Goal: Task Accomplishment & Management: Use online tool/utility

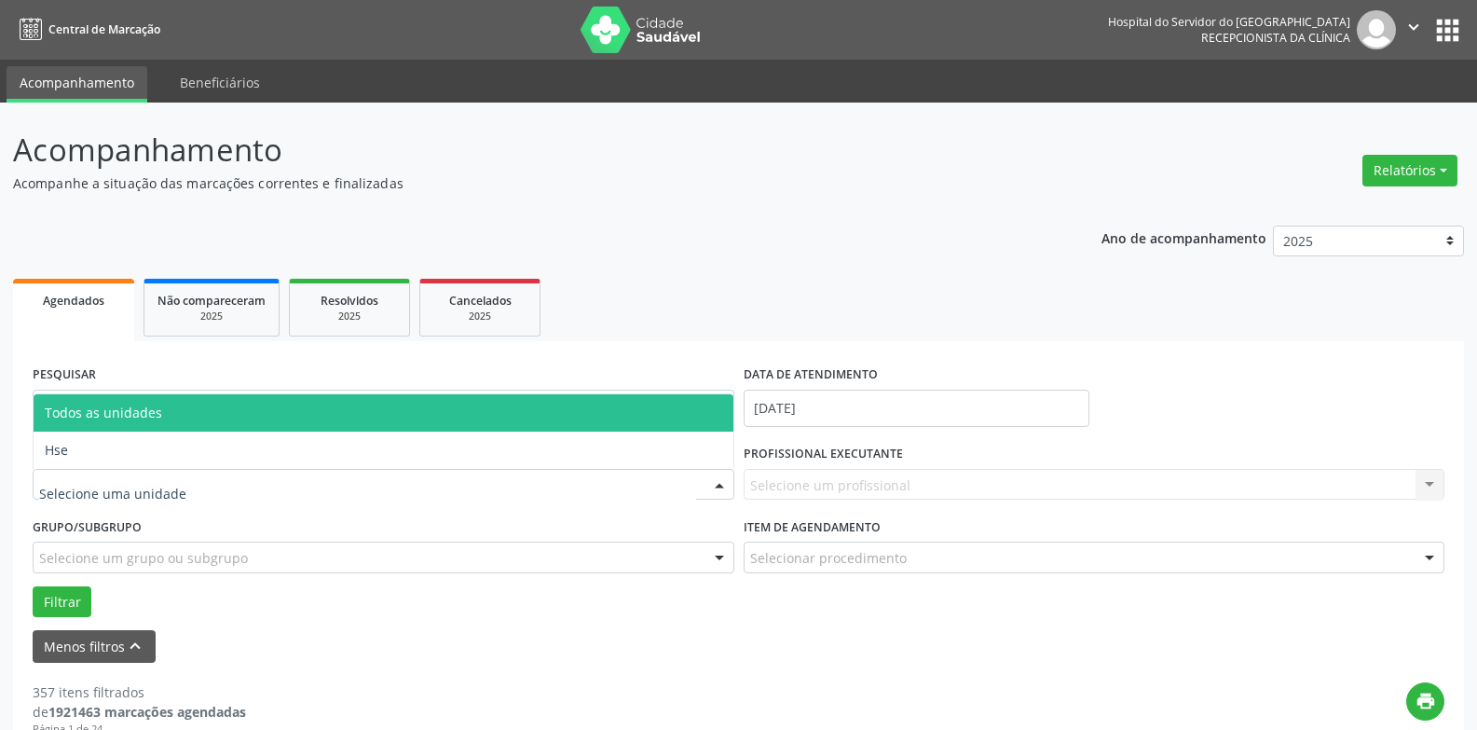
click at [716, 489] on div at bounding box center [719, 486] width 28 height 32
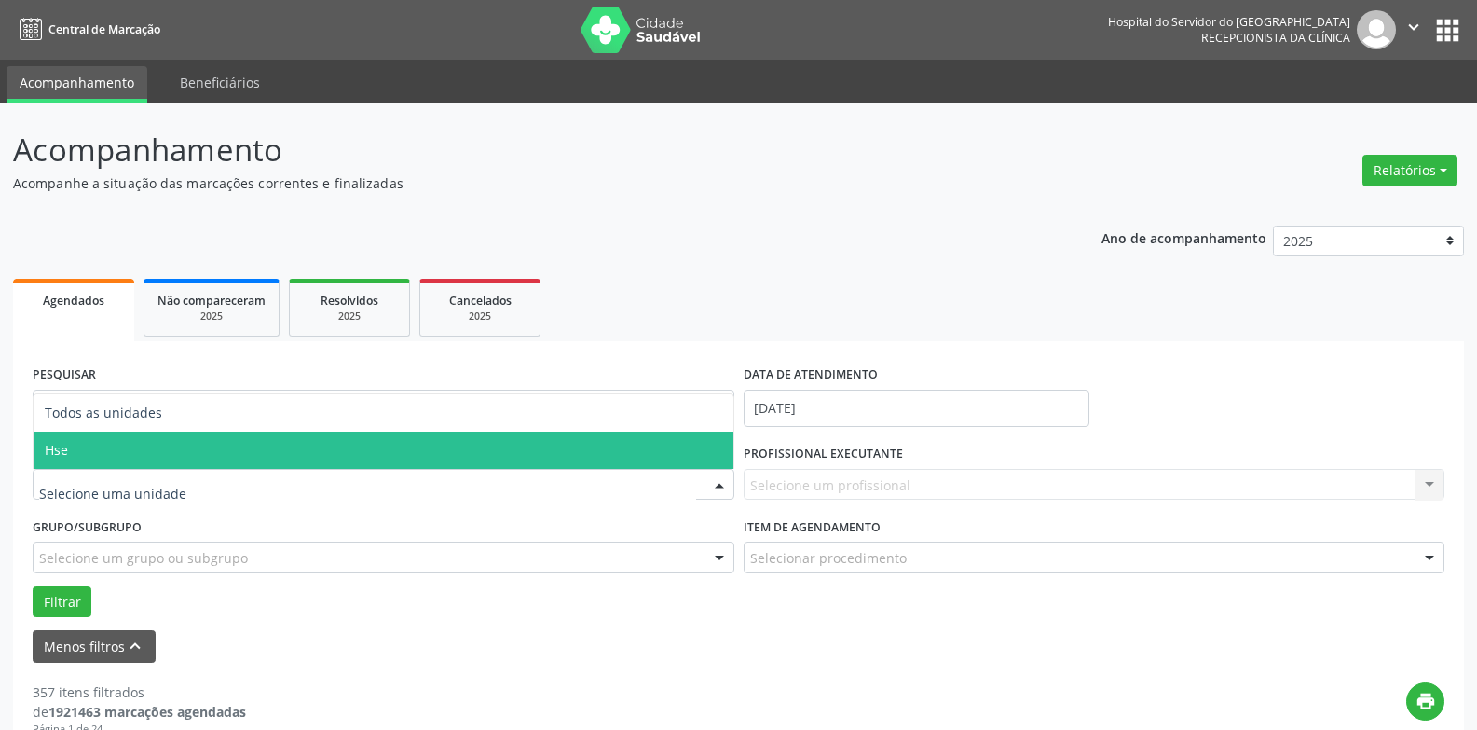
click at [618, 456] on span "Hse" at bounding box center [384, 449] width 700 height 37
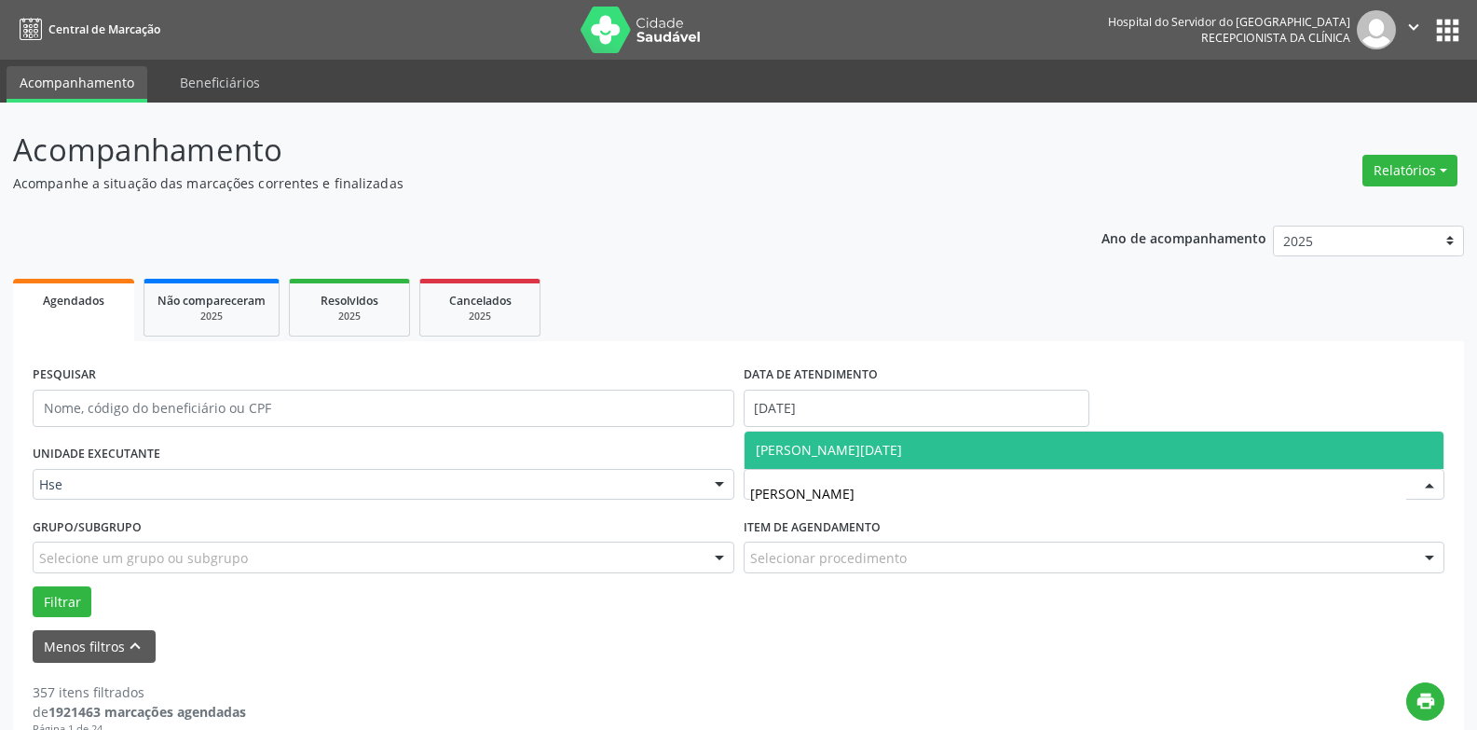
type input "[PERSON_NAME][DATE]"
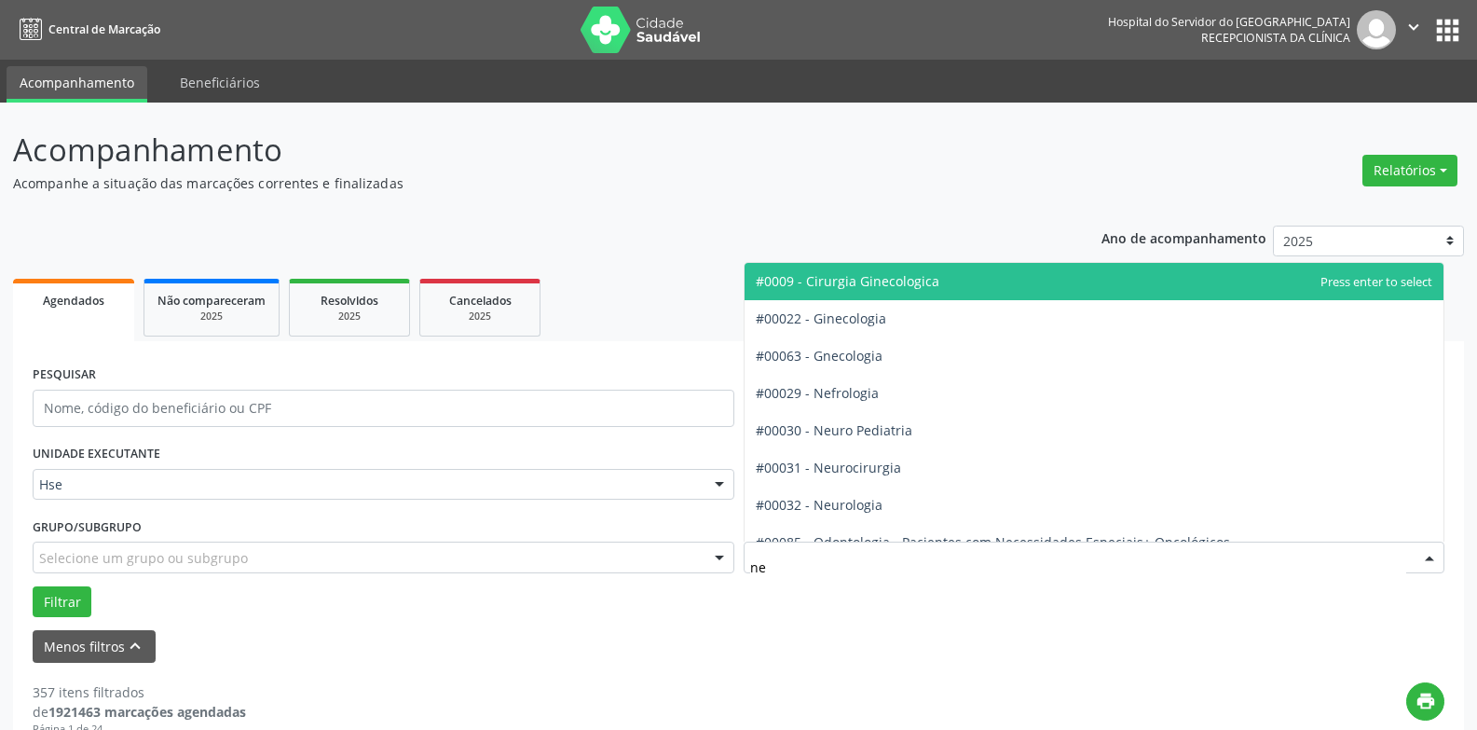
type input "neu"
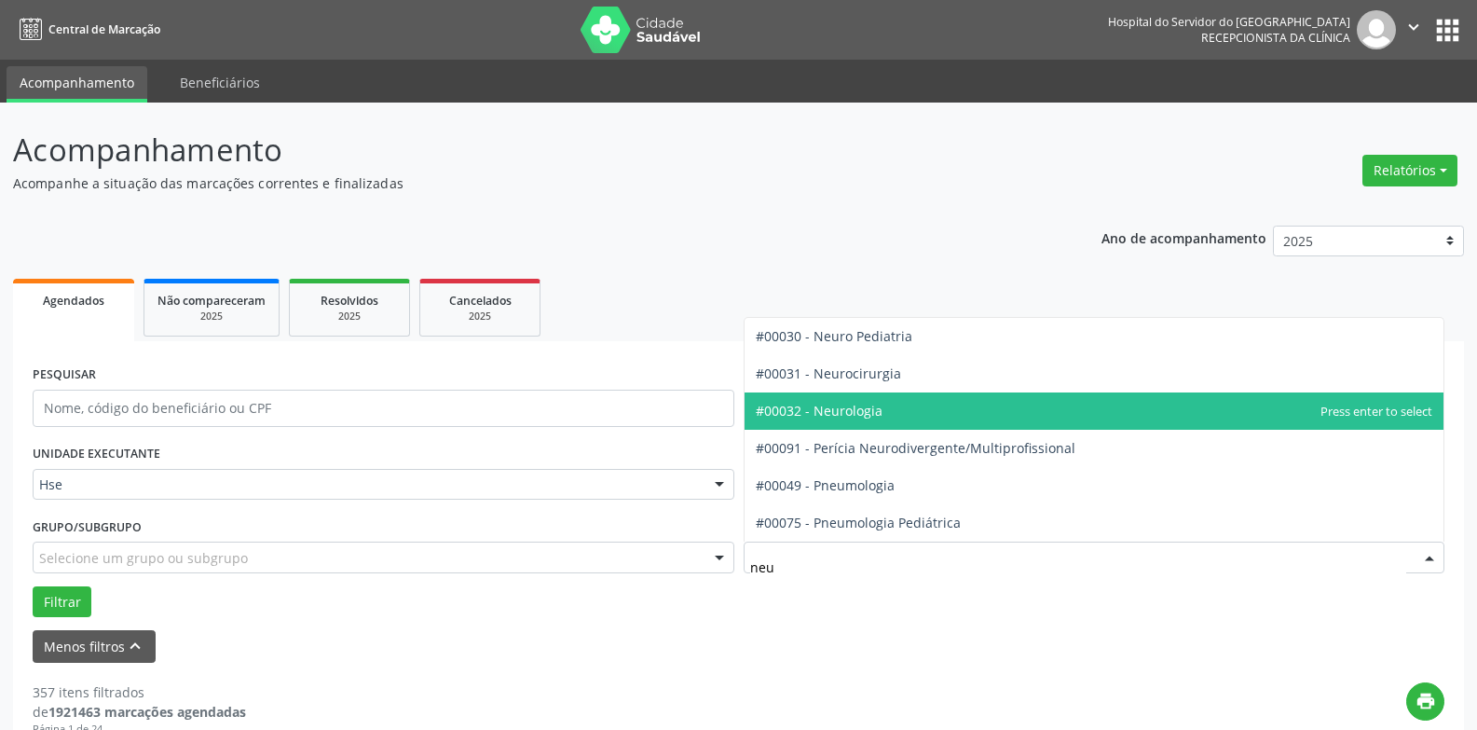
click at [864, 404] on span "#00032 - Neurologia" at bounding box center [819, 411] width 127 height 18
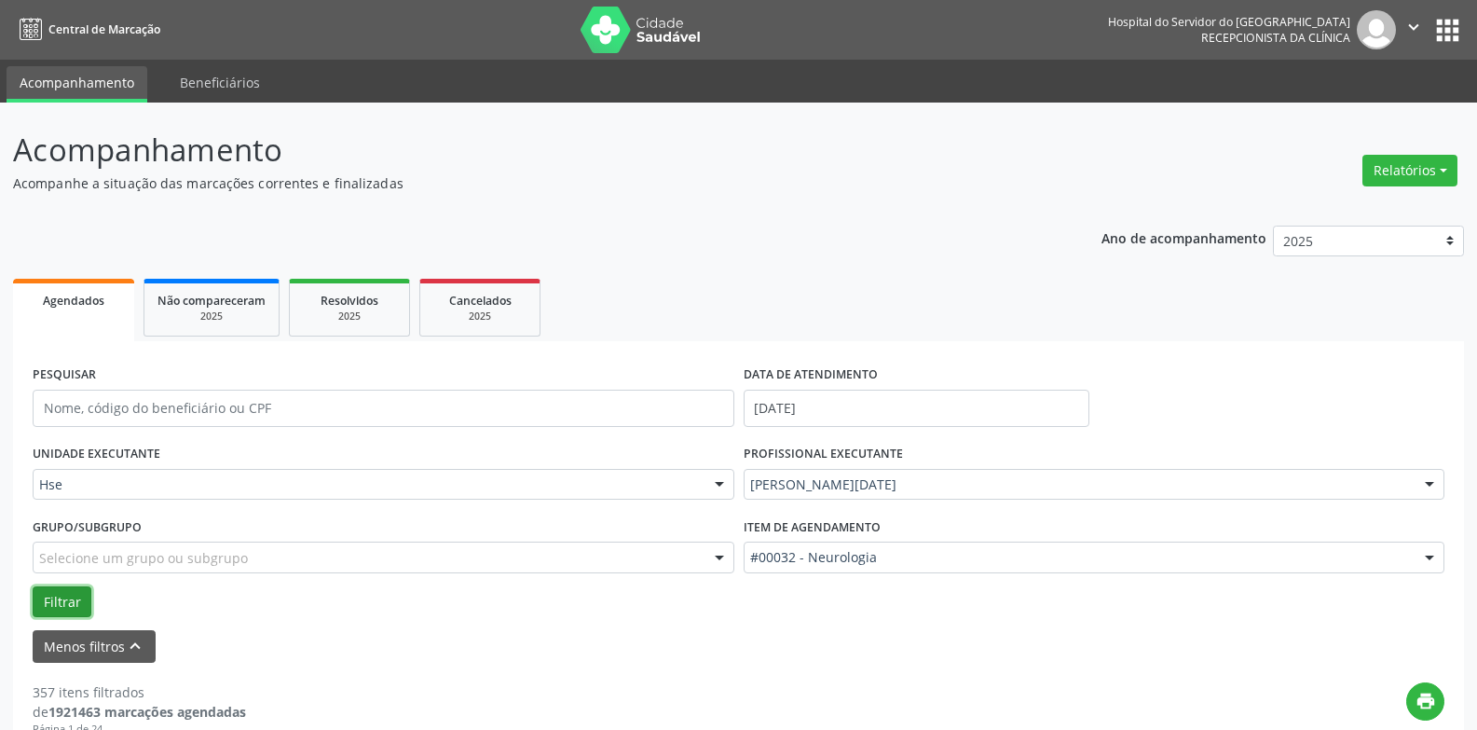
click at [59, 604] on button "Filtrar" at bounding box center [62, 602] width 59 height 32
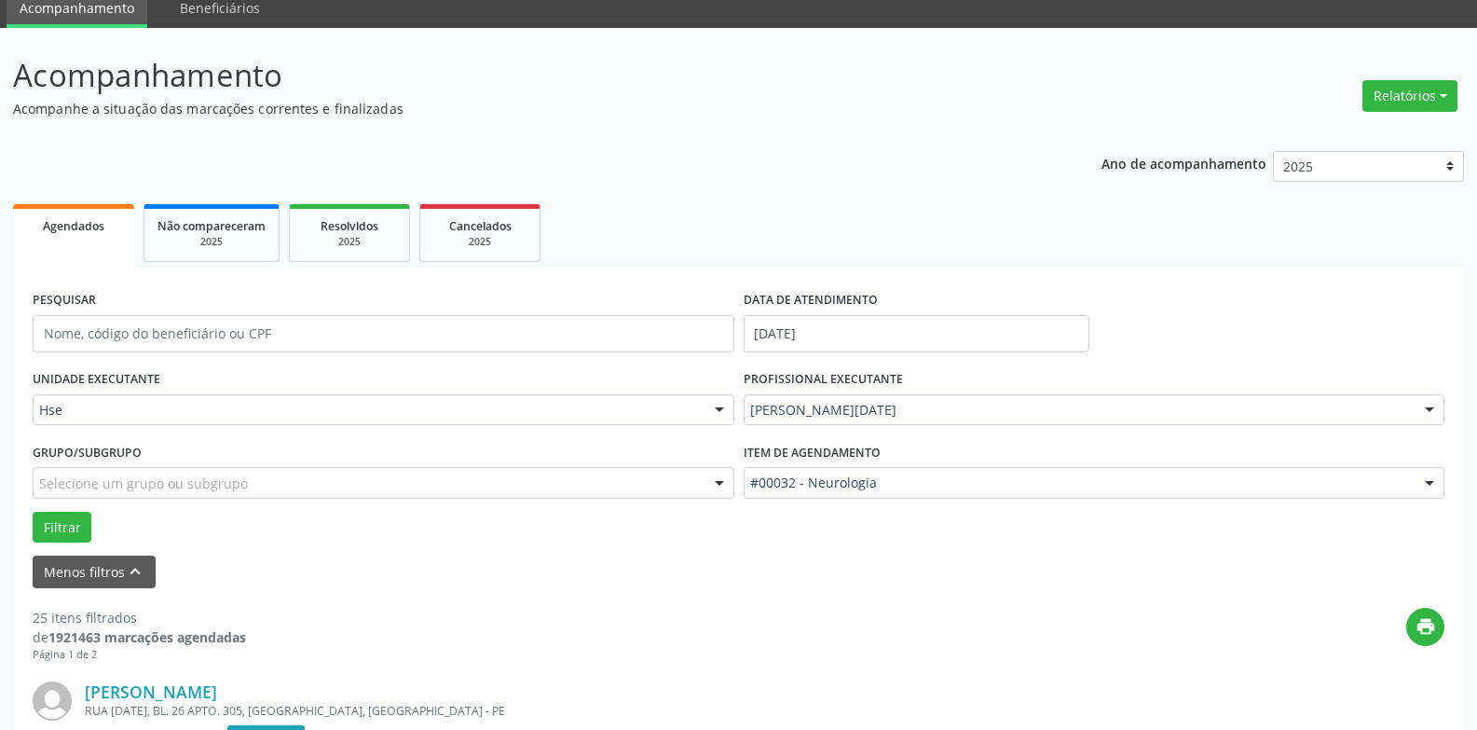
scroll to position [186, 0]
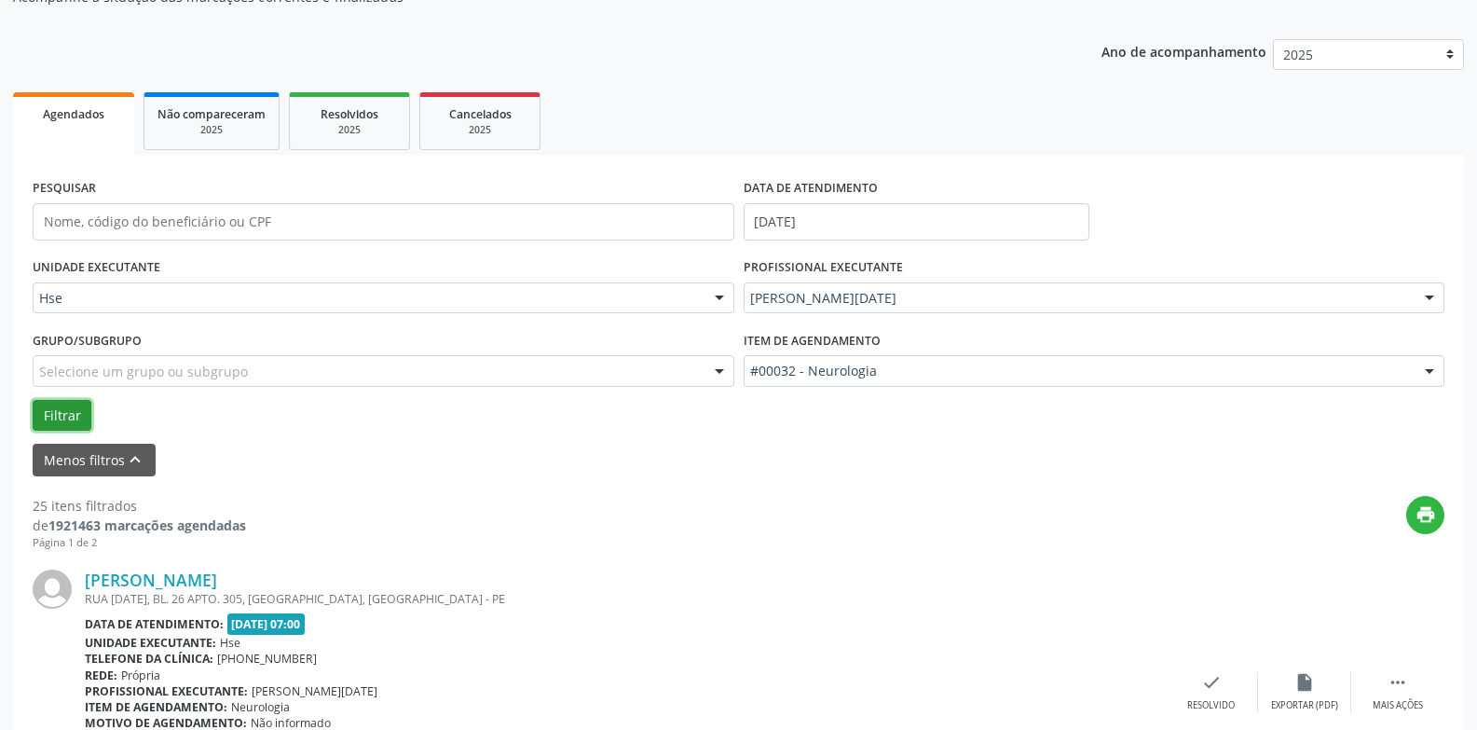
click at [66, 407] on button "Filtrar" at bounding box center [62, 416] width 59 height 32
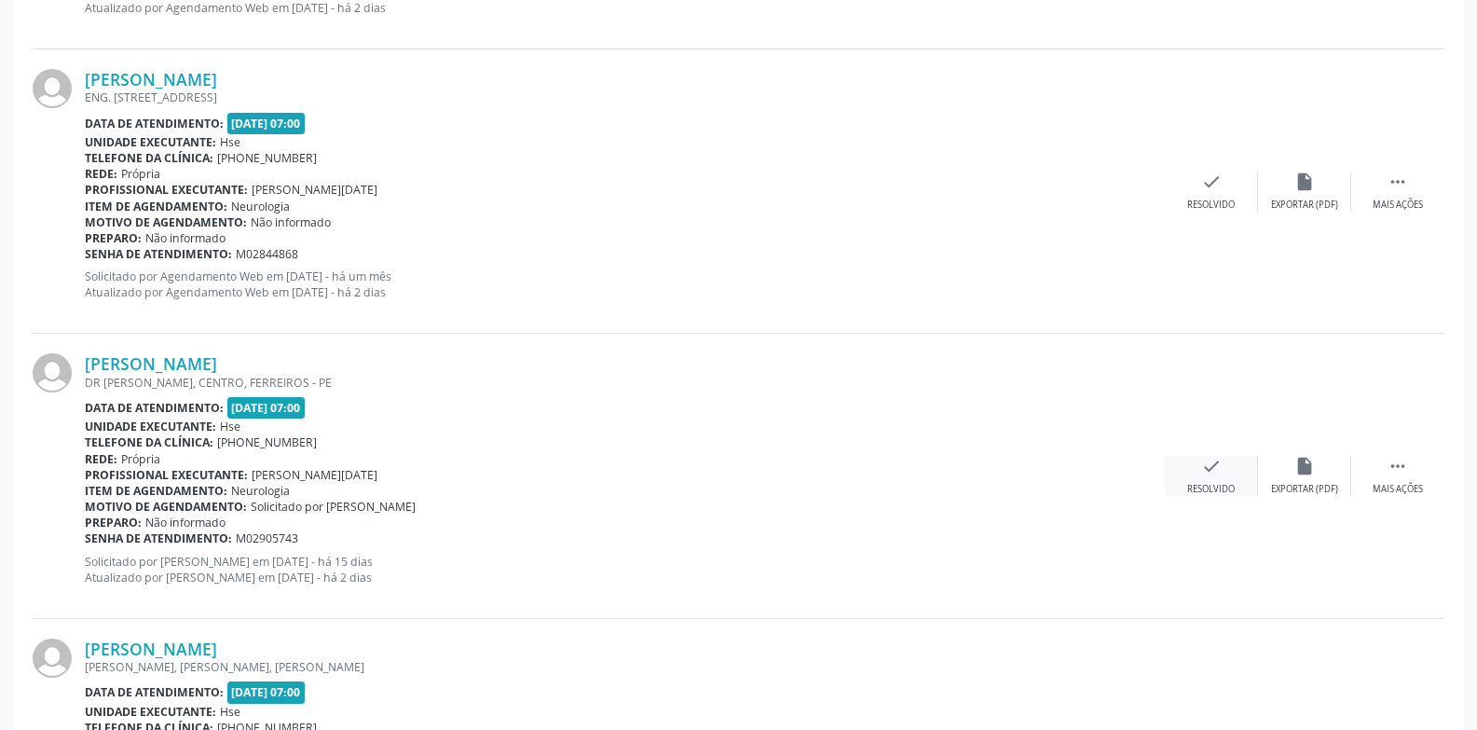
click at [1240, 478] on div "check Resolvido" at bounding box center [1211, 476] width 93 height 40
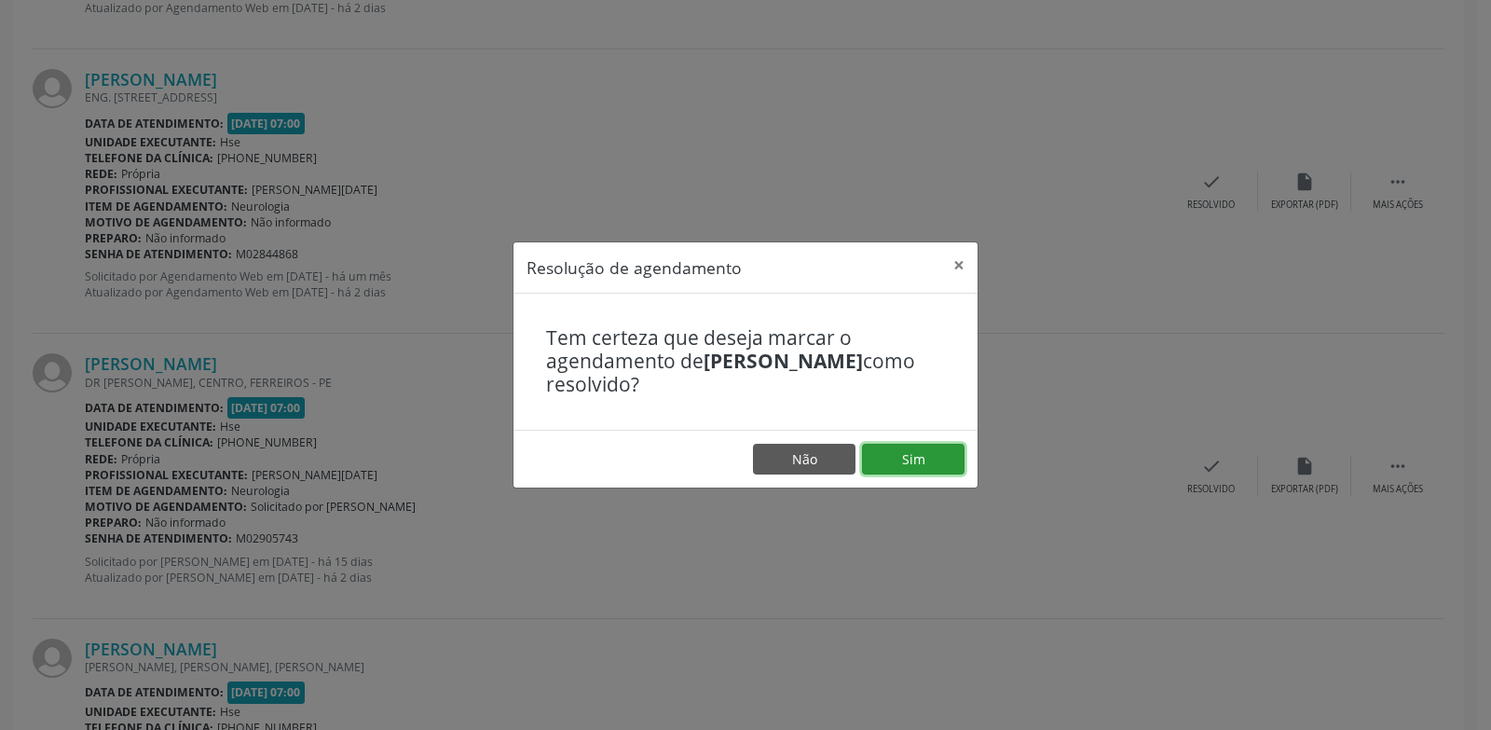
click at [900, 475] on footer "Não Sim" at bounding box center [745, 459] width 464 height 59
click at [915, 469] on button "Sim" at bounding box center [913, 460] width 103 height 32
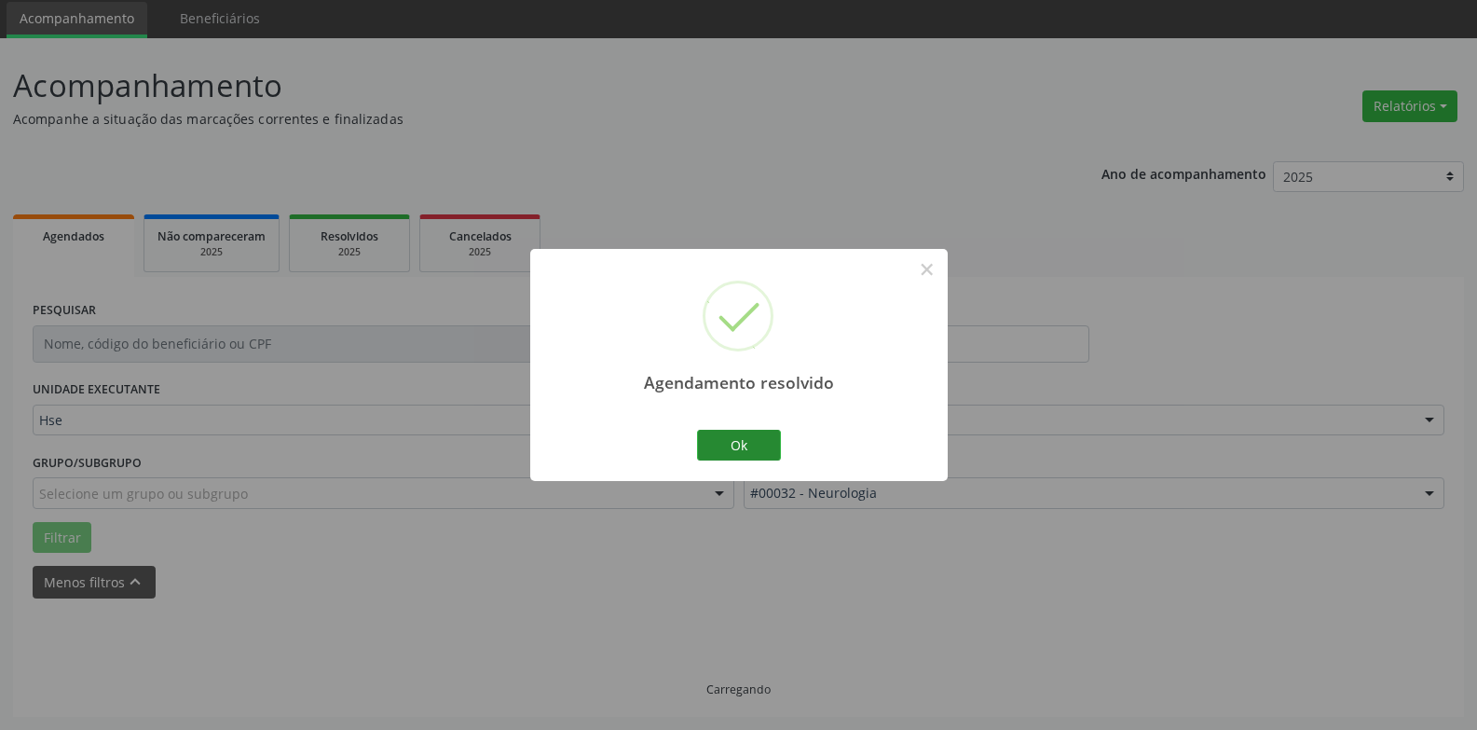
scroll to position [84, 0]
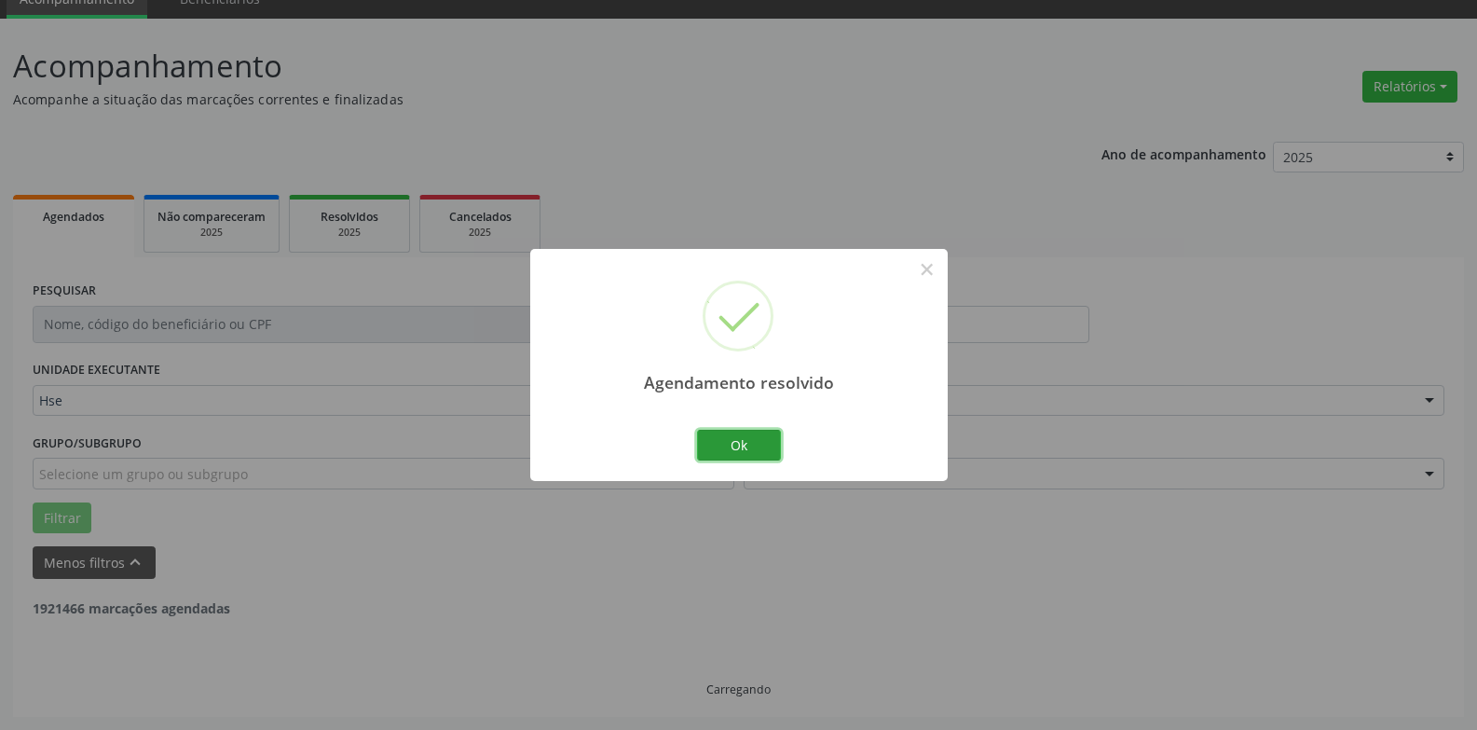
drag, startPoint x: 759, startPoint y: 452, endPoint x: 1132, endPoint y: 174, distance: 465.6
click at [758, 451] on button "Ok" at bounding box center [739, 446] width 84 height 32
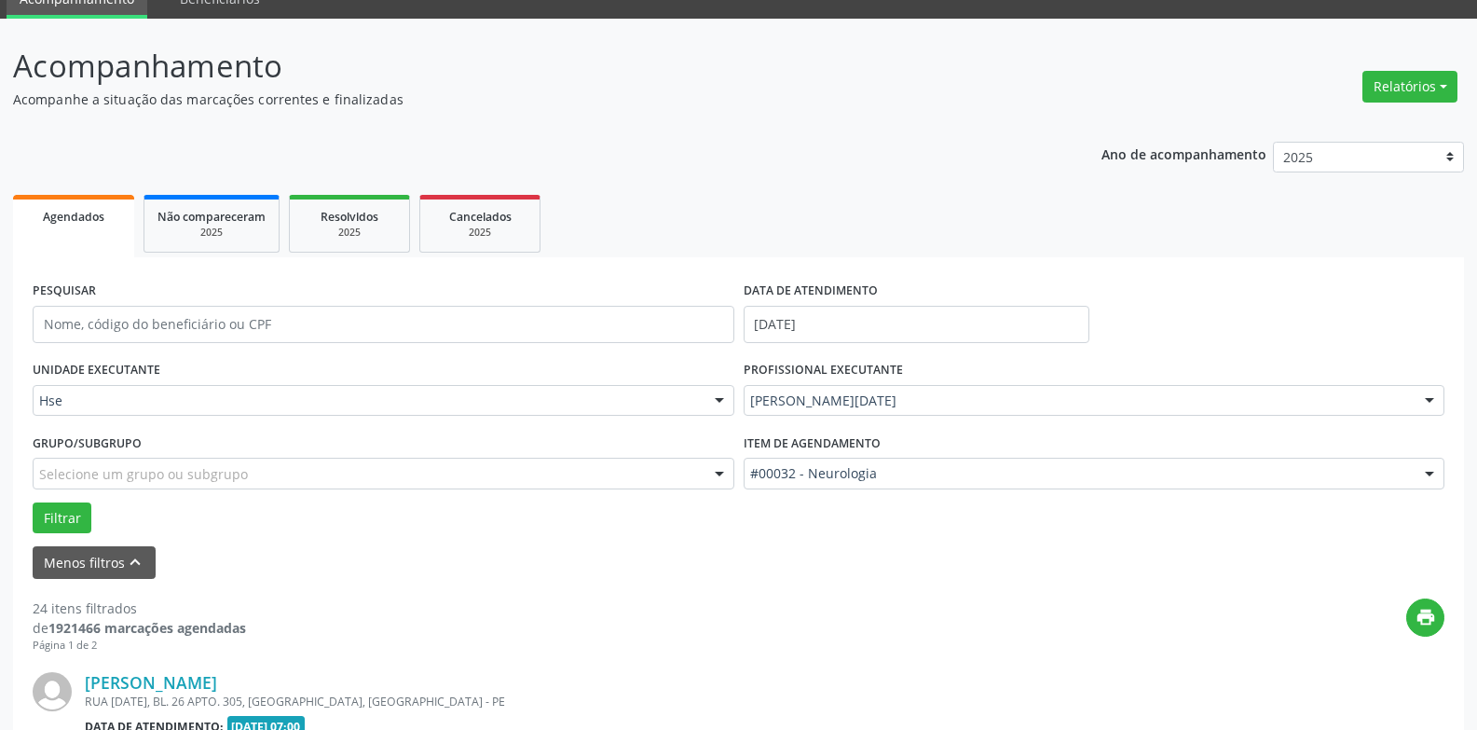
scroll to position [972, 0]
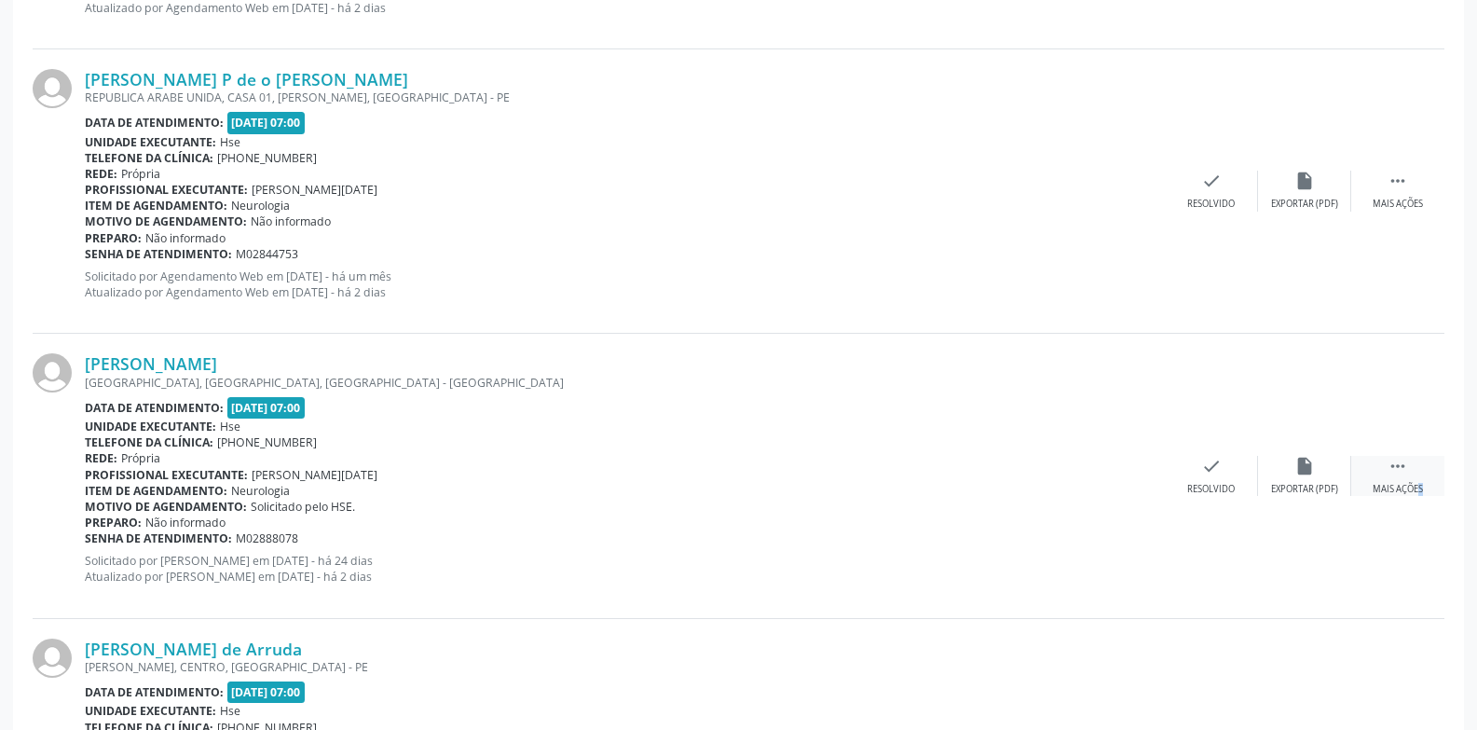
drag, startPoint x: 1394, startPoint y: 481, endPoint x: 1379, endPoint y: 484, distance: 15.2
click at [1395, 481] on div " Mais ações" at bounding box center [1397, 476] width 93 height 40
click at [1306, 486] on div "Não compareceu" at bounding box center [1304, 489] width 79 height 13
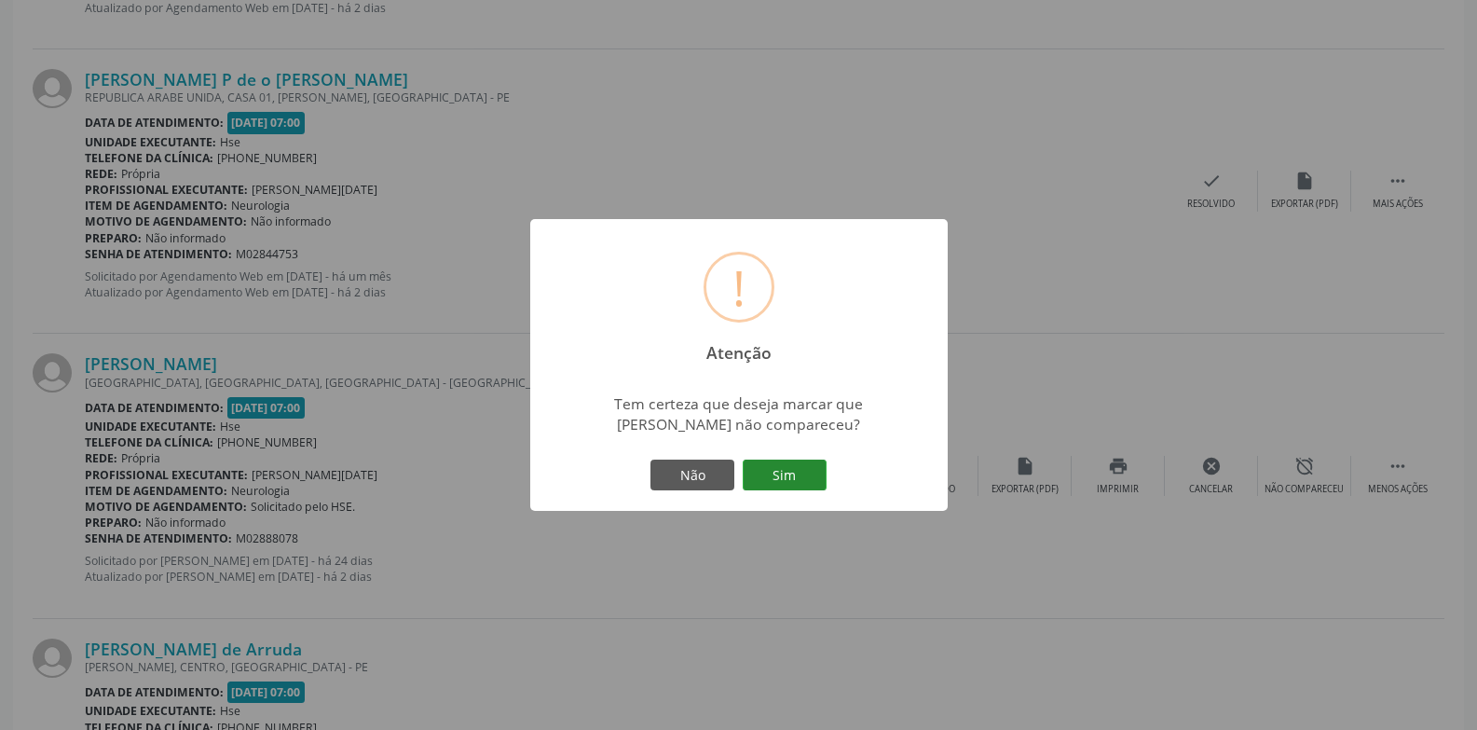
drag, startPoint x: 826, startPoint y: 479, endPoint x: 816, endPoint y: 478, distance: 9.4
click at [820, 479] on button "Sim" at bounding box center [785, 475] width 84 height 32
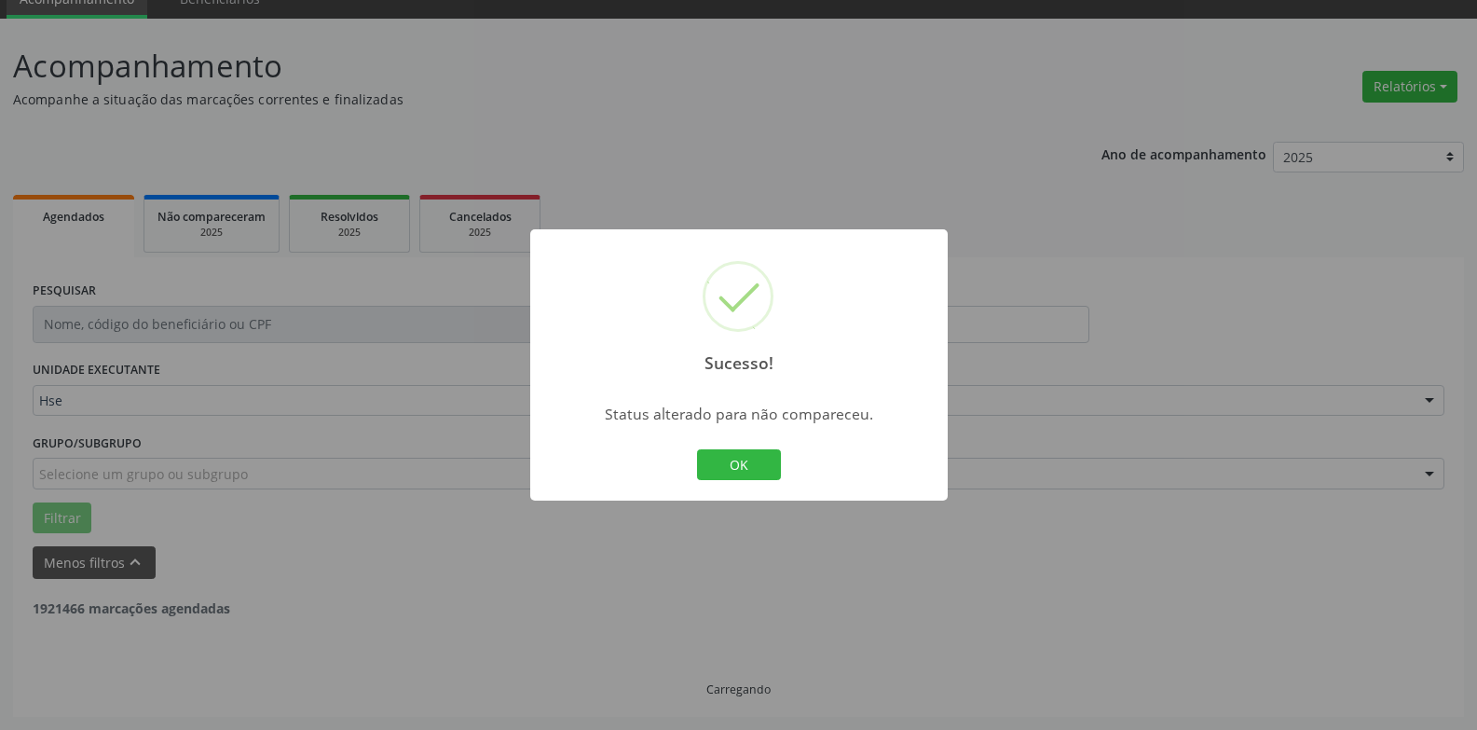
scroll to position [84, 0]
click at [727, 446] on div "Sucesso! × Status alterado para não compareceu. OK Cancel" at bounding box center [738, 365] width 417 height 272
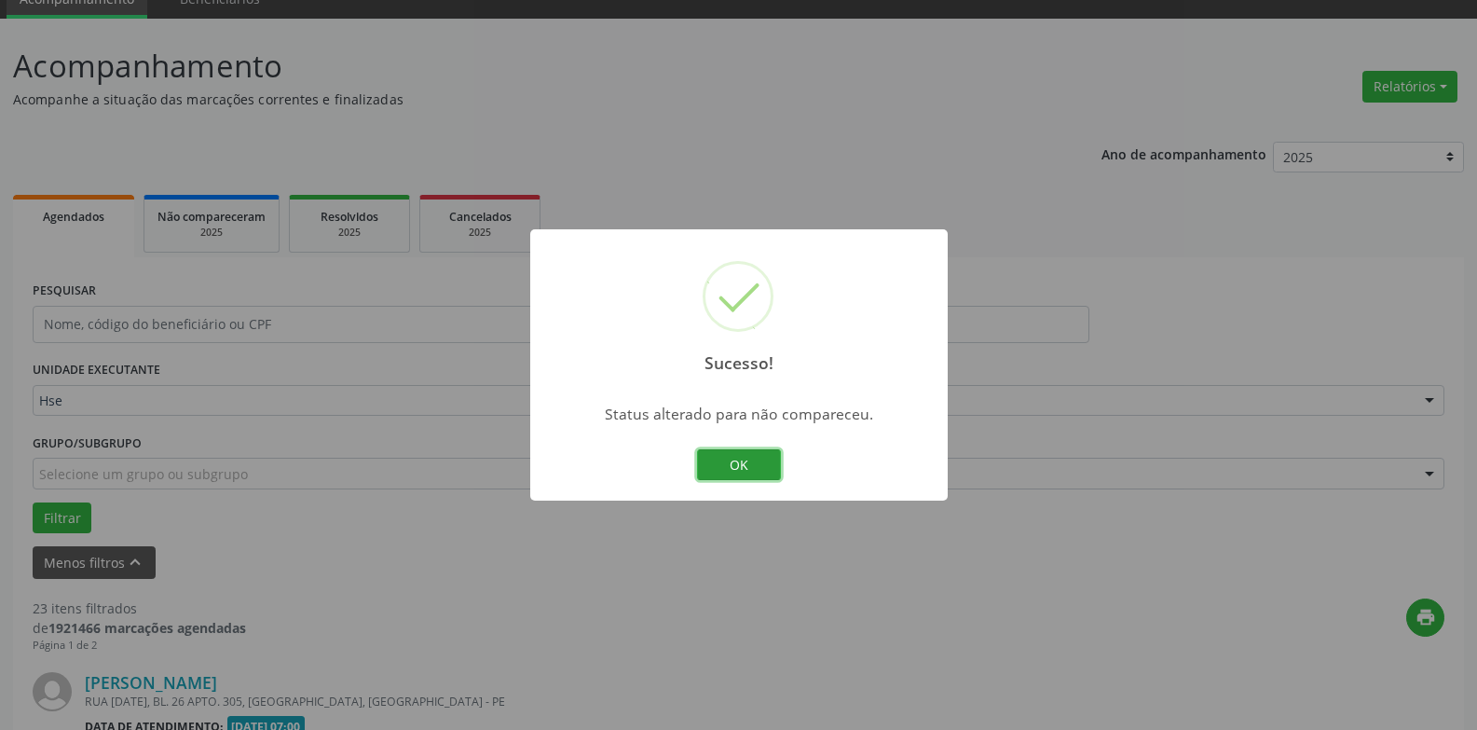
drag, startPoint x: 727, startPoint y: 454, endPoint x: 765, endPoint y: 440, distance: 40.7
click at [728, 454] on button "OK" at bounding box center [739, 465] width 84 height 32
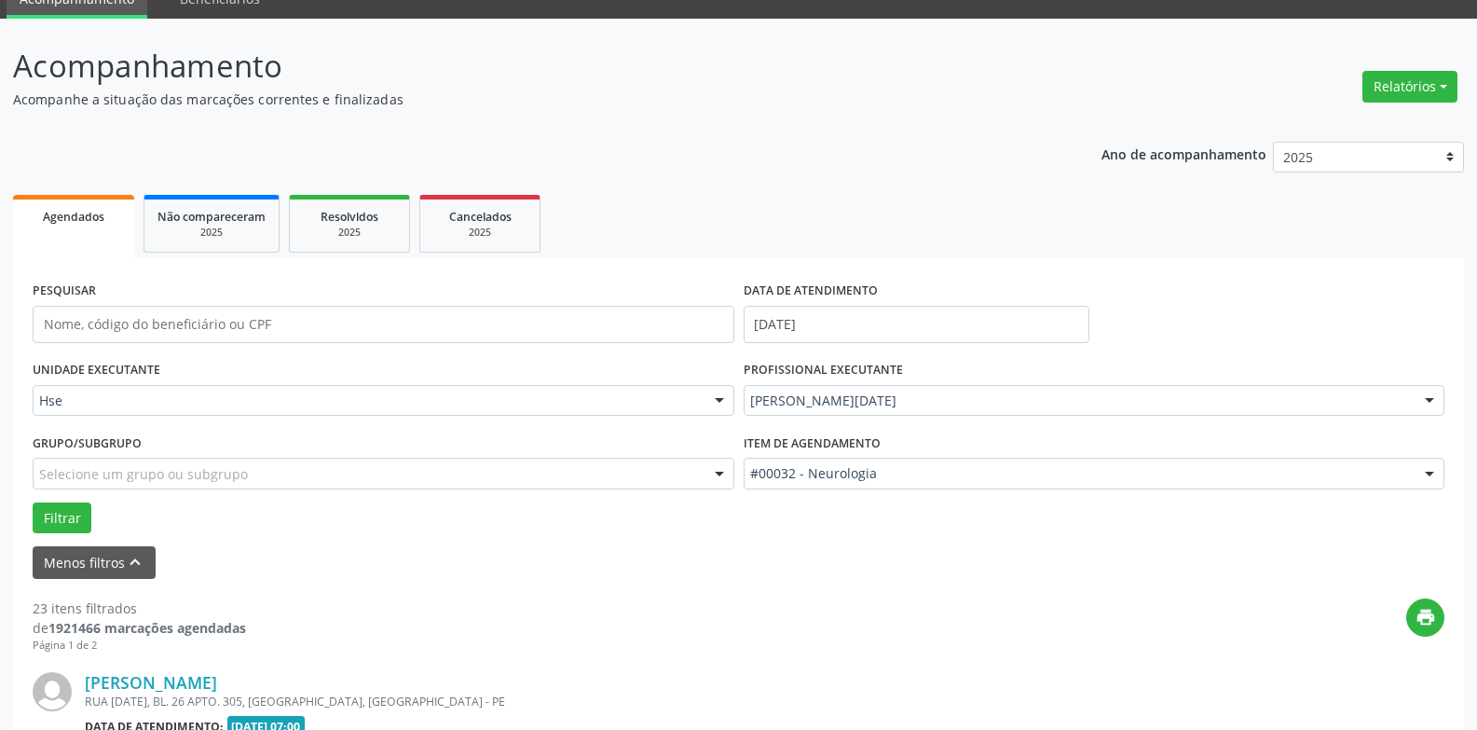
scroll to position [2110, 0]
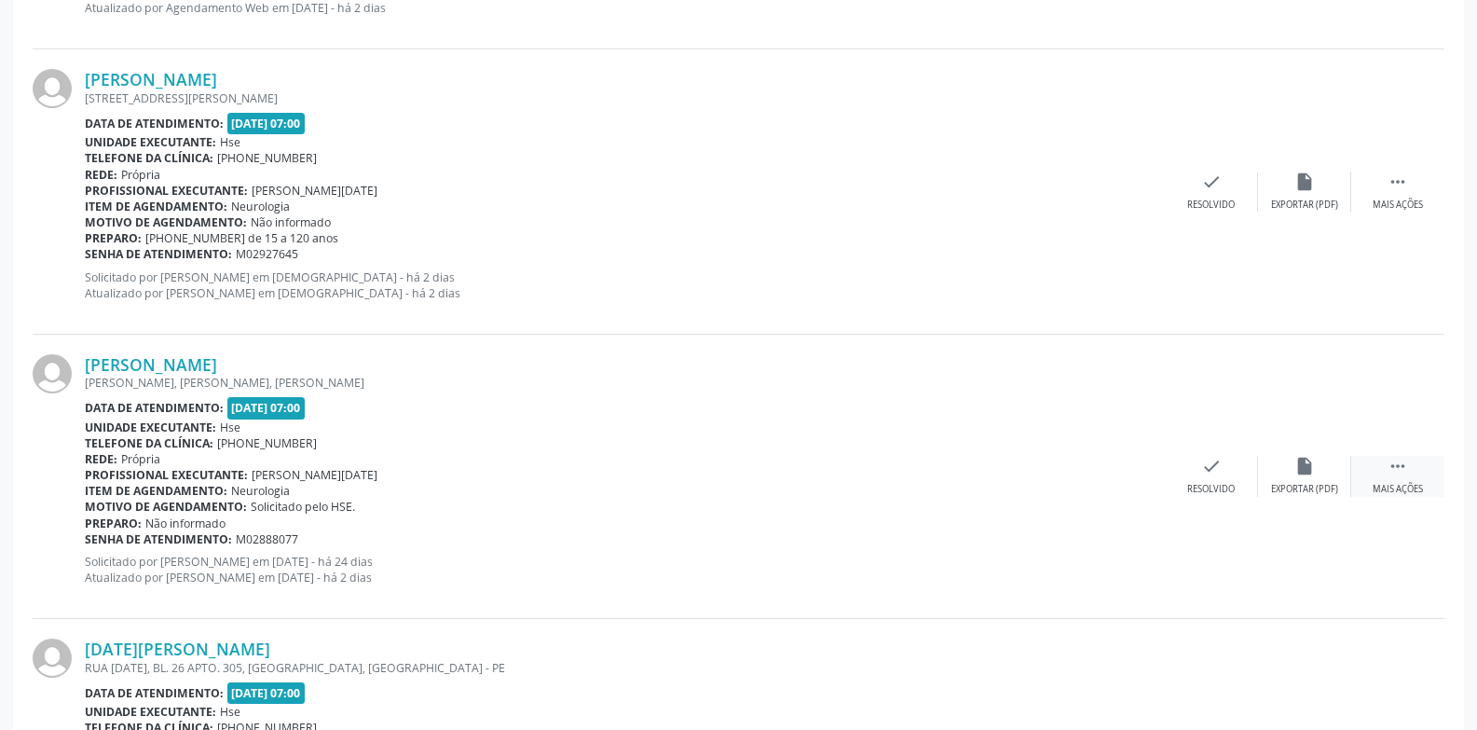
click at [1361, 459] on div " Mais ações" at bounding box center [1397, 476] width 93 height 40
click at [1279, 472] on div "alarm_off Não compareceu" at bounding box center [1304, 476] width 93 height 40
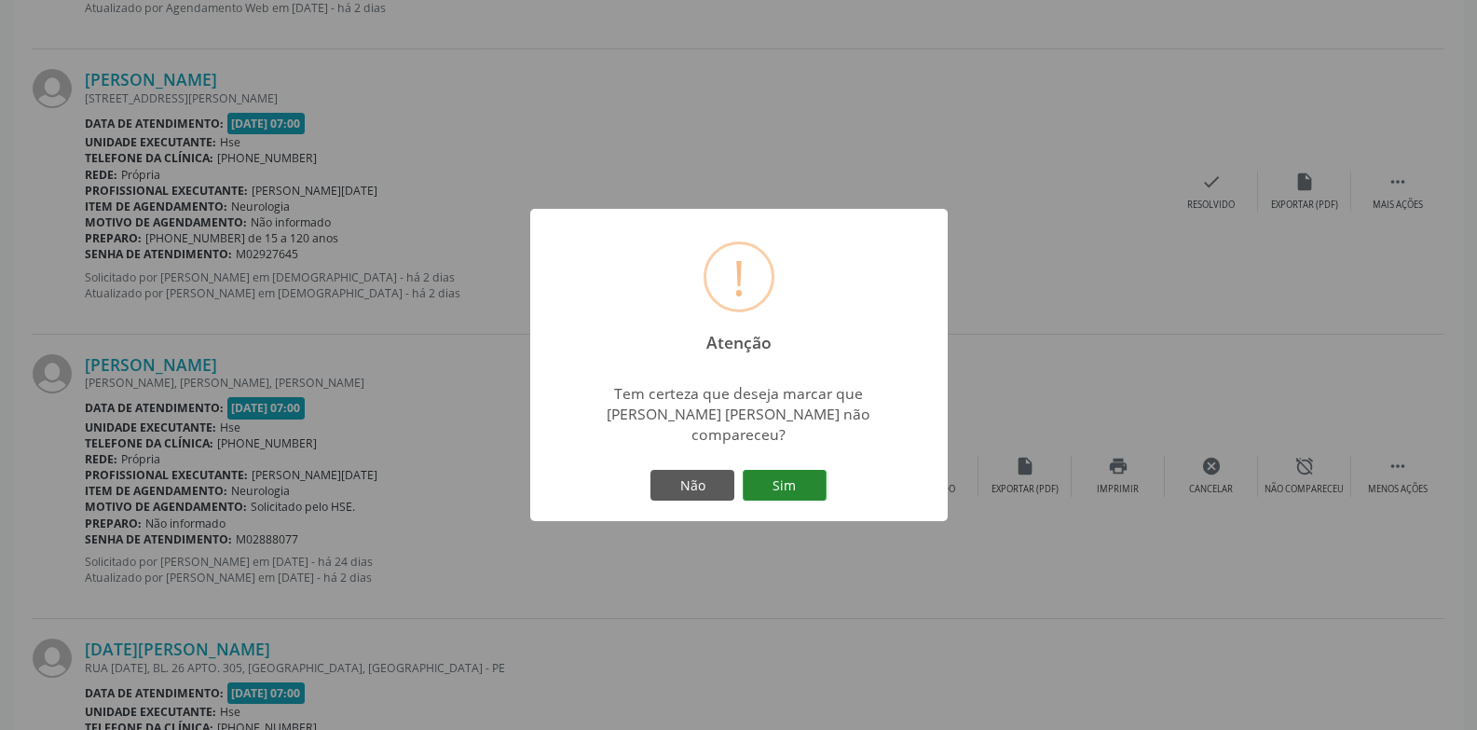
click at [786, 487] on button "Sim" at bounding box center [785, 486] width 84 height 32
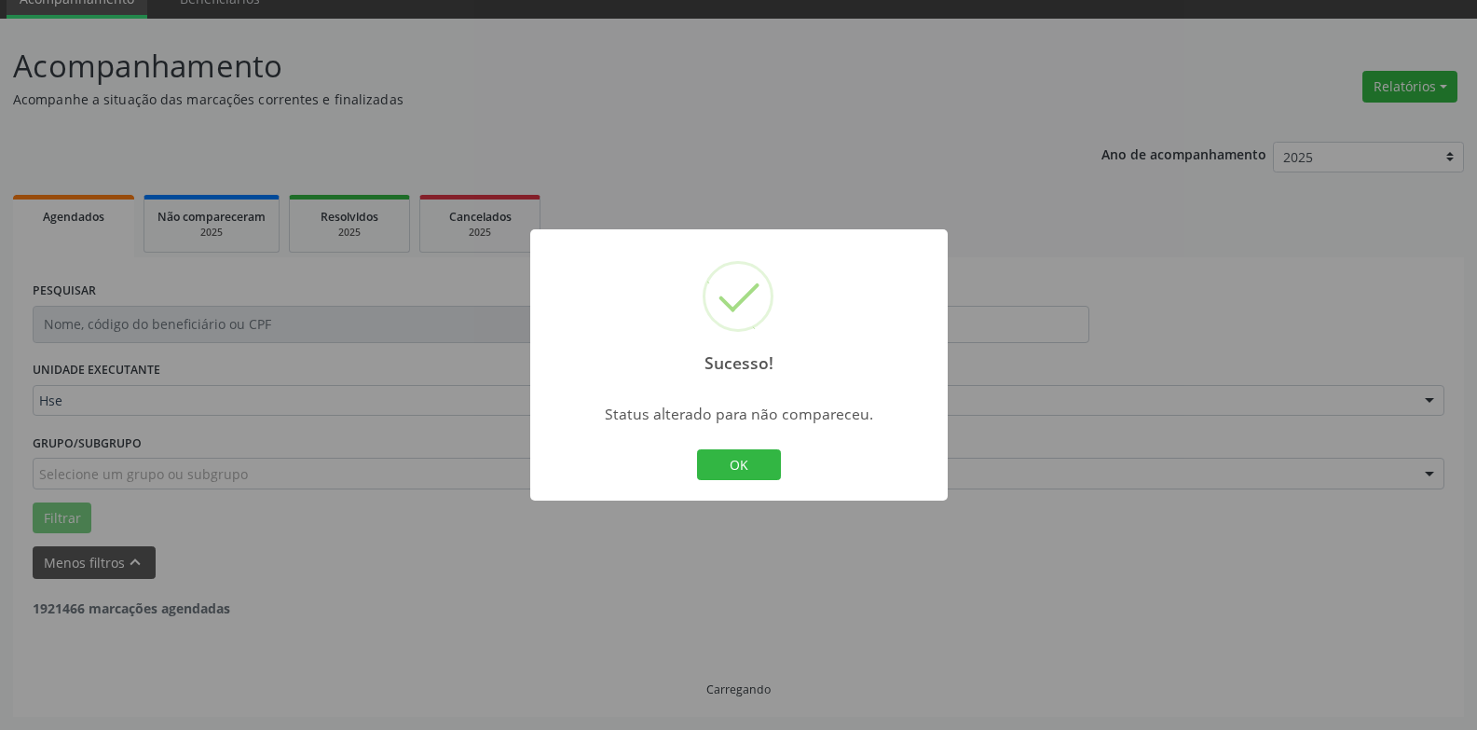
click at [727, 468] on button "OK" at bounding box center [739, 465] width 84 height 32
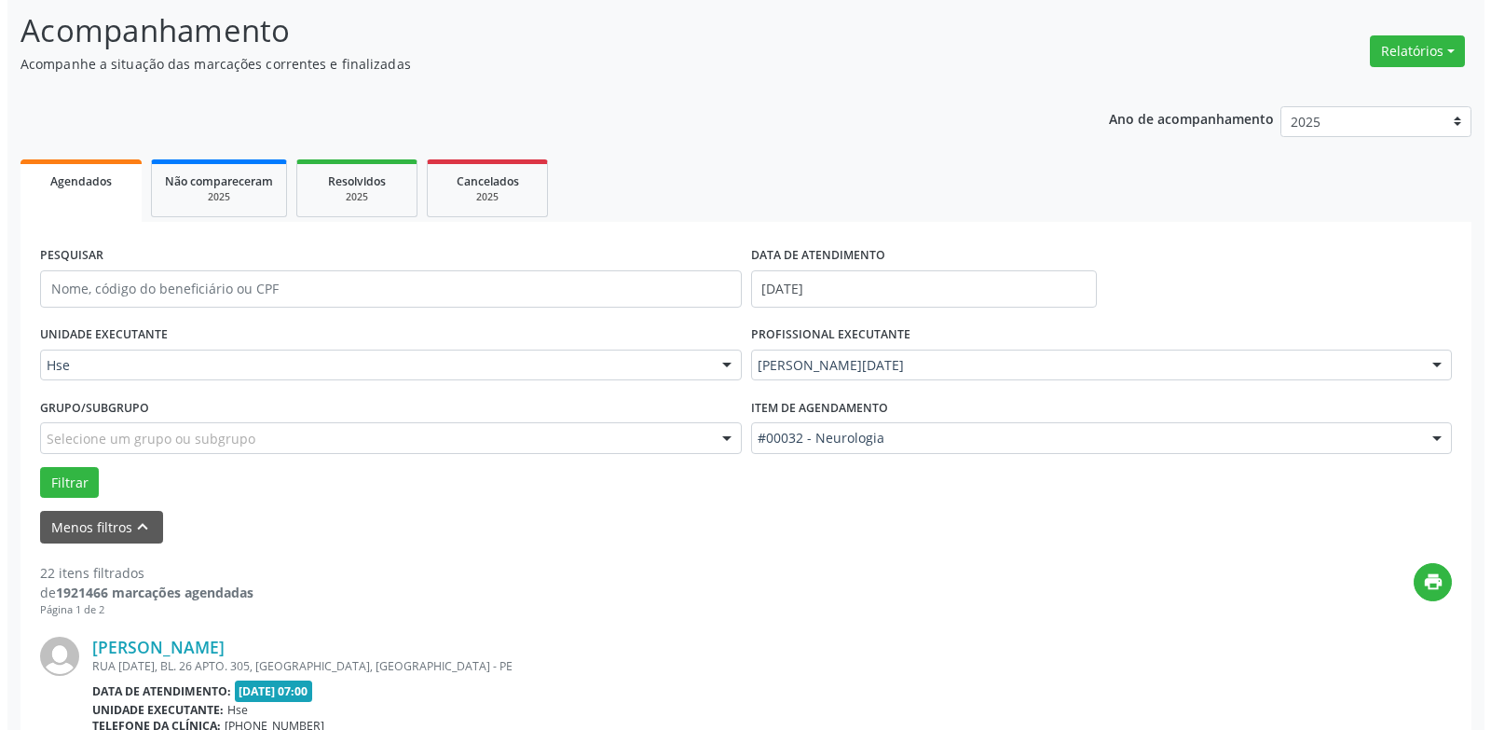
scroll to position [2964, 0]
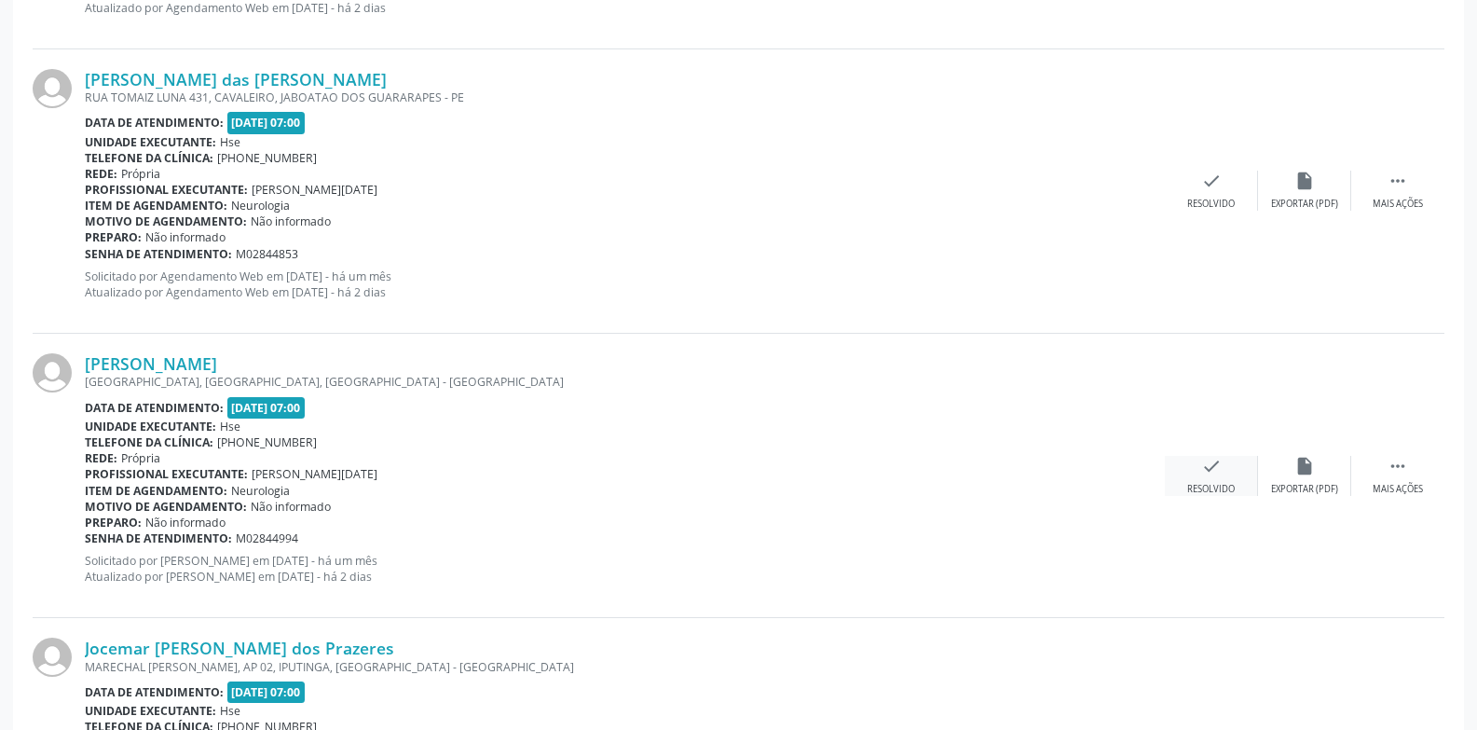
click at [1209, 461] on icon "check" at bounding box center [1211, 466] width 21 height 21
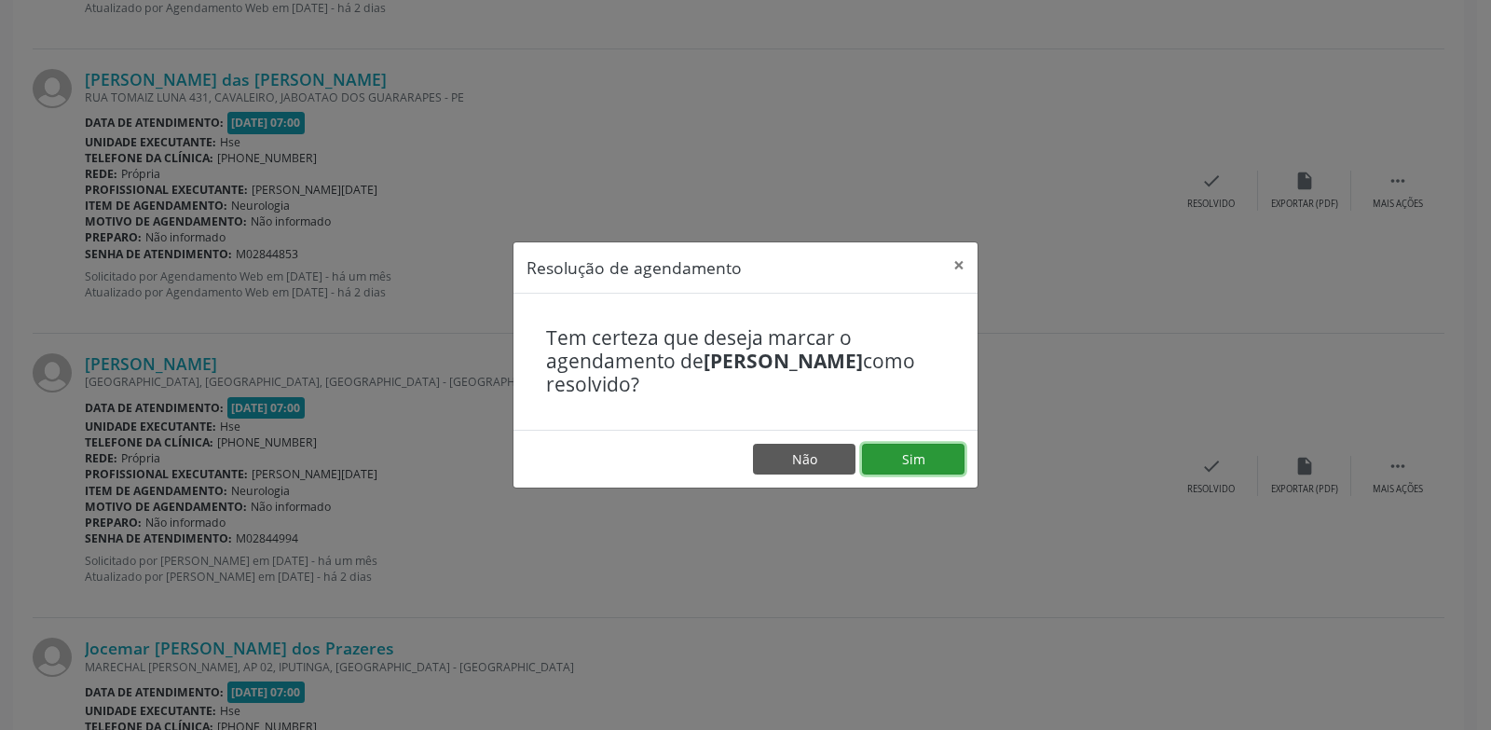
click at [914, 464] on button "Sim" at bounding box center [913, 460] width 103 height 32
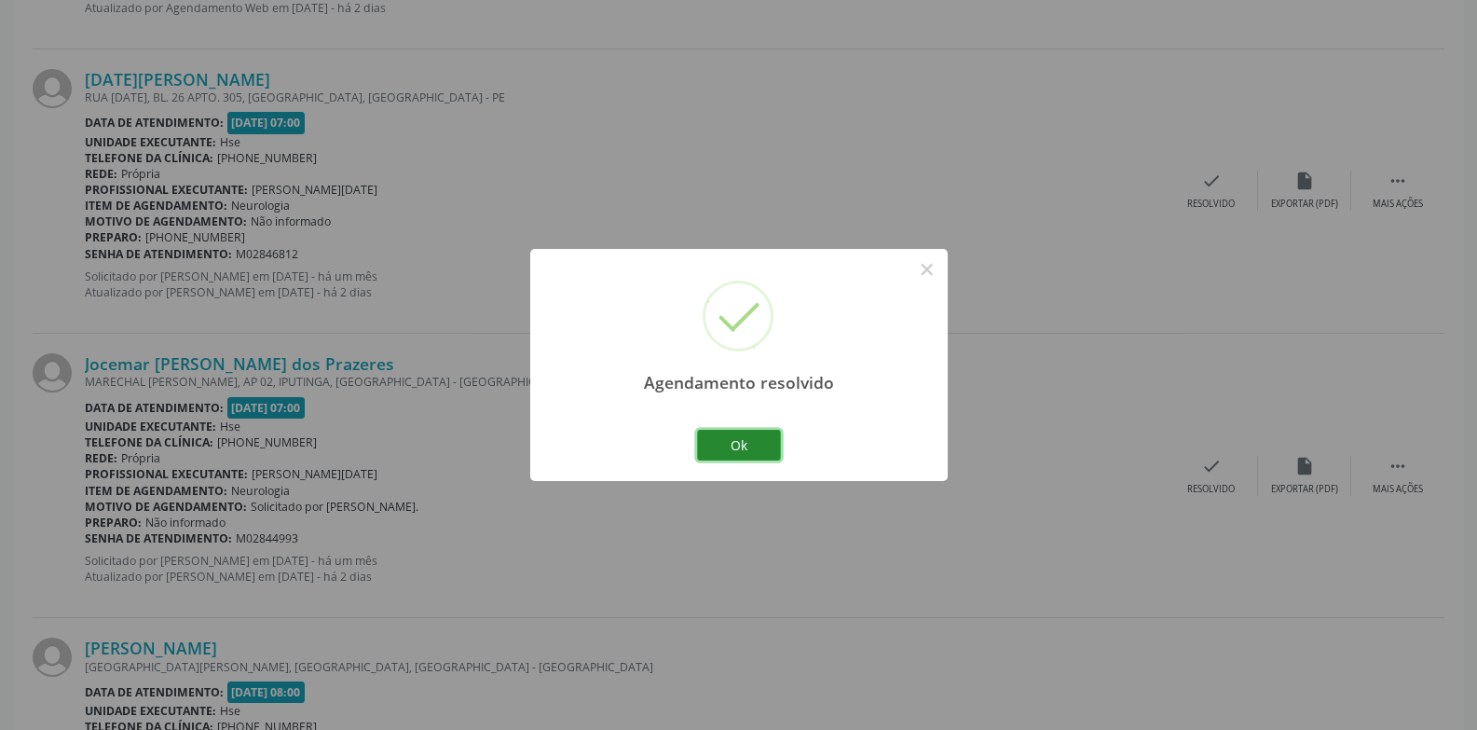
drag, startPoint x: 739, startPoint y: 450, endPoint x: 750, endPoint y: 439, distance: 15.8
click at [739, 450] on button "Ok" at bounding box center [739, 446] width 84 height 32
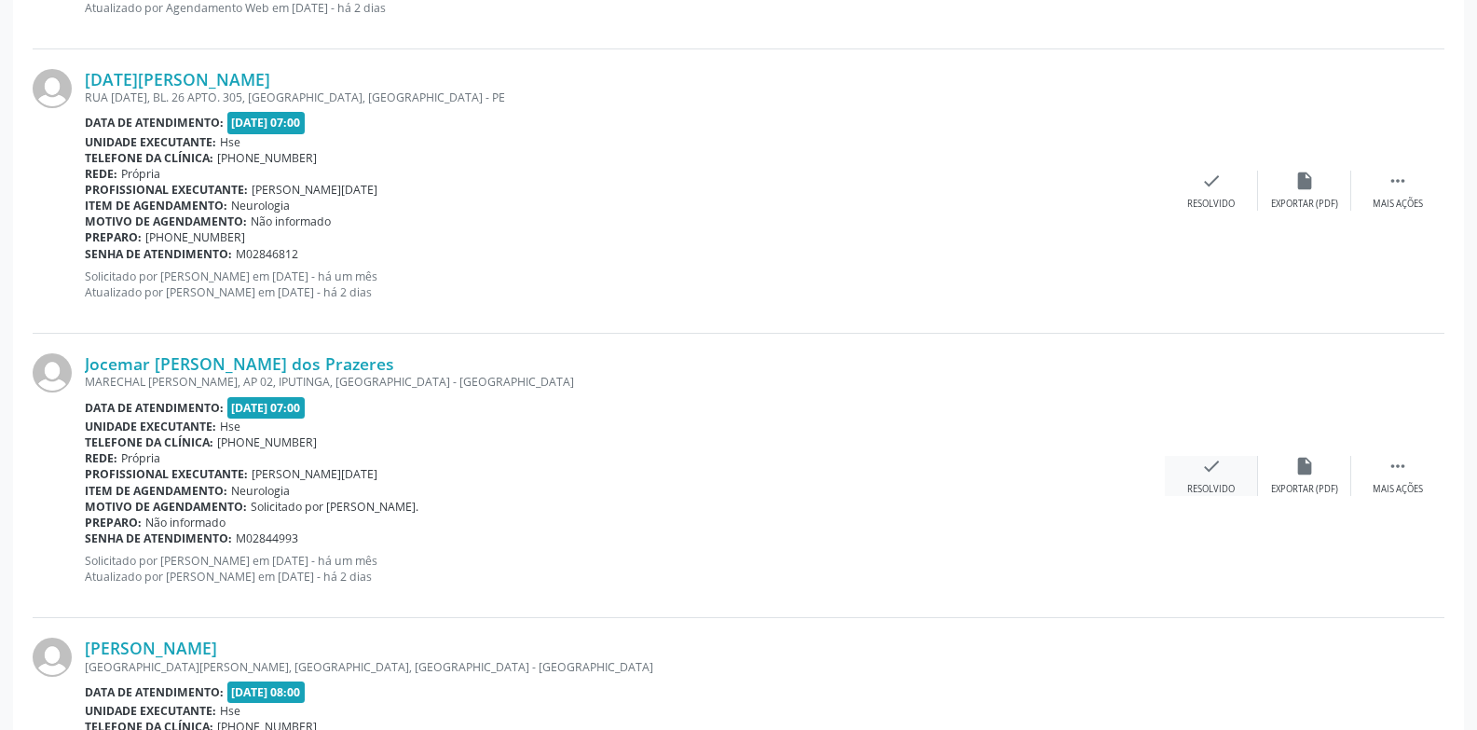
click at [1229, 477] on div "check Resolvido" at bounding box center [1211, 476] width 93 height 40
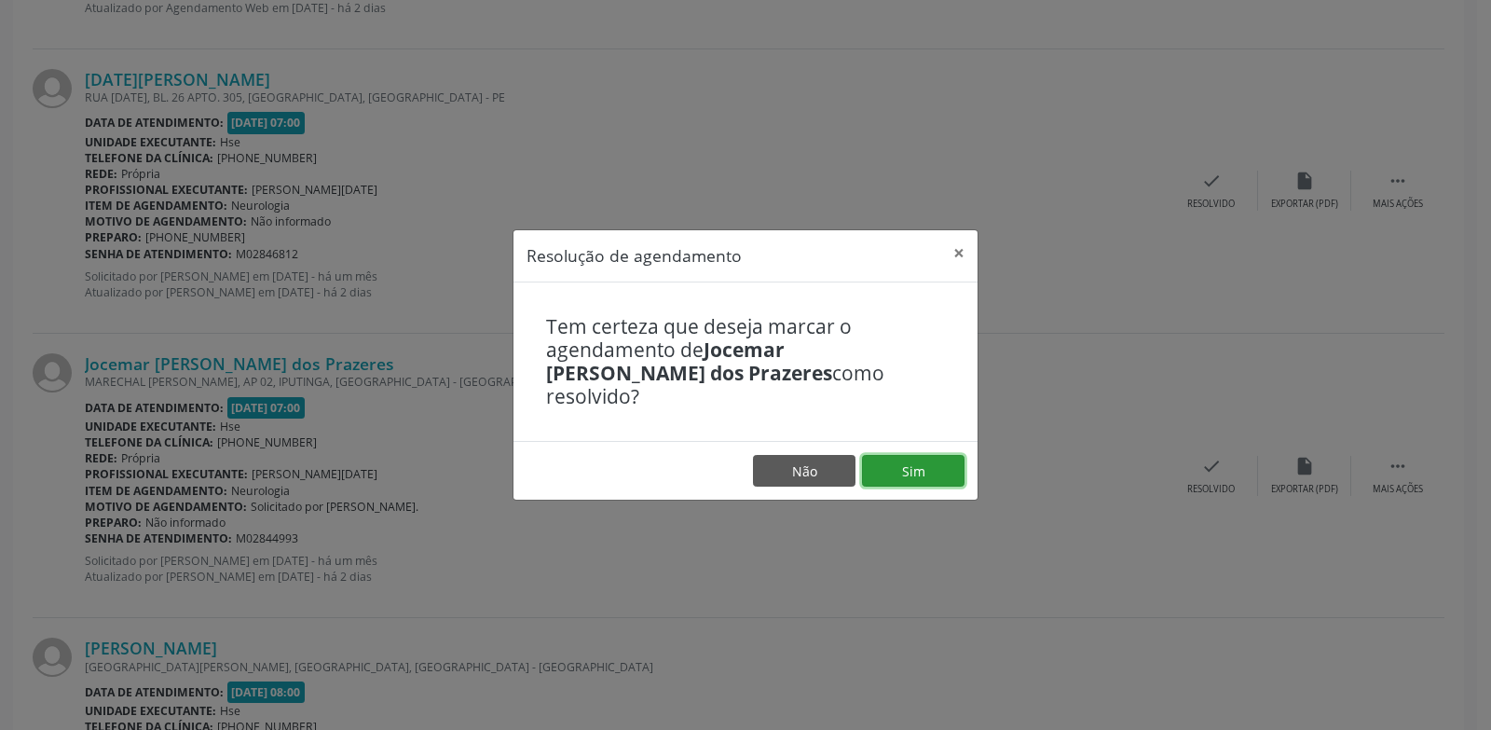
click at [944, 460] on button "Sim" at bounding box center [913, 471] width 103 height 32
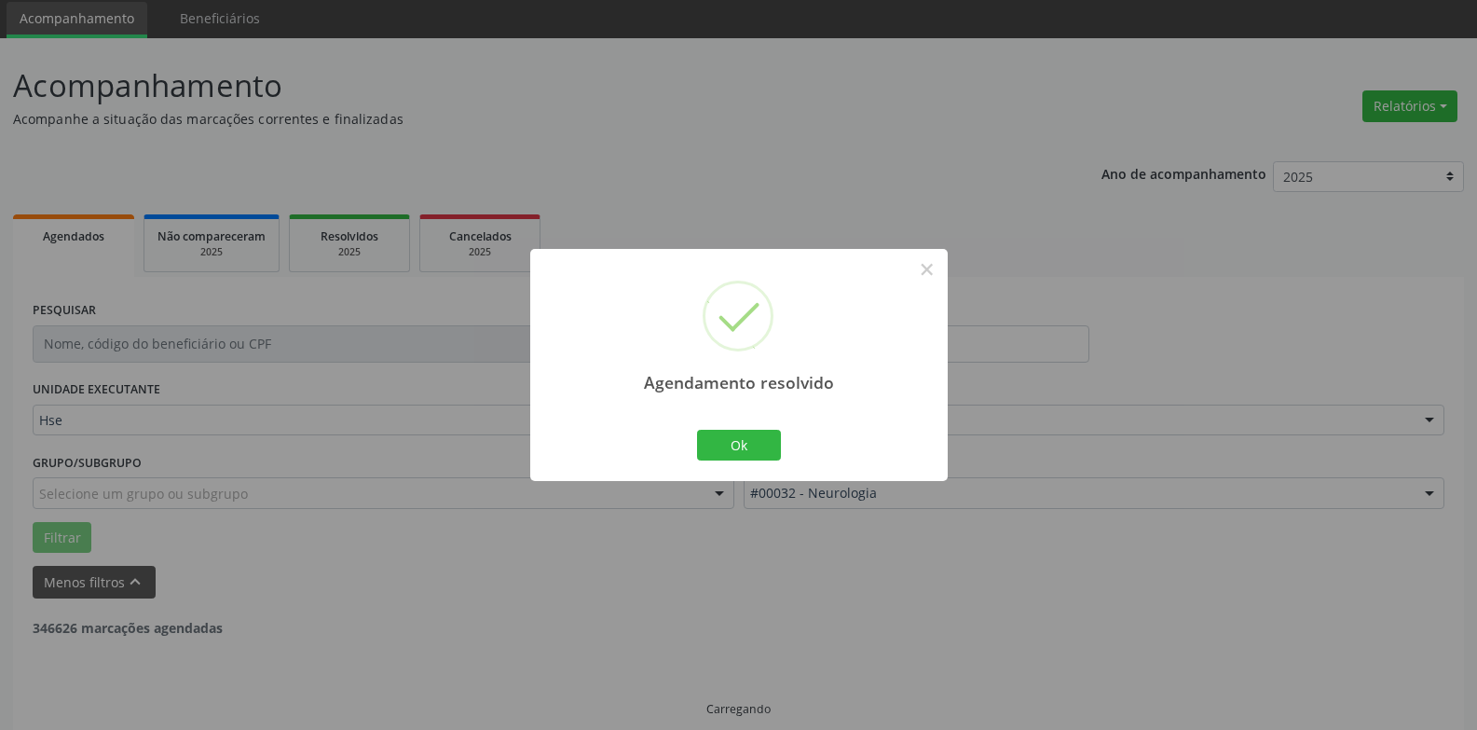
scroll to position [84, 0]
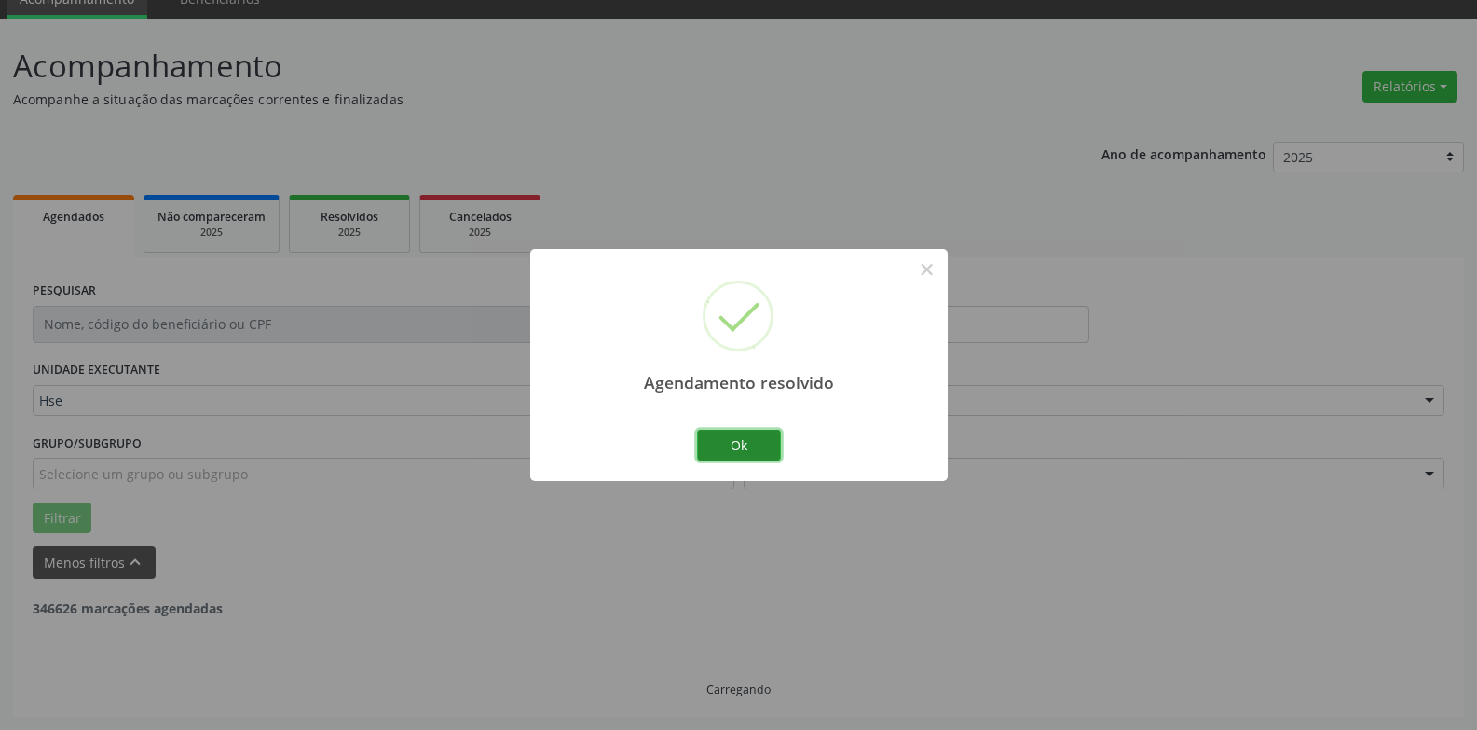
click at [764, 444] on button "Ok" at bounding box center [739, 446] width 84 height 32
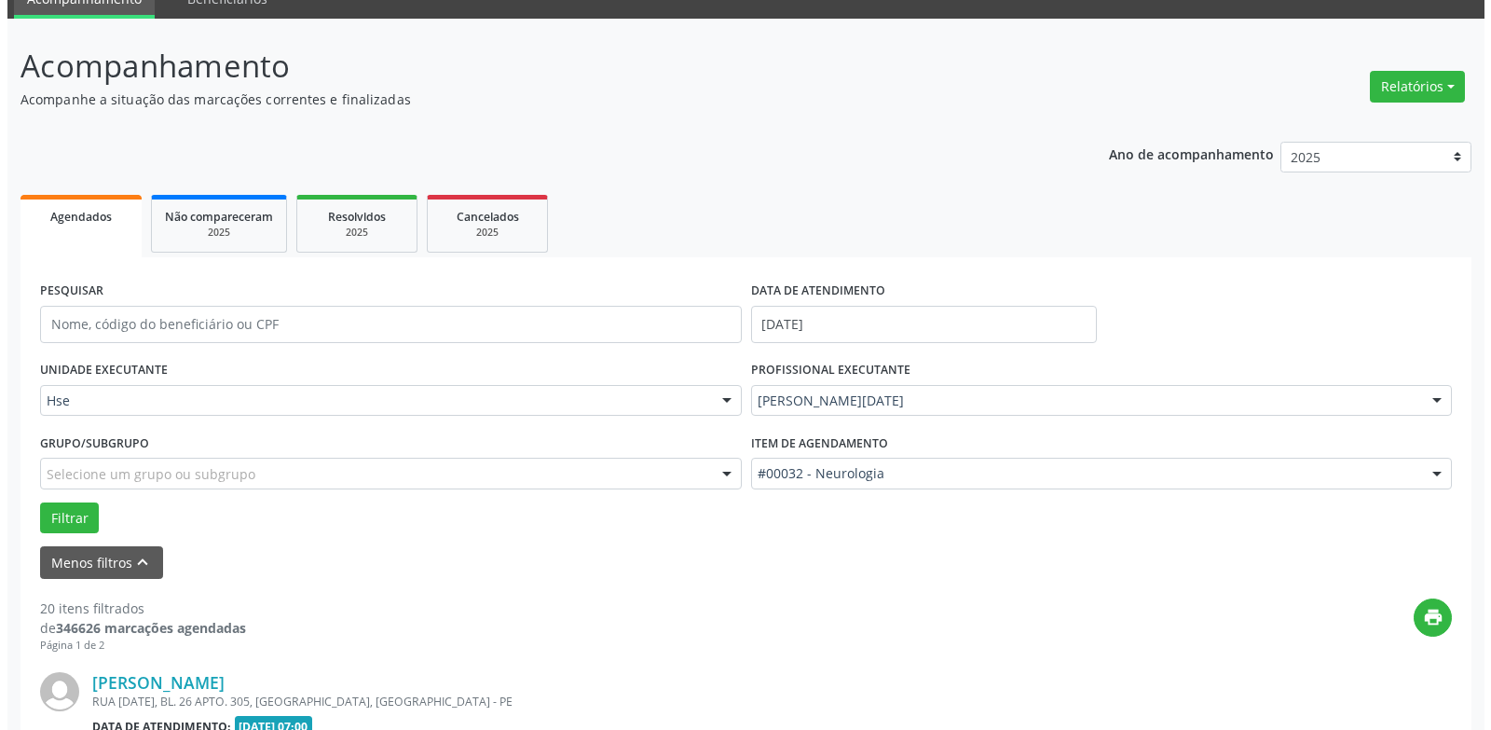
scroll to position [1541, 0]
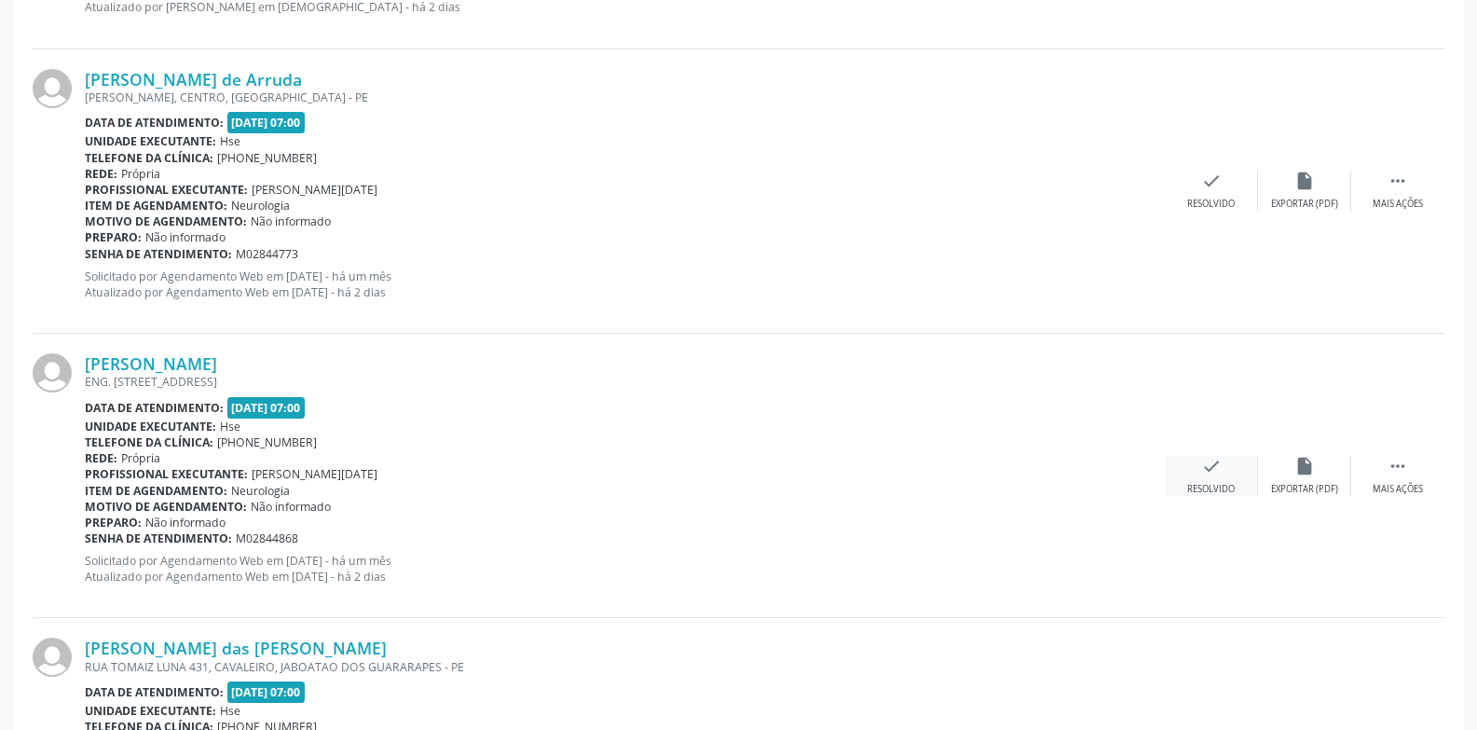
click at [1231, 479] on div "check Resolvido" at bounding box center [1211, 476] width 93 height 40
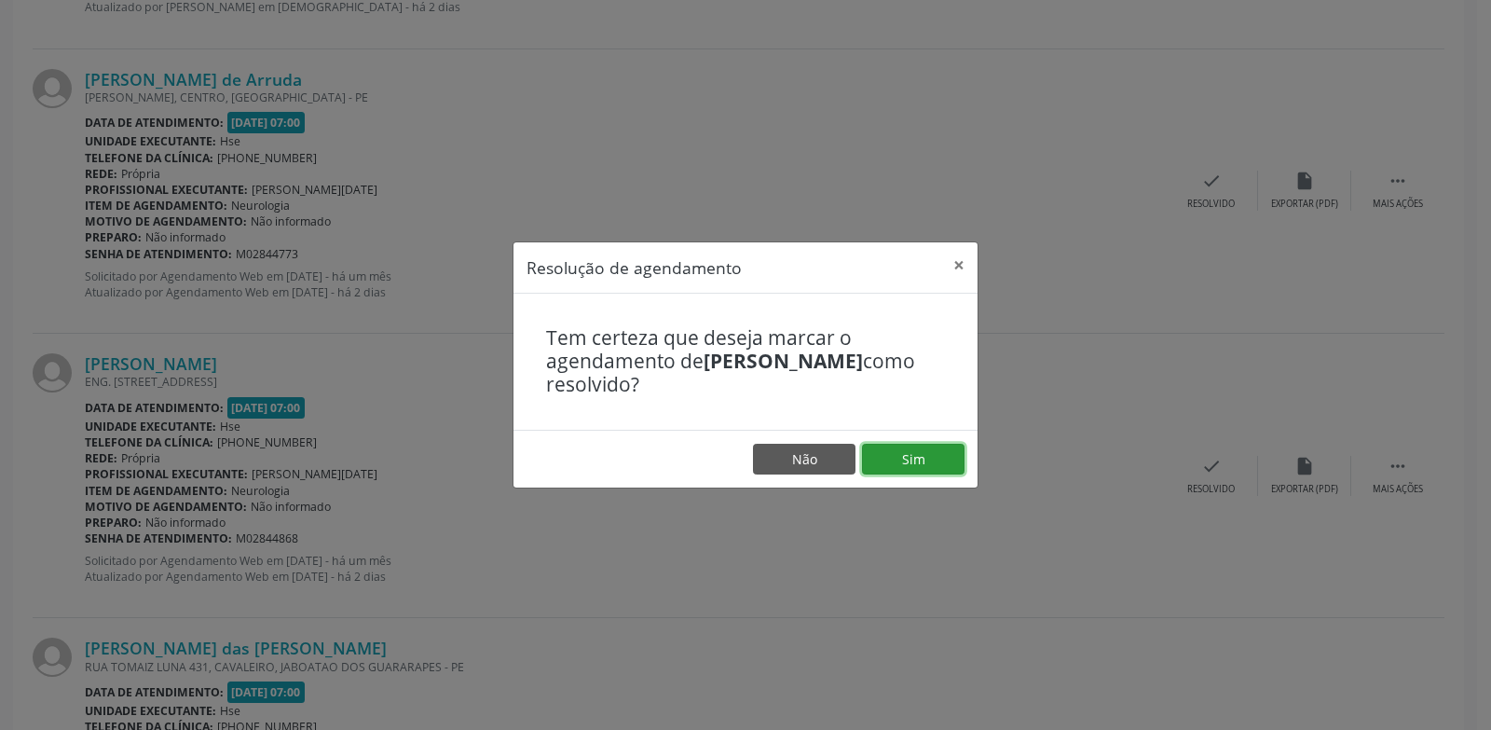
click at [909, 462] on button "Sim" at bounding box center [913, 460] width 103 height 32
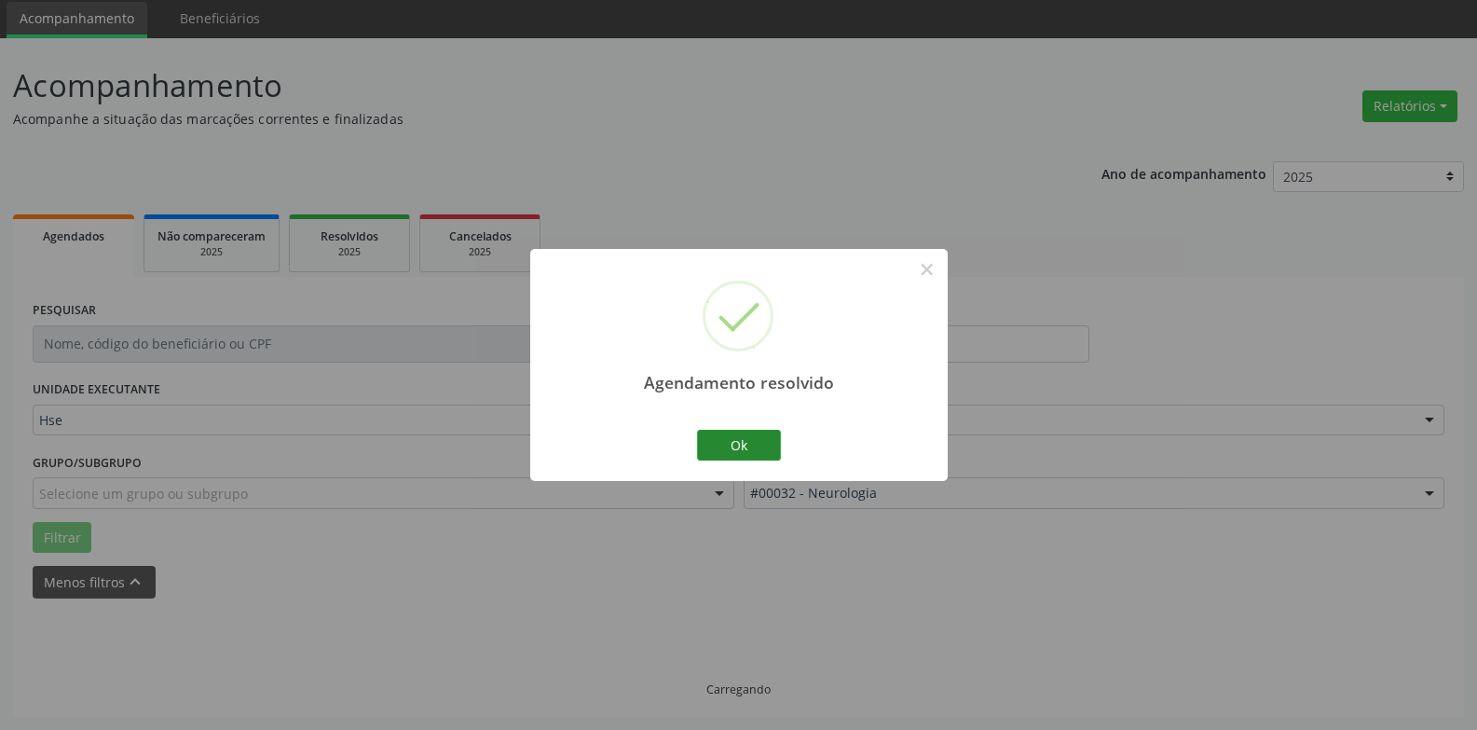
scroll to position [84, 0]
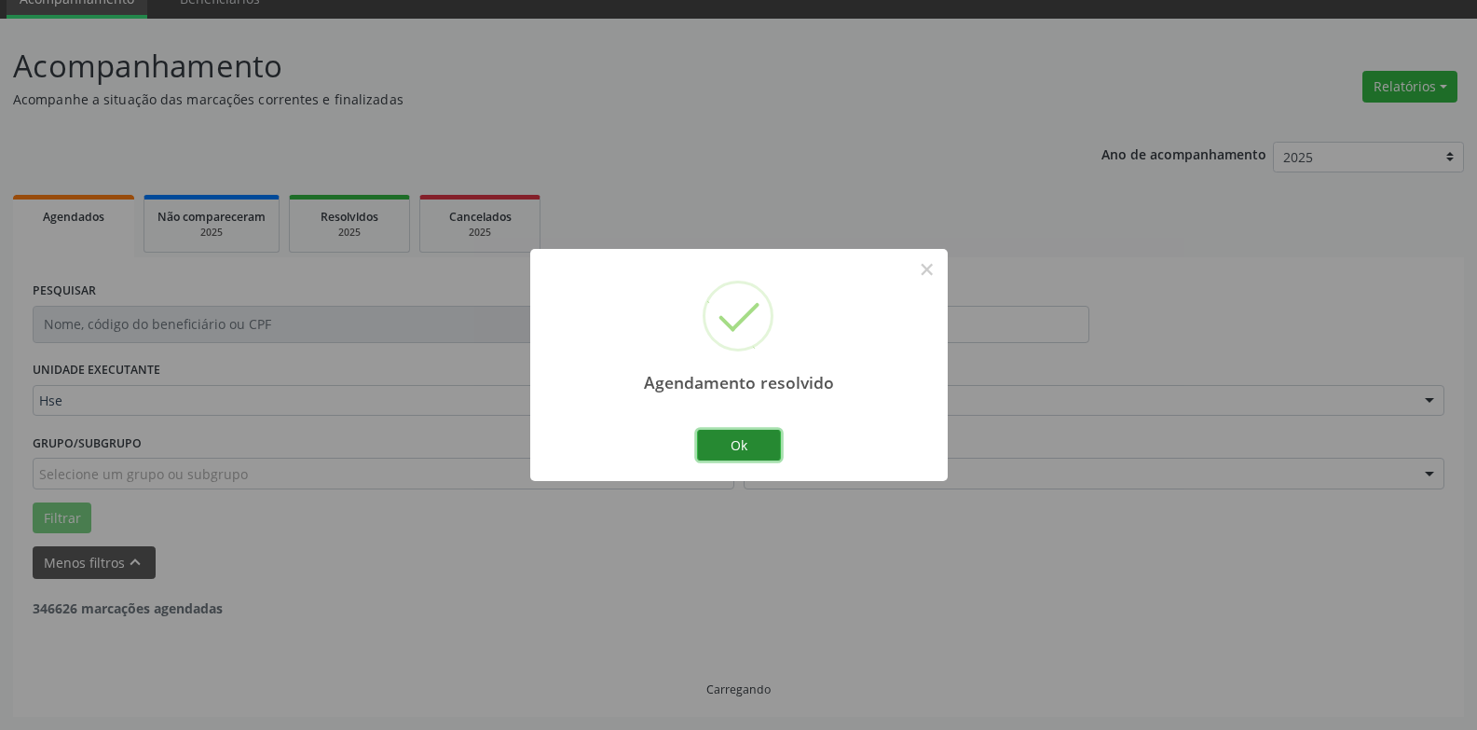
click at [745, 449] on button "Ok" at bounding box center [739, 446] width 84 height 32
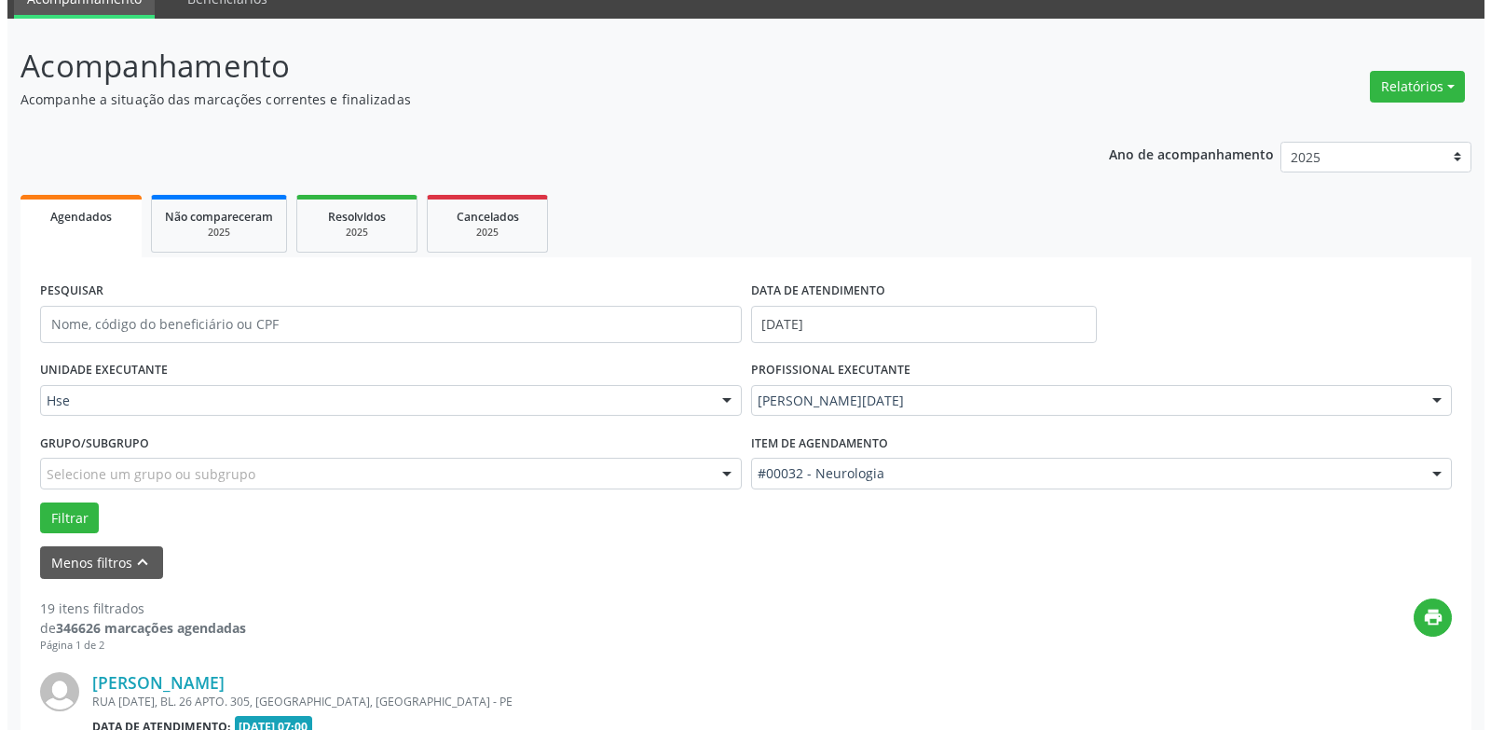
scroll to position [1826, 0]
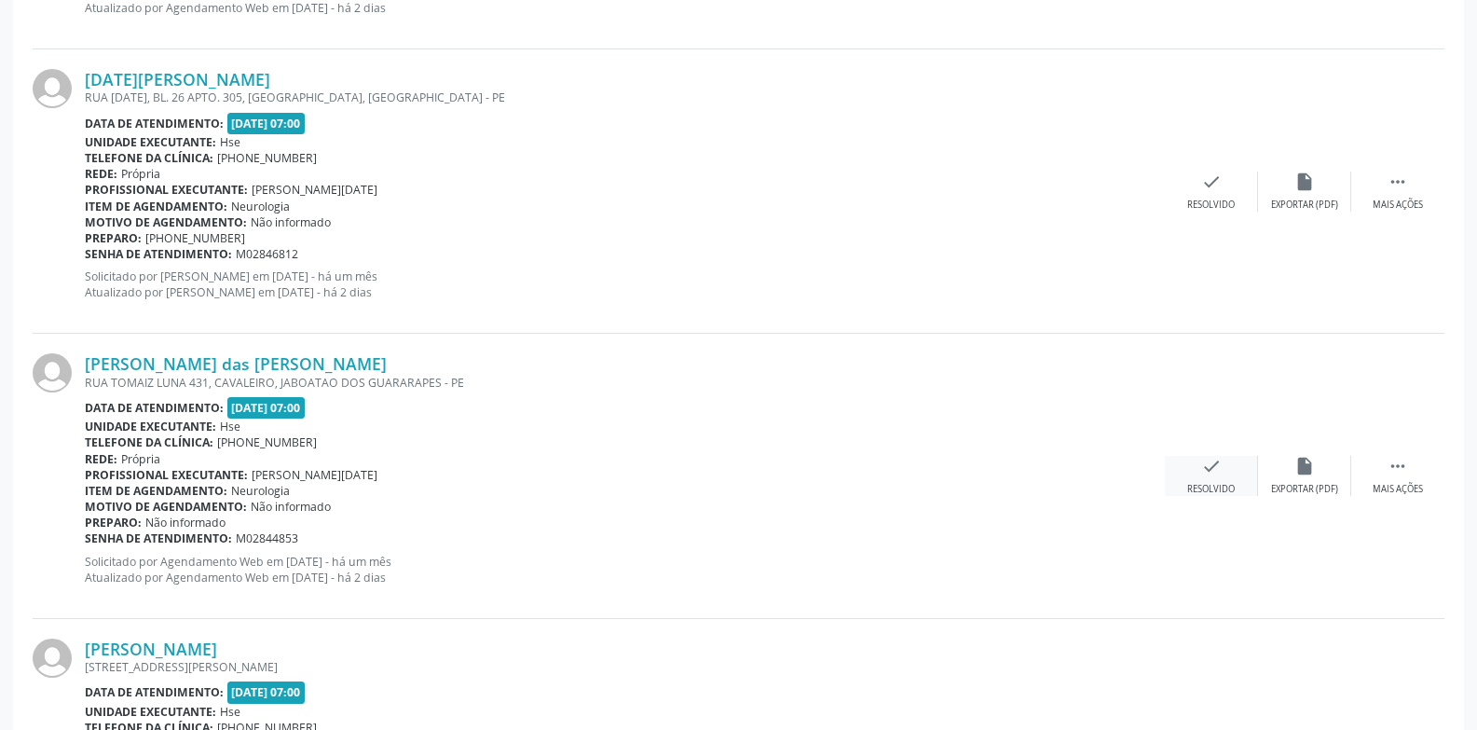
click at [1230, 479] on div "check Resolvido" at bounding box center [1211, 476] width 93 height 40
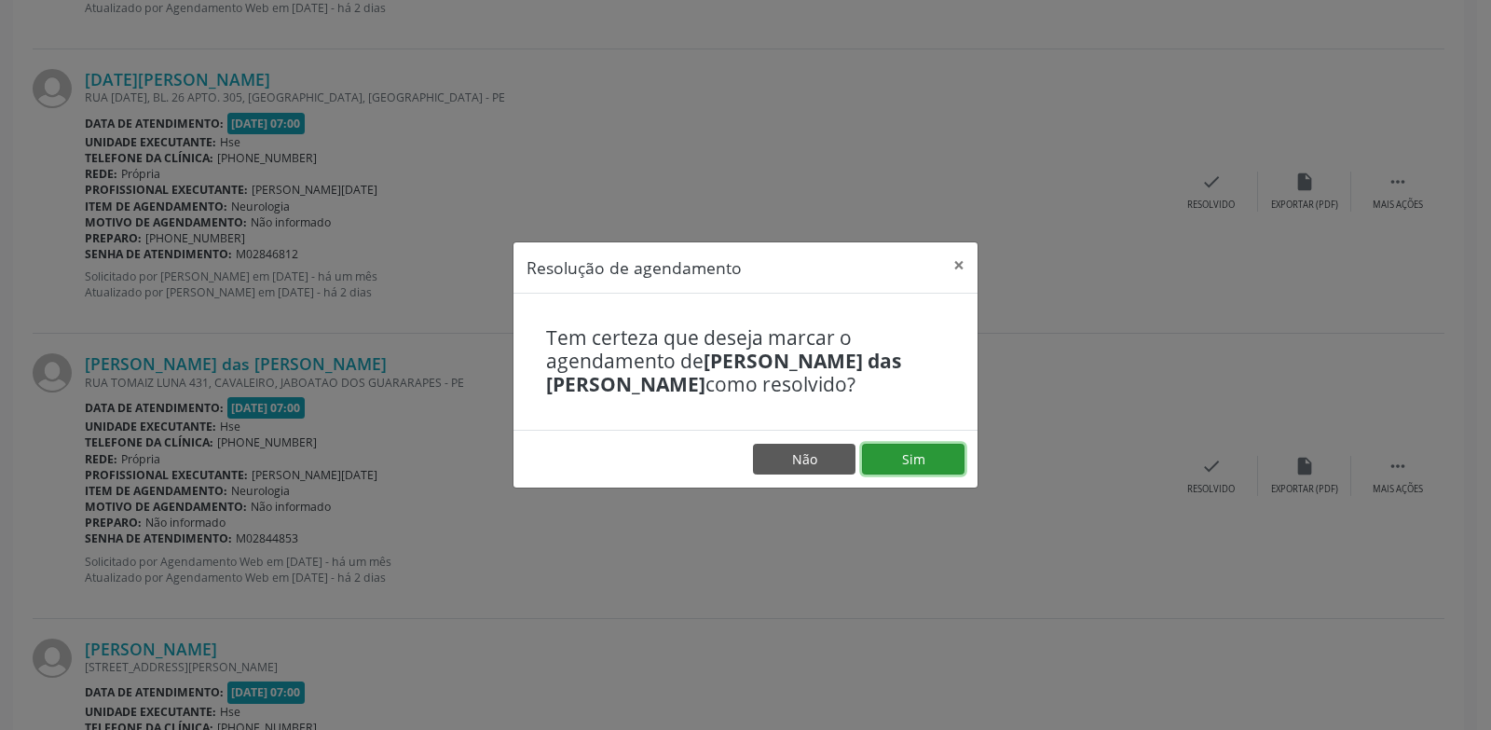
click at [916, 448] on button "Sim" at bounding box center [913, 460] width 103 height 32
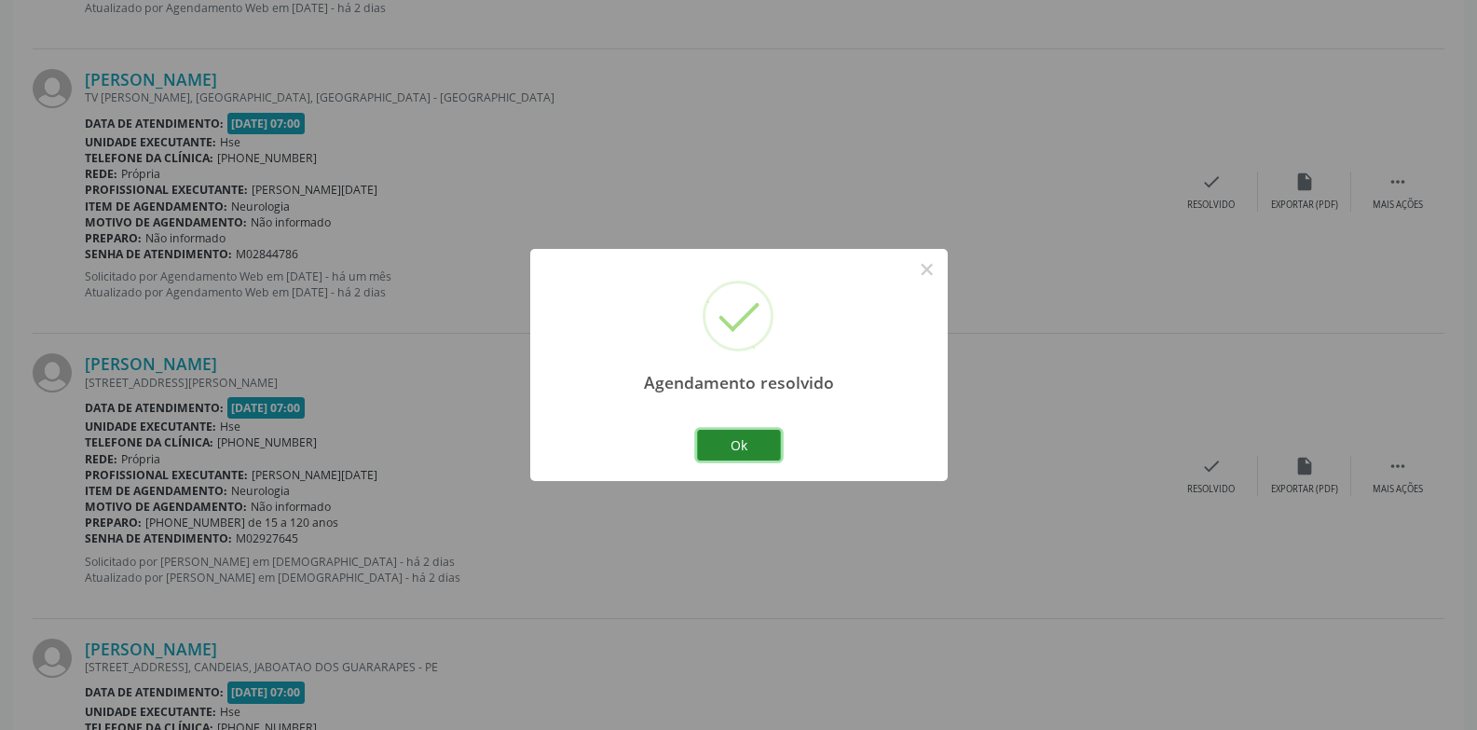
click at [732, 435] on button "Ok" at bounding box center [739, 446] width 84 height 32
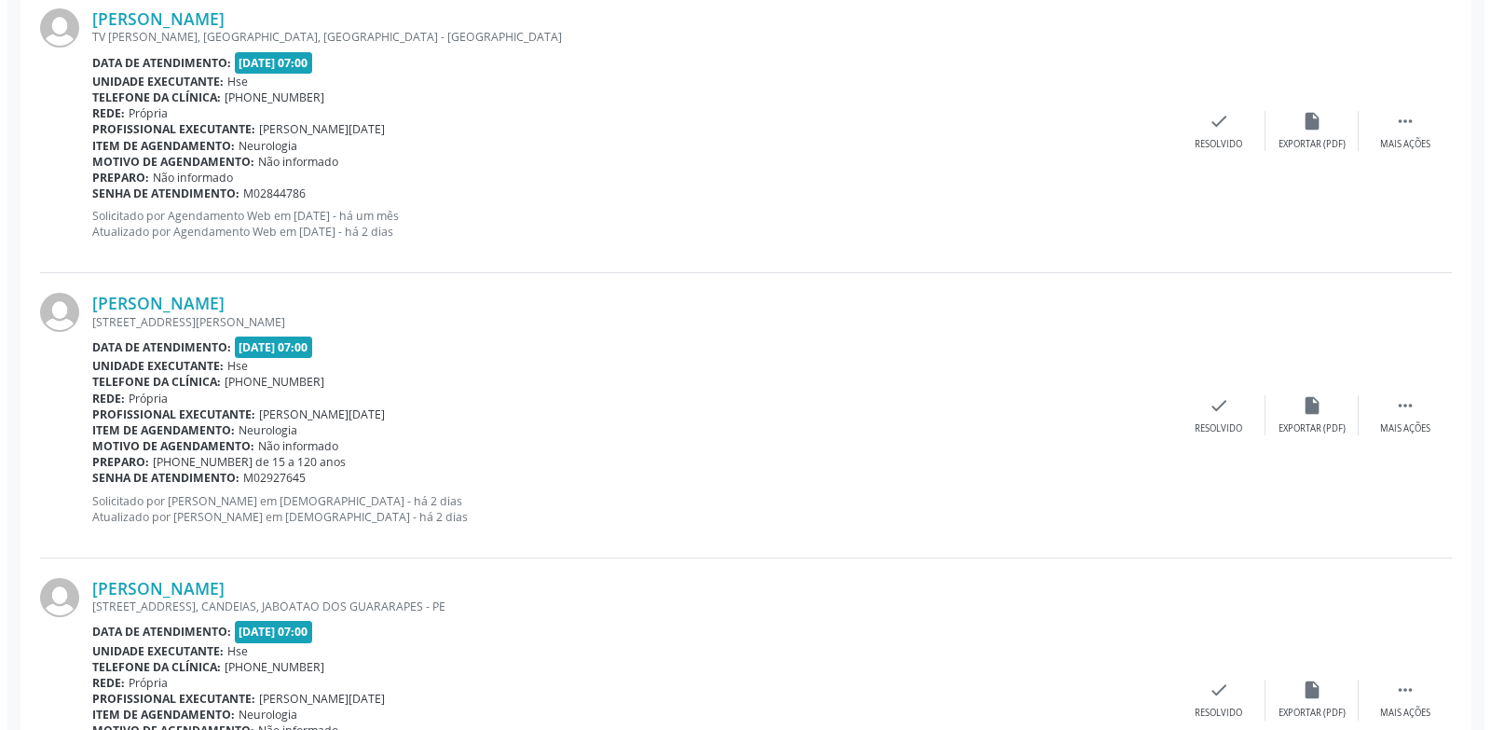
scroll to position [1919, 0]
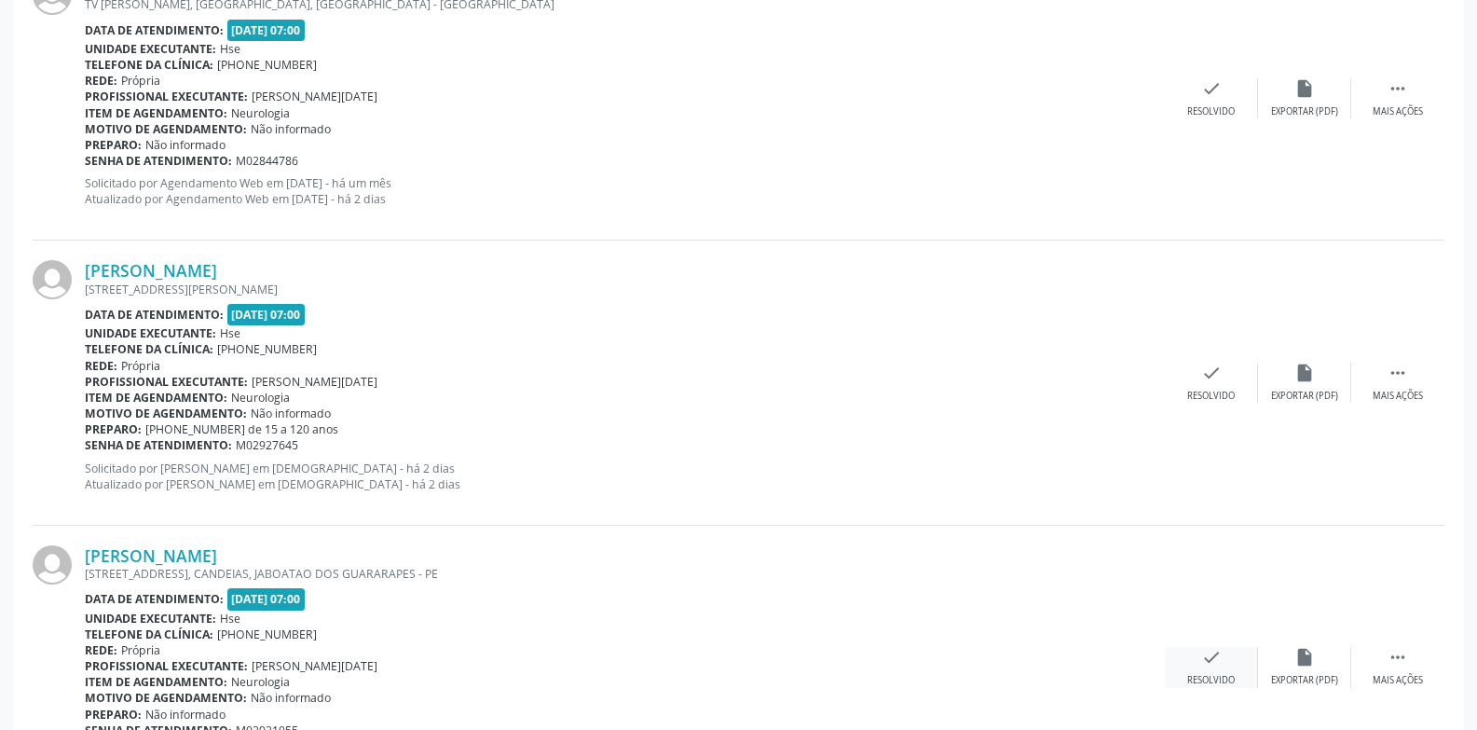
click at [1219, 651] on icon "check" at bounding box center [1211, 657] width 21 height 21
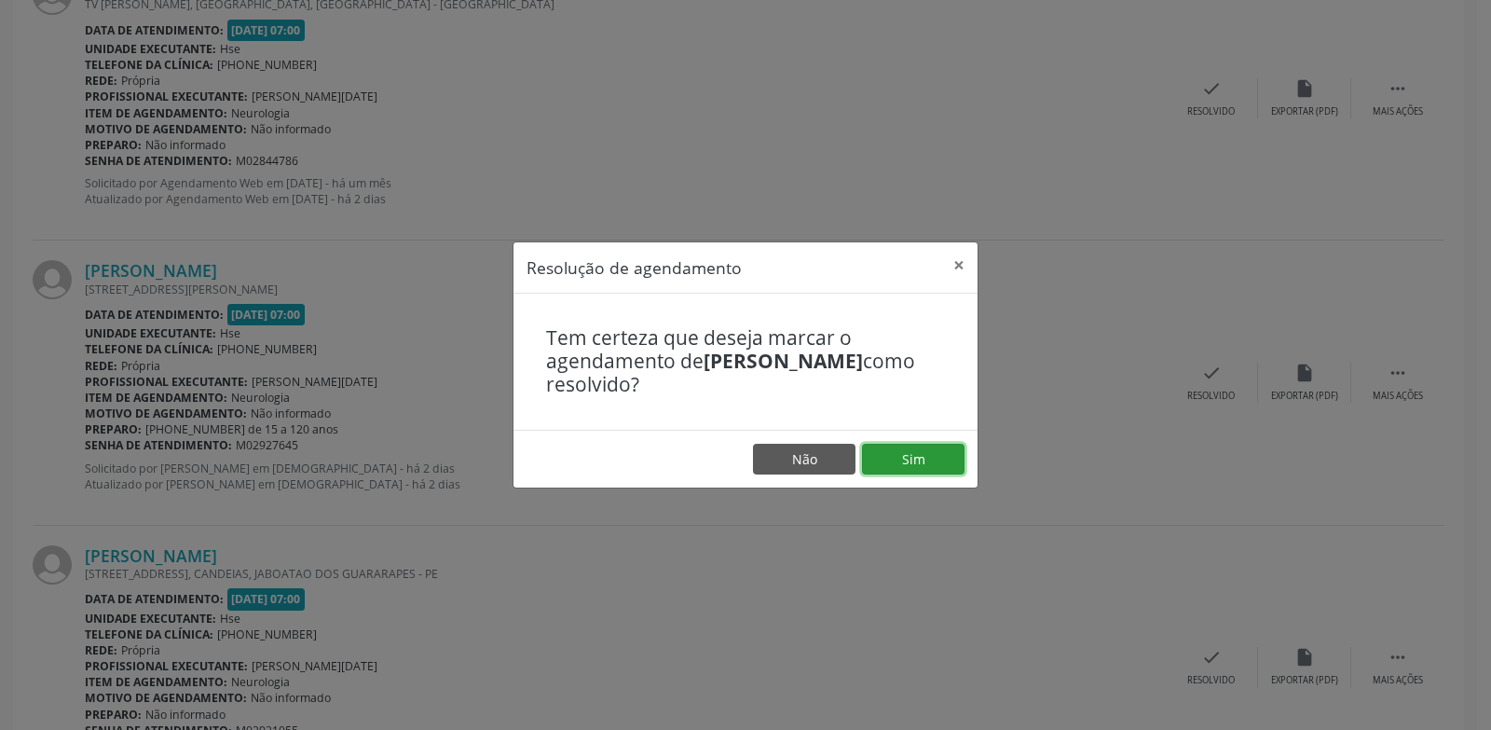
click at [910, 452] on button "Sim" at bounding box center [913, 460] width 103 height 32
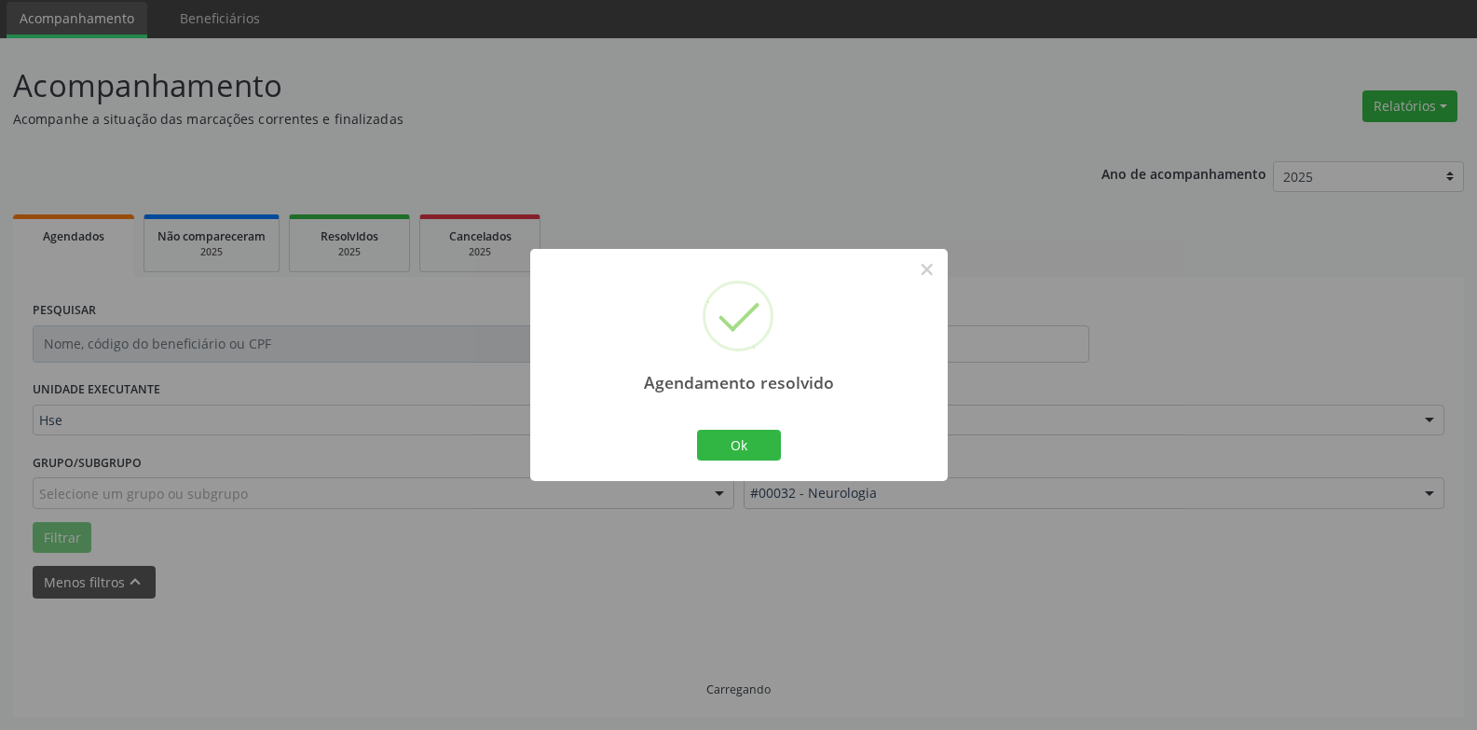
scroll to position [84, 0]
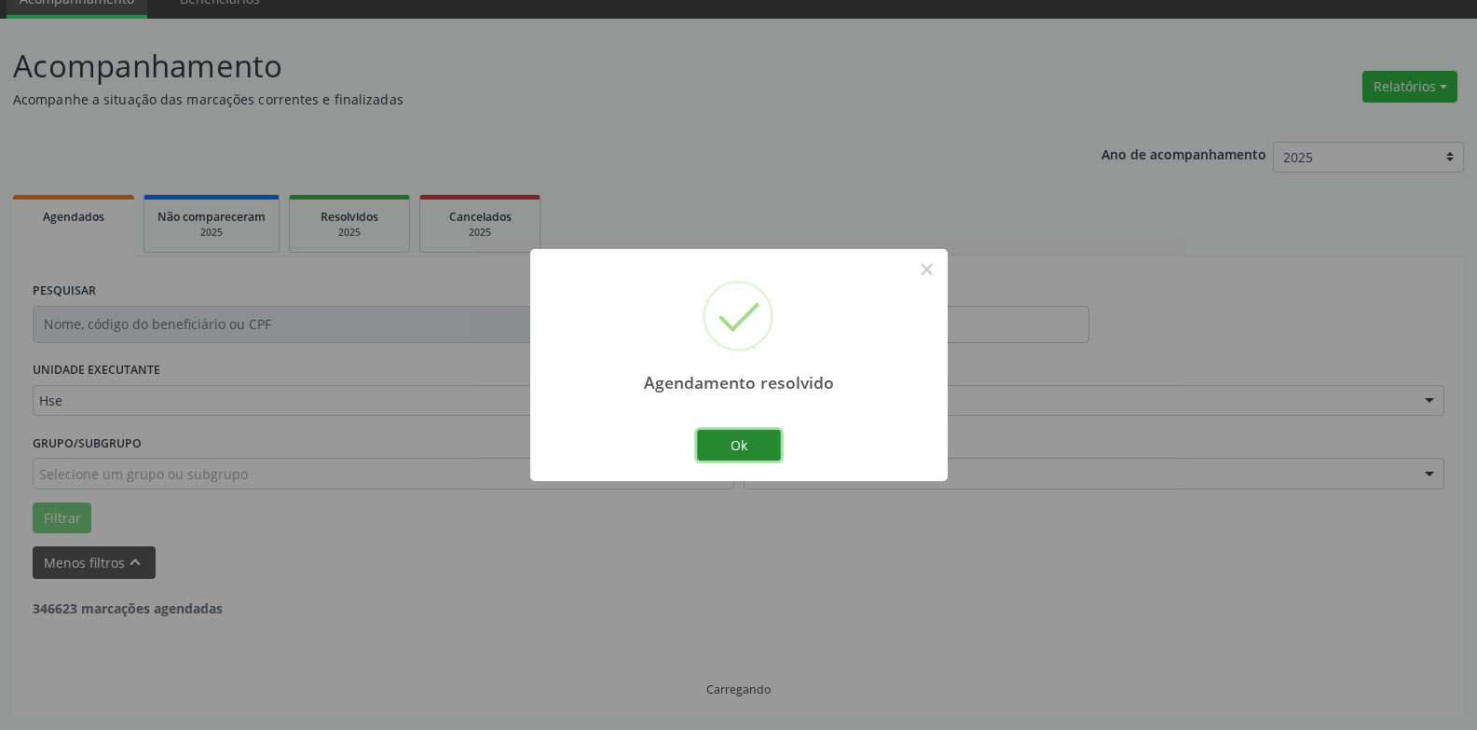
click at [762, 442] on button "Ok" at bounding box center [739, 446] width 84 height 32
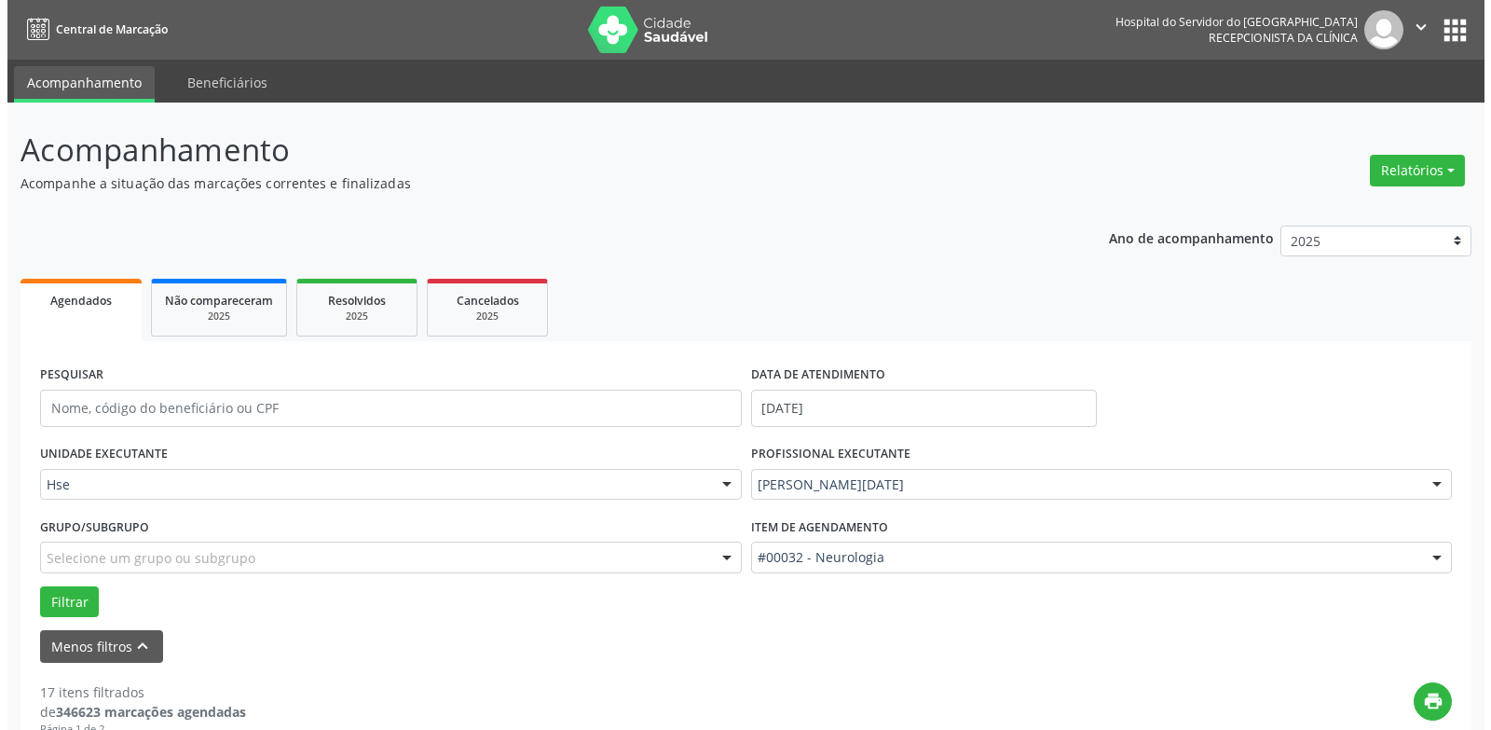
scroll to position [972, 0]
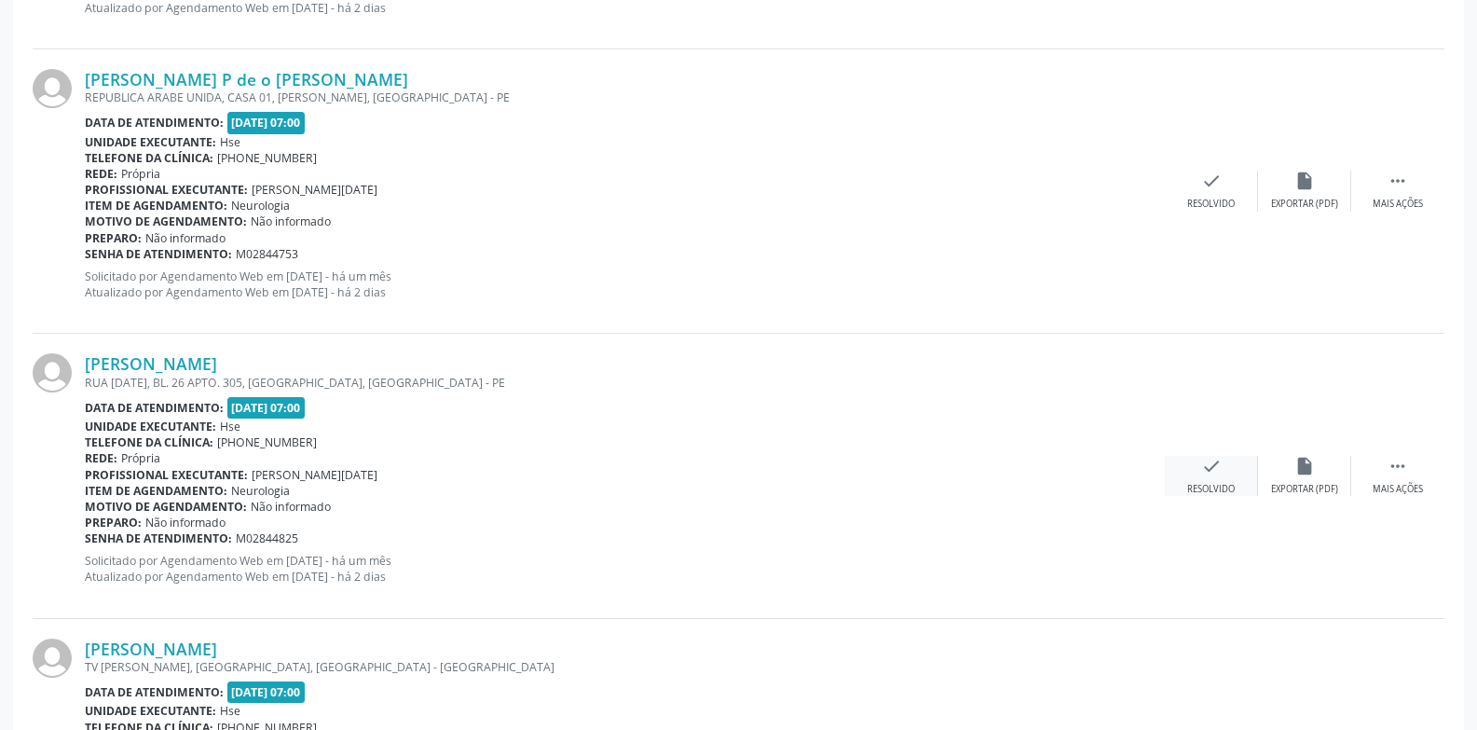
click at [1239, 487] on div "check Resolvido" at bounding box center [1211, 476] width 93 height 40
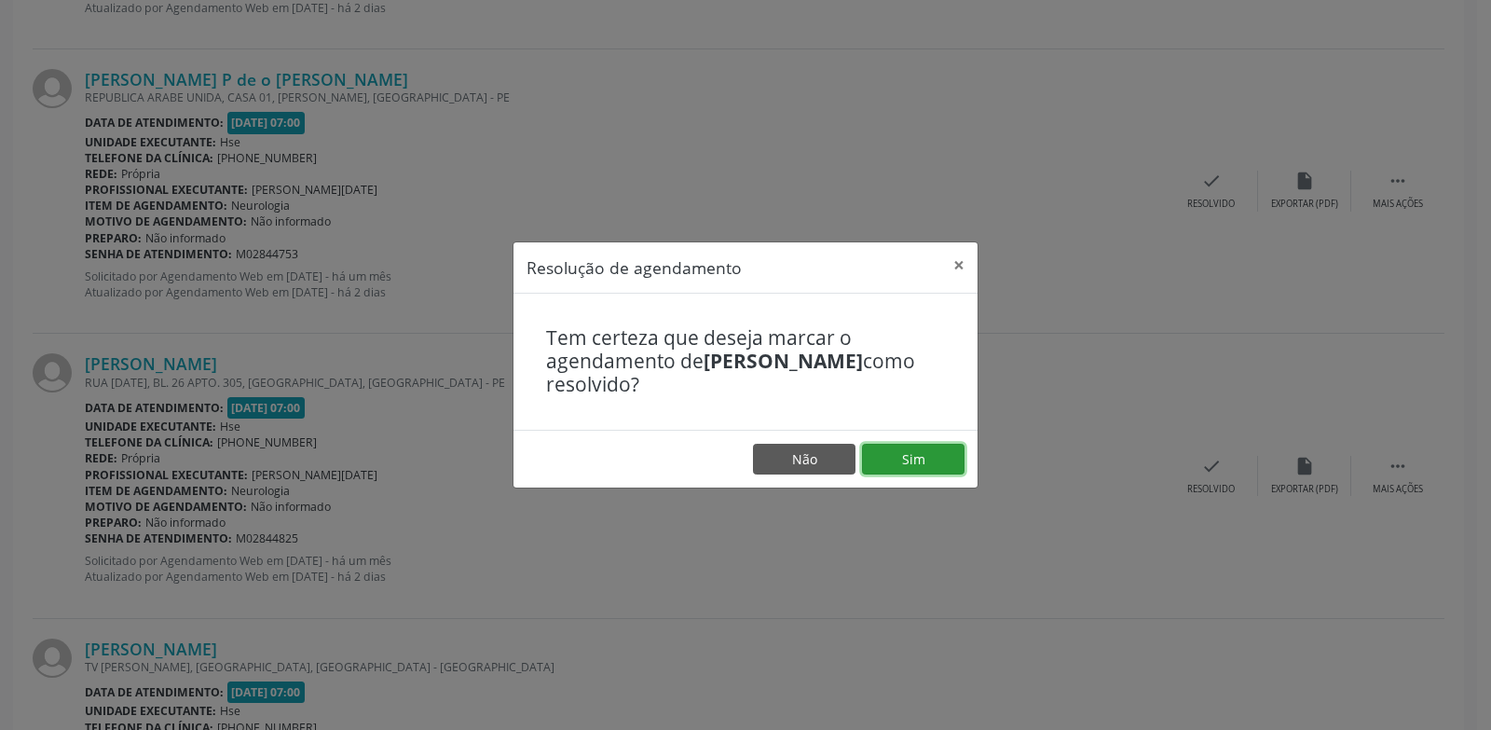
click at [916, 458] on button "Sim" at bounding box center [913, 460] width 103 height 32
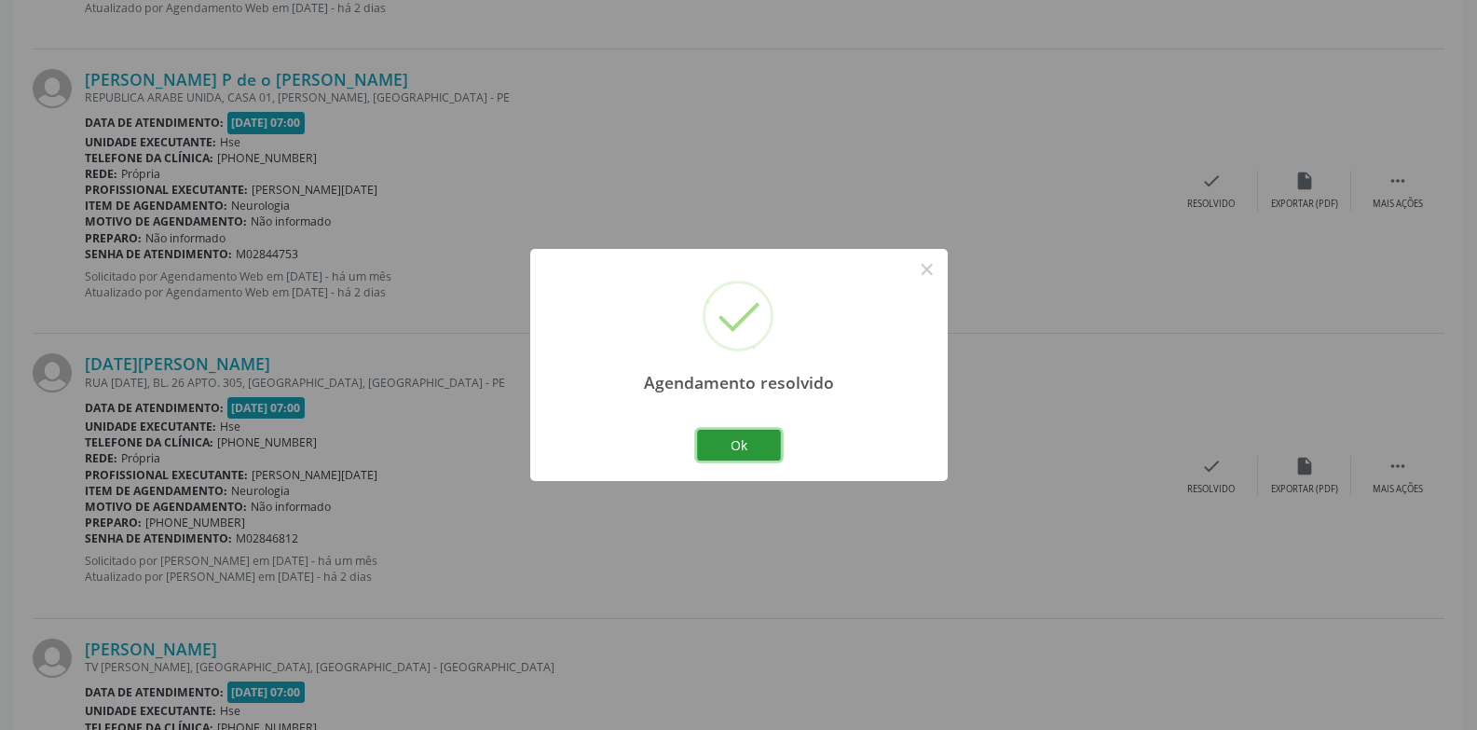
drag, startPoint x: 751, startPoint y: 430, endPoint x: 847, endPoint y: 364, distance: 116.0
click at [753, 431] on button "Ok" at bounding box center [739, 446] width 84 height 32
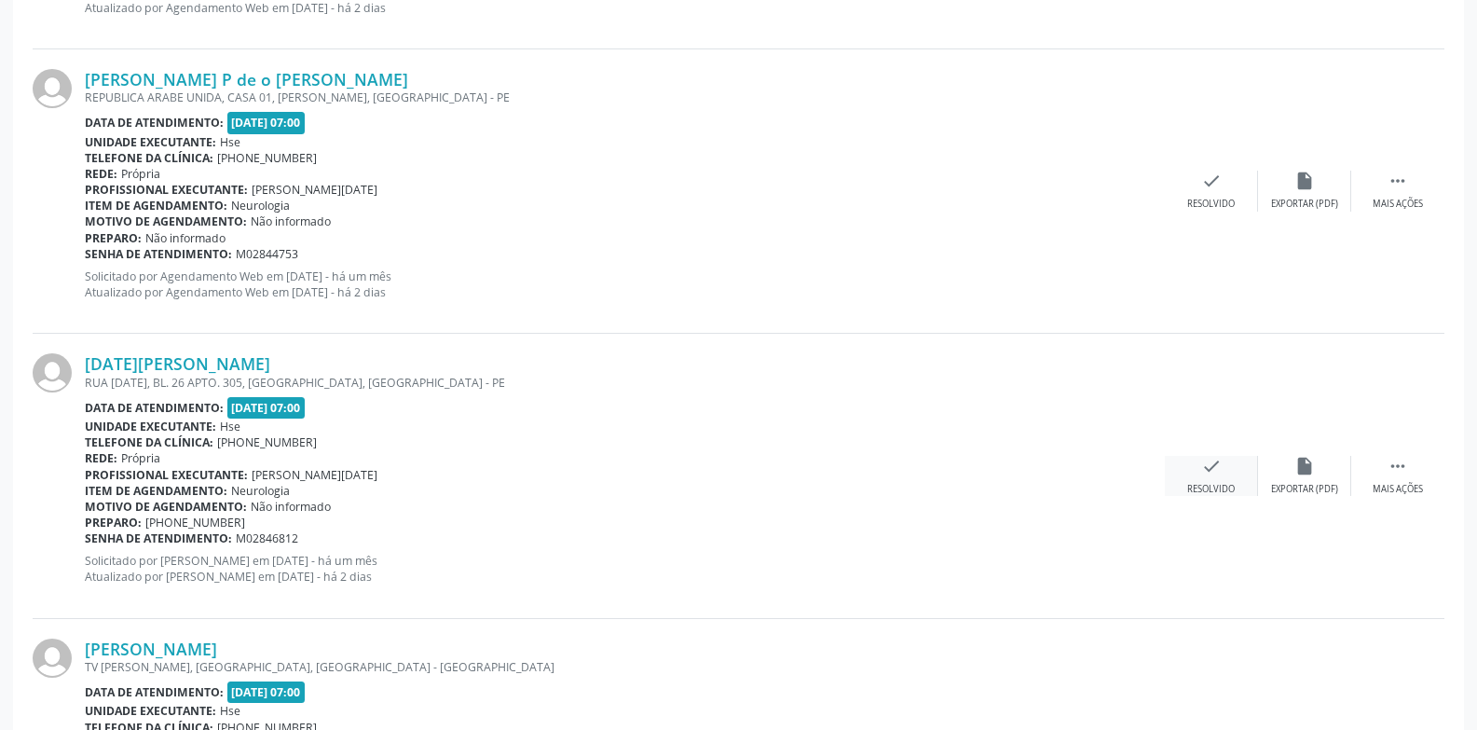
click at [1199, 476] on div "check Resolvido" at bounding box center [1211, 476] width 93 height 40
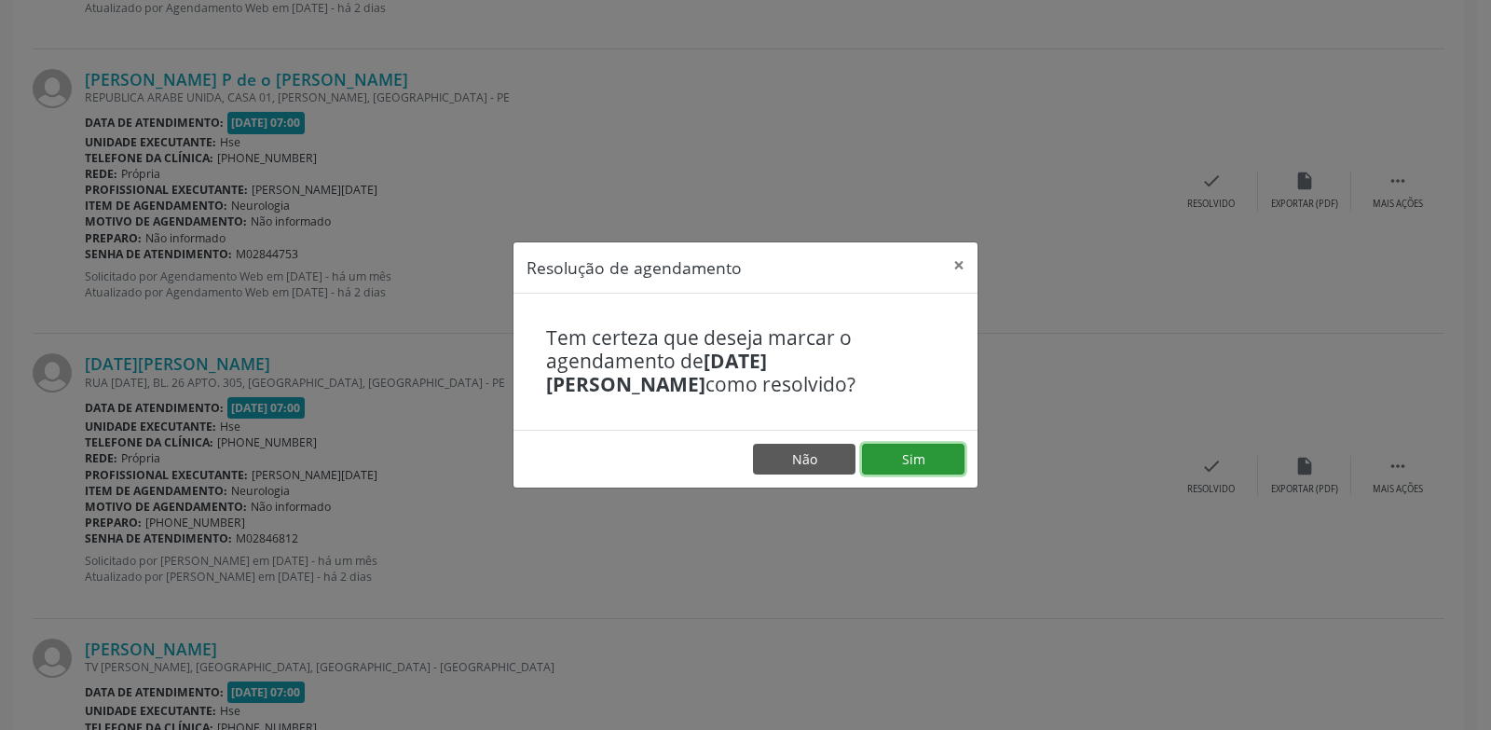
click at [957, 471] on button "Sim" at bounding box center [913, 460] width 103 height 32
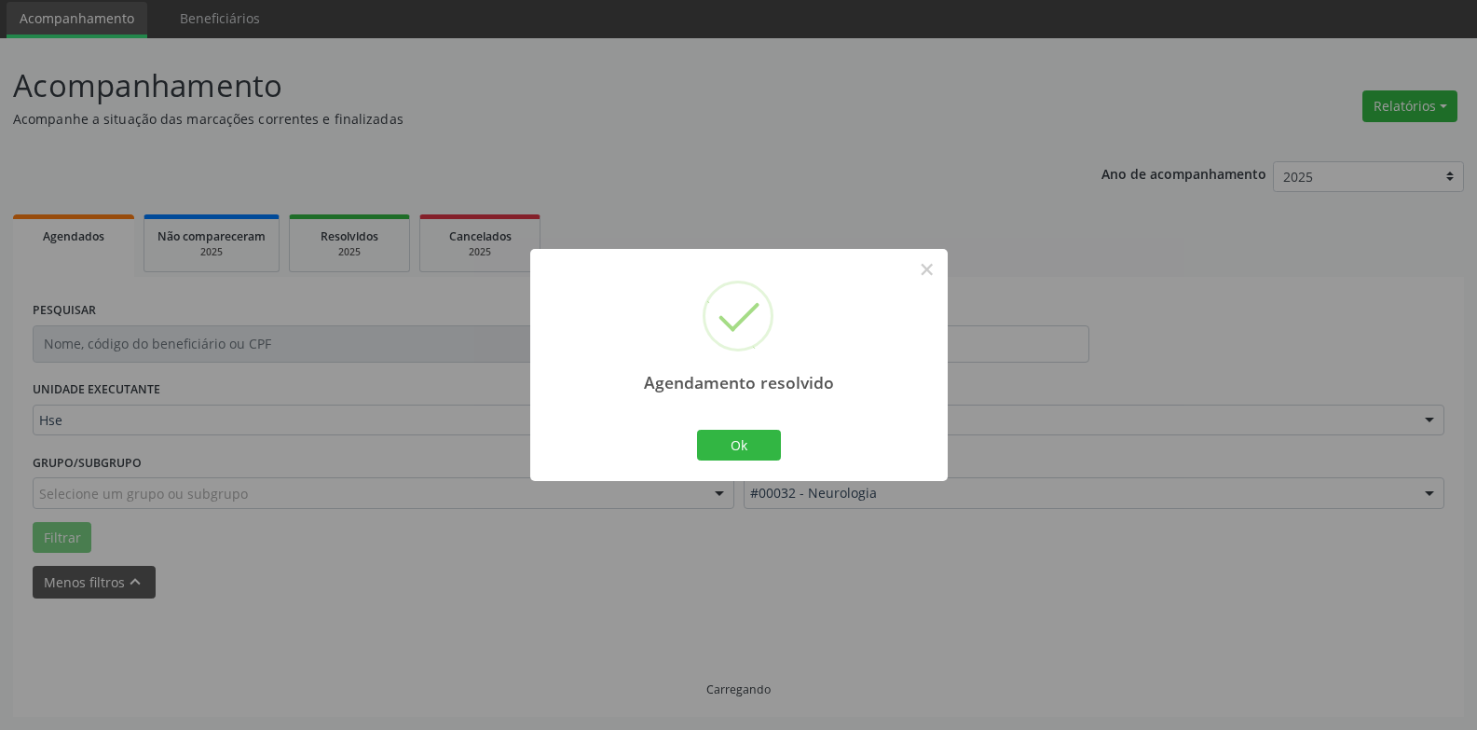
scroll to position [84, 0]
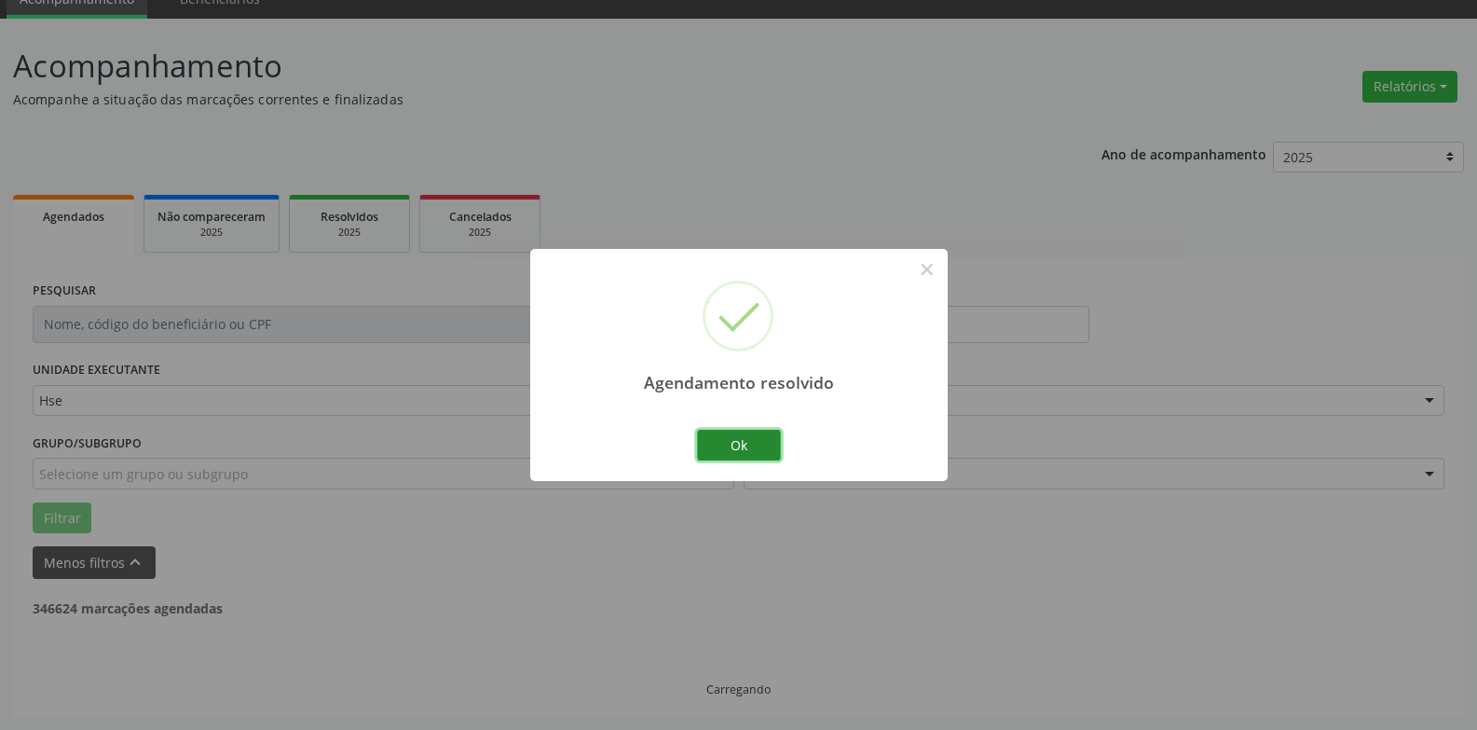
click at [732, 435] on button "Ok" at bounding box center [739, 446] width 84 height 32
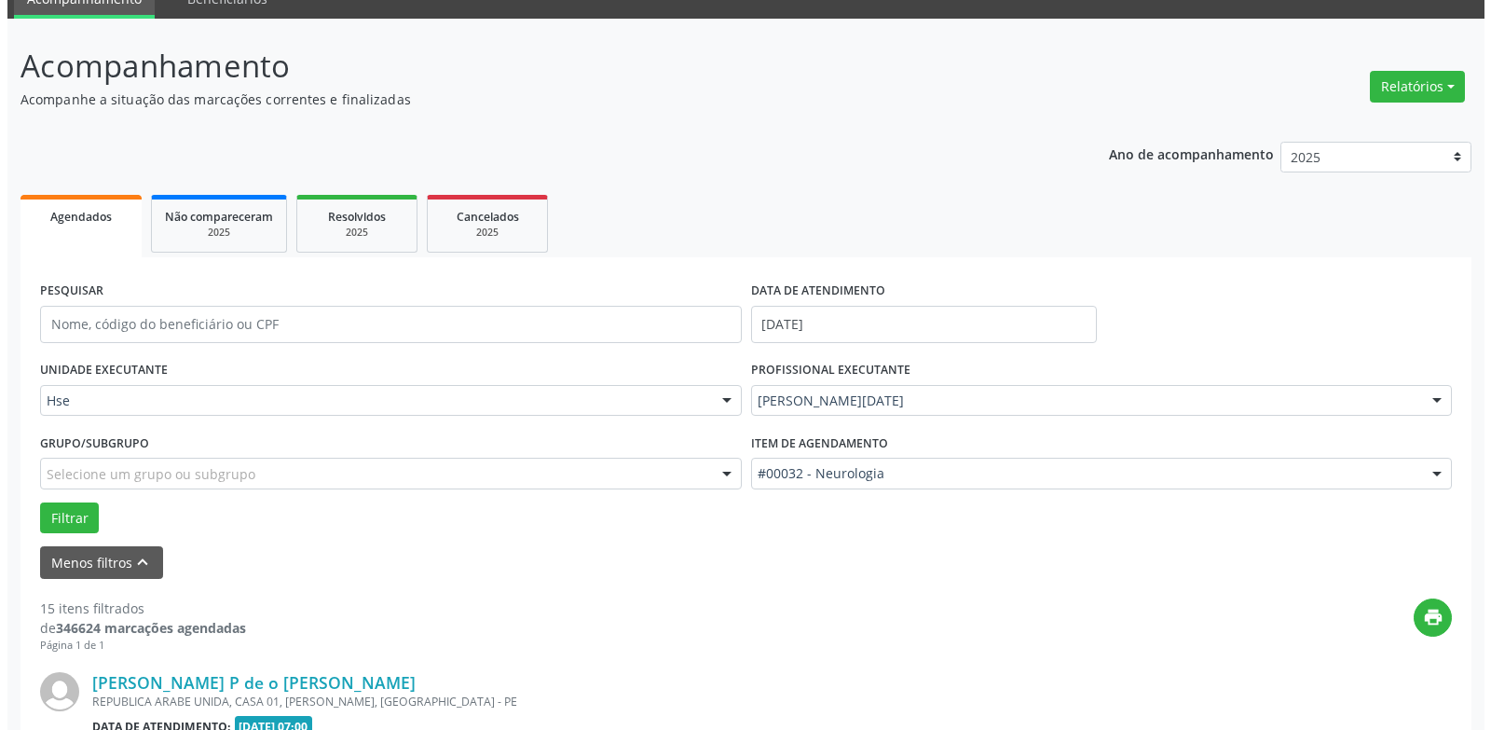
scroll to position [1256, 0]
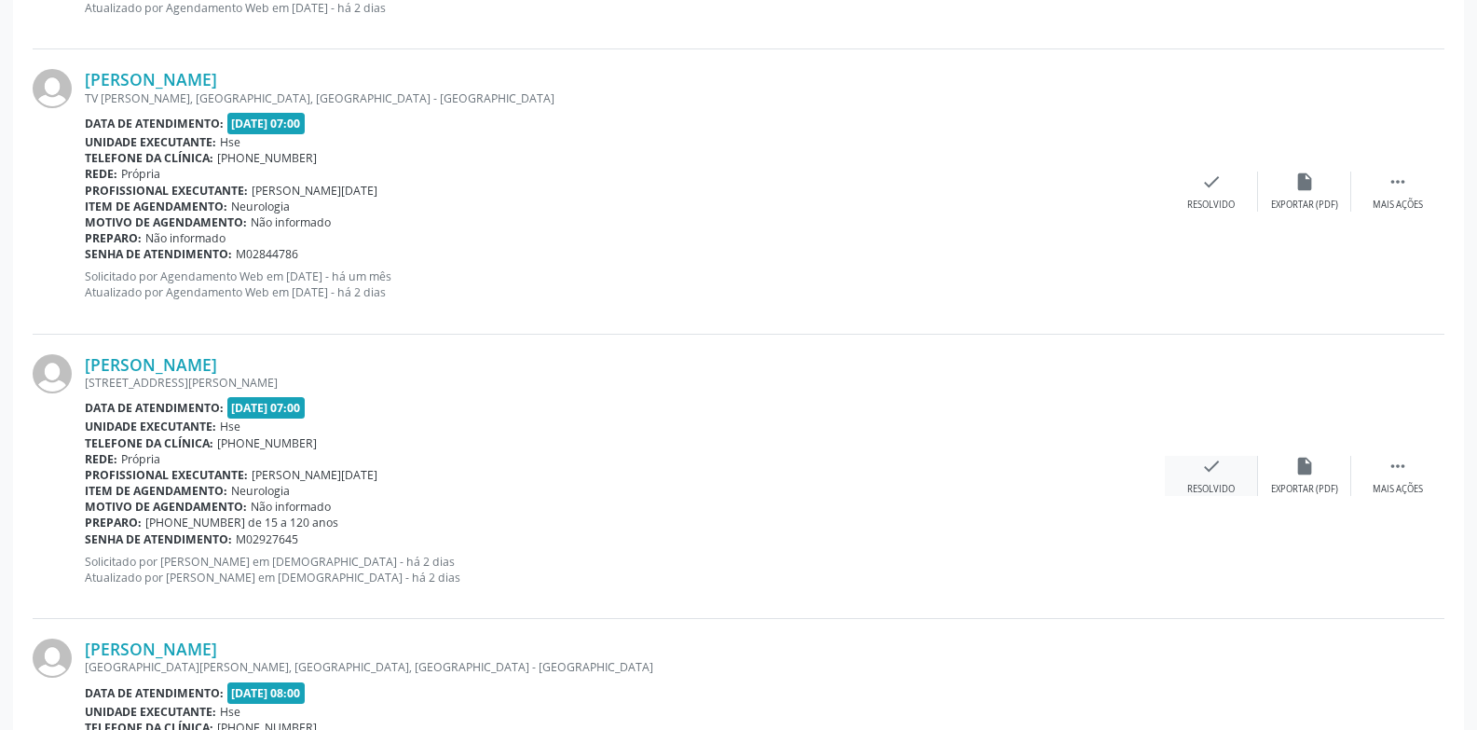
click at [1209, 477] on div "check Resolvido" at bounding box center [1211, 476] width 93 height 40
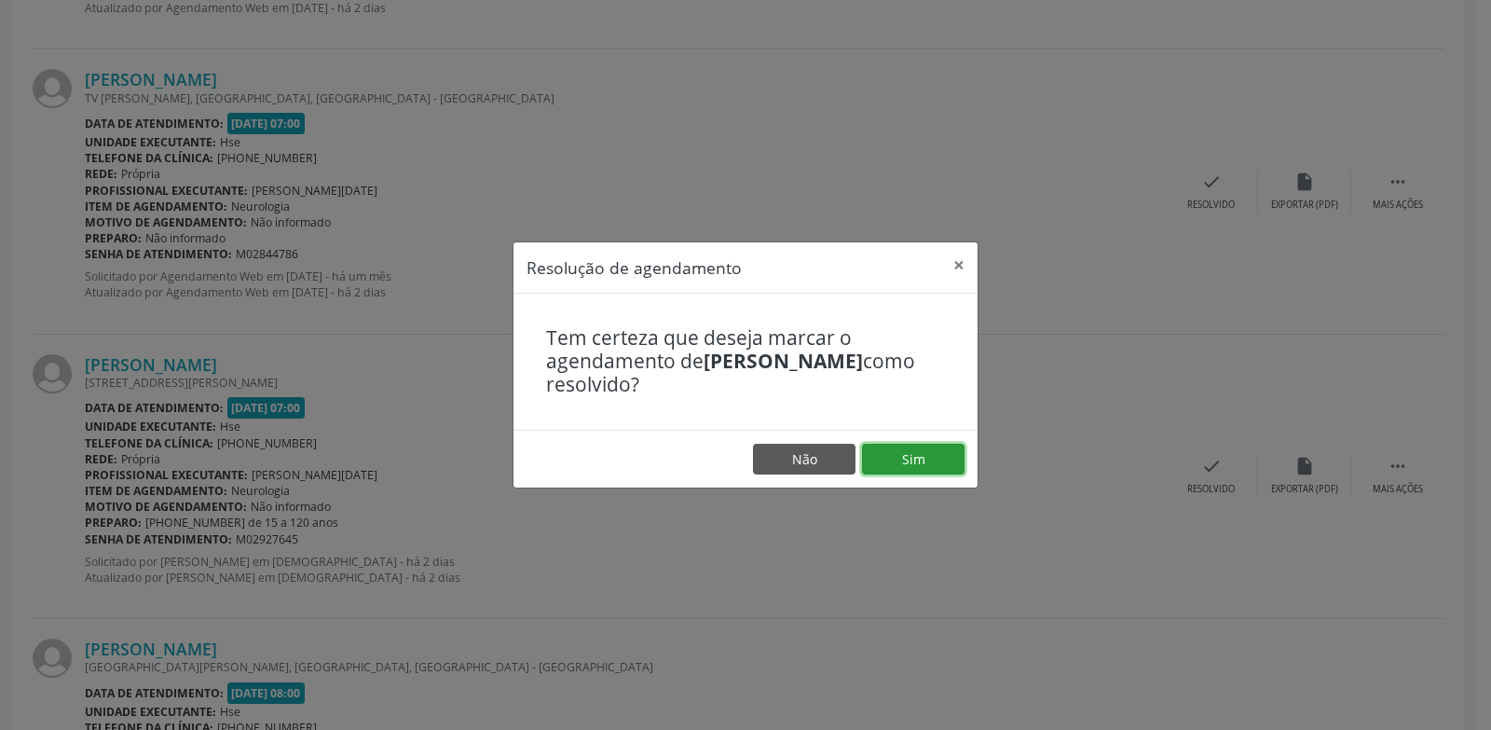
click at [929, 461] on button "Sim" at bounding box center [913, 460] width 103 height 32
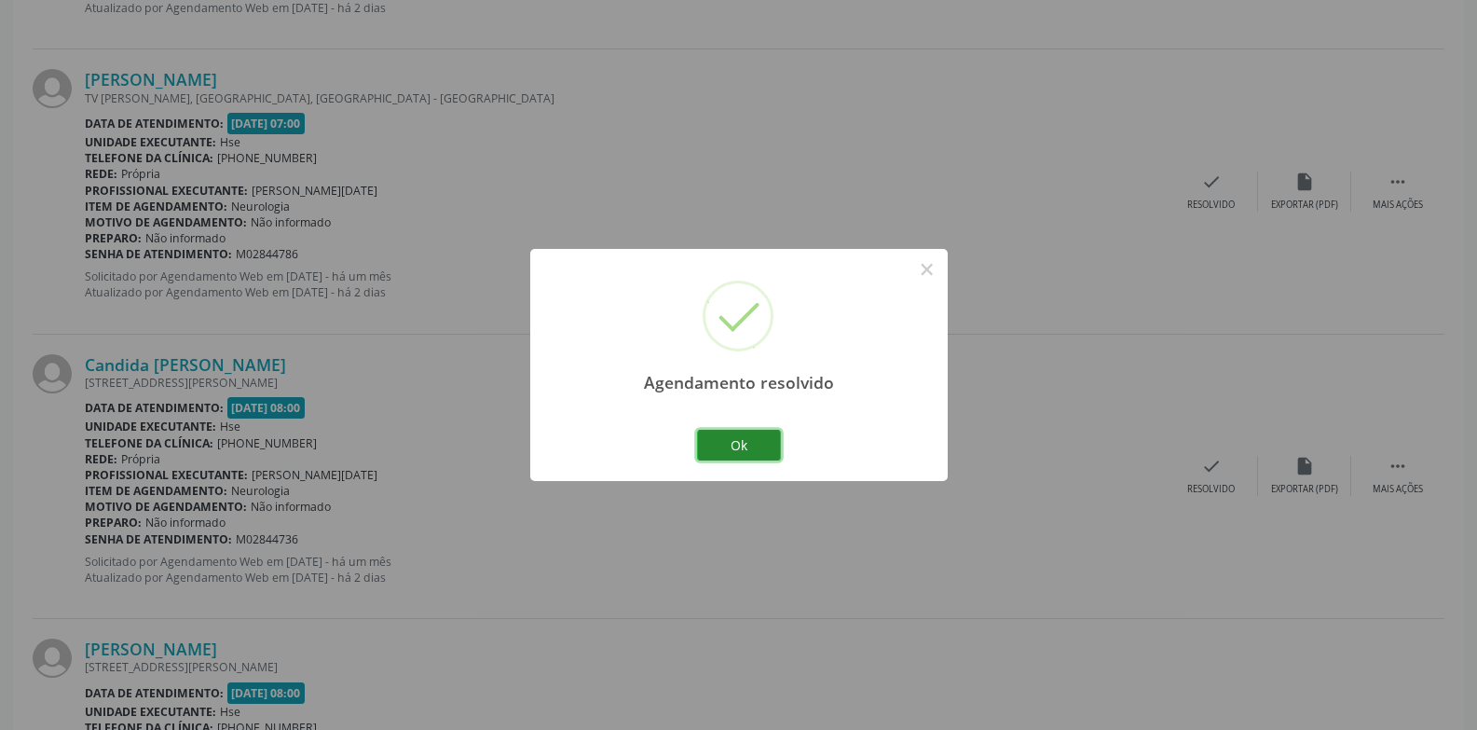
click at [745, 445] on button "Ok" at bounding box center [739, 446] width 84 height 32
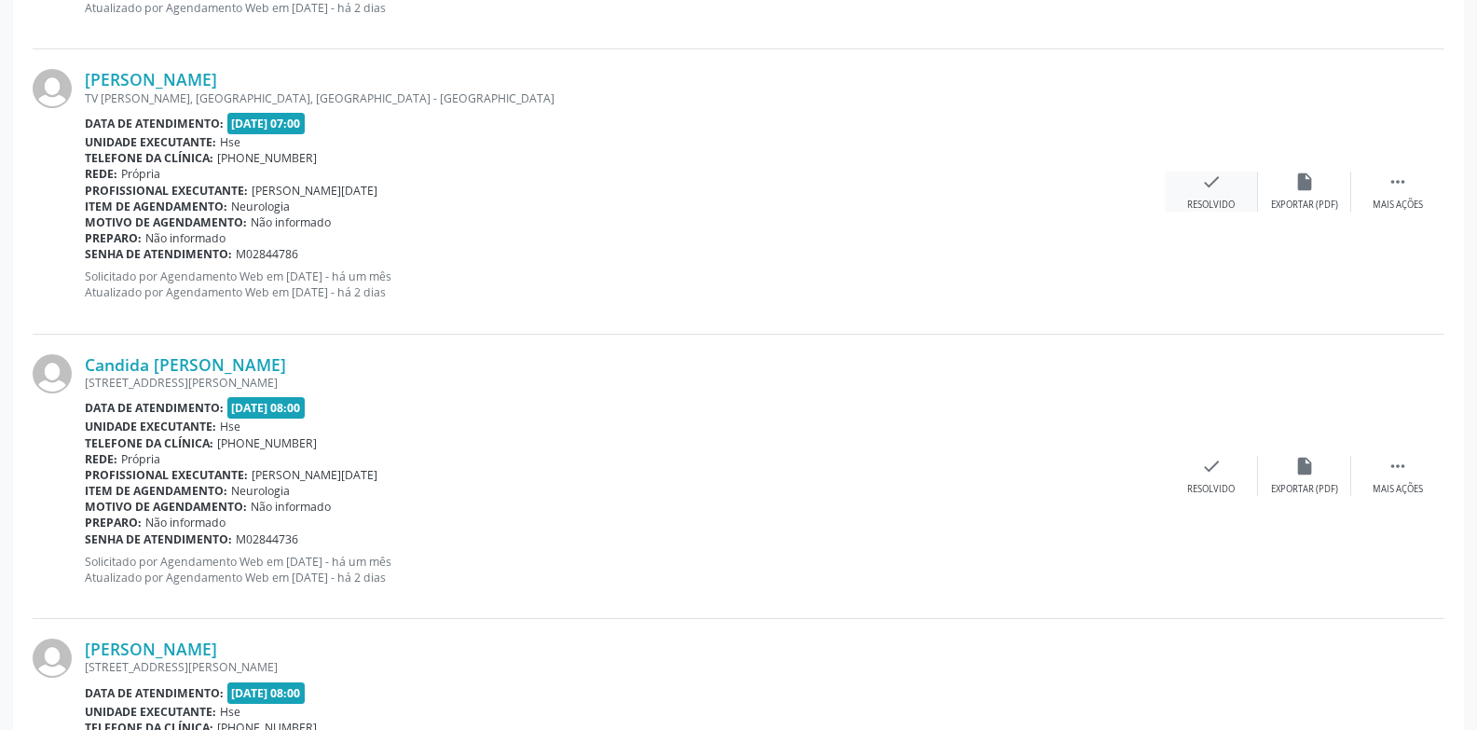
click at [1204, 199] on div "Resolvido" at bounding box center [1211, 204] width 48 height 13
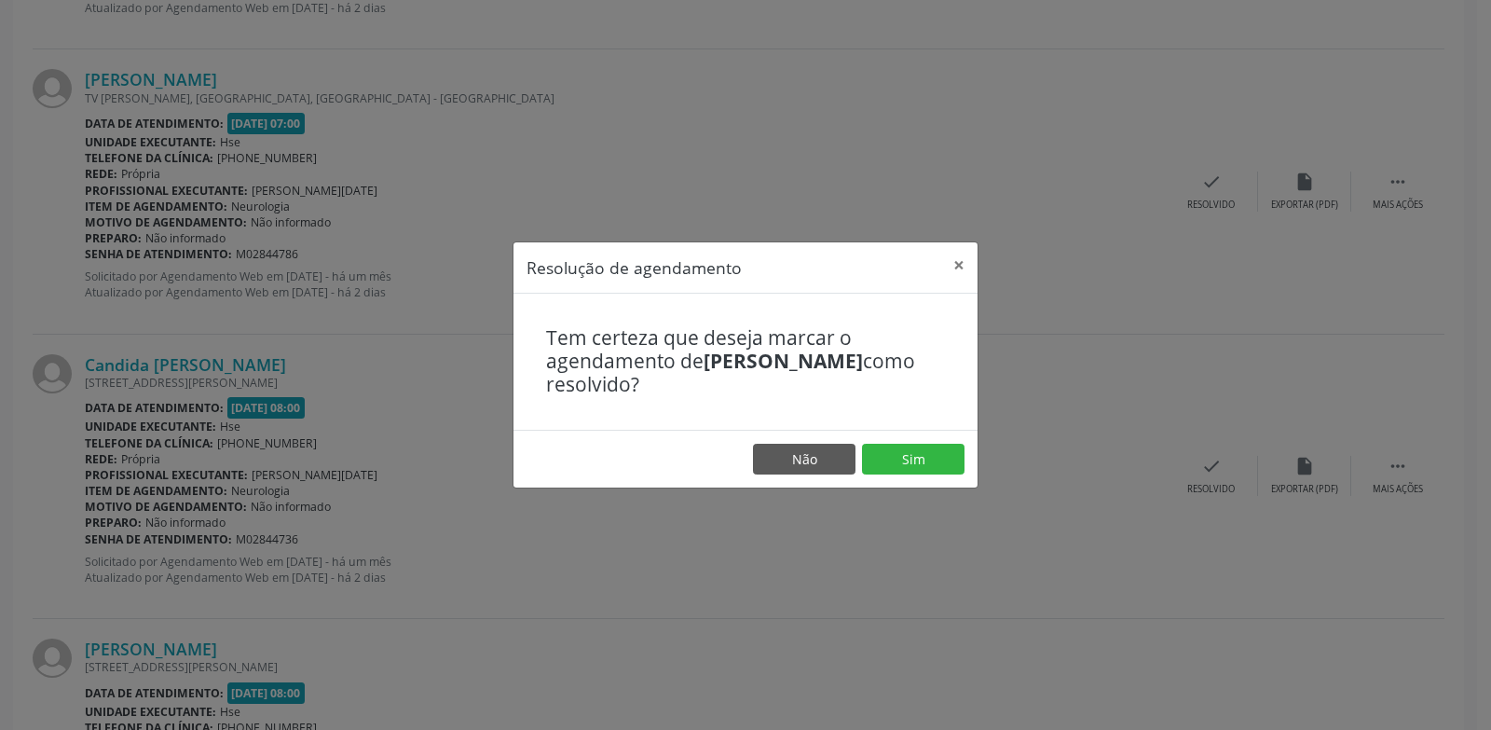
click at [882, 475] on footer "Não Sim" at bounding box center [745, 459] width 464 height 59
click at [897, 463] on button "Sim" at bounding box center [913, 460] width 103 height 32
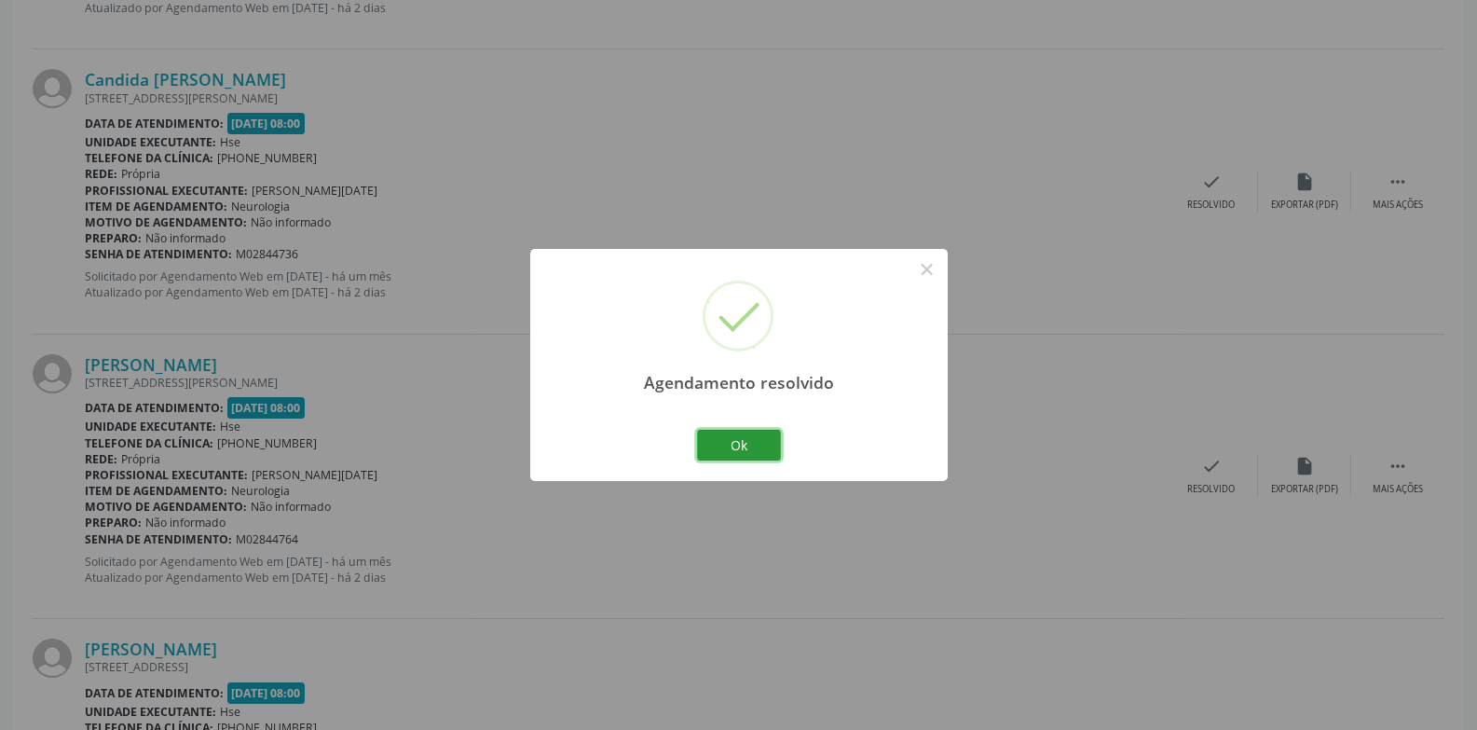
drag, startPoint x: 735, startPoint y: 444, endPoint x: 779, endPoint y: 417, distance: 52.0
click at [735, 446] on button "Ok" at bounding box center [739, 446] width 84 height 32
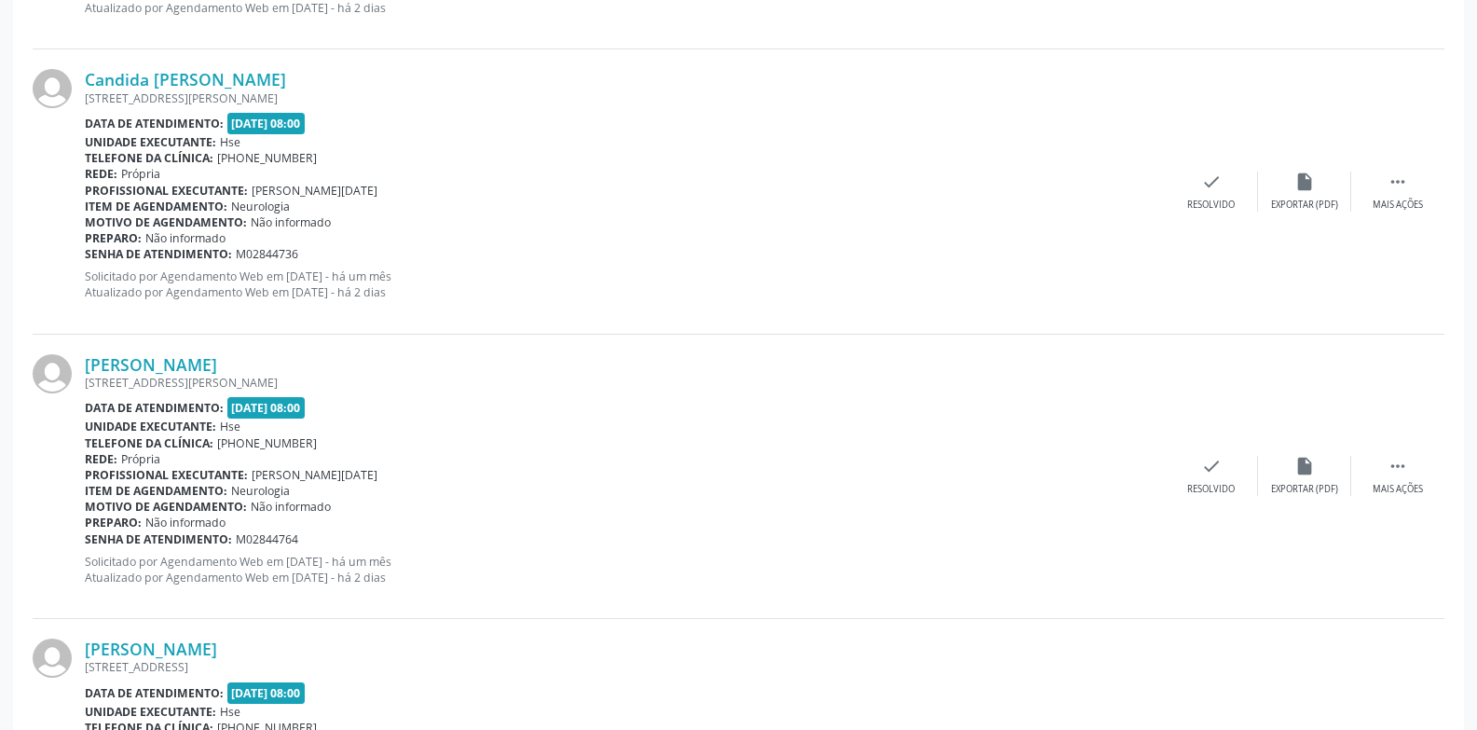
scroll to position [403, 0]
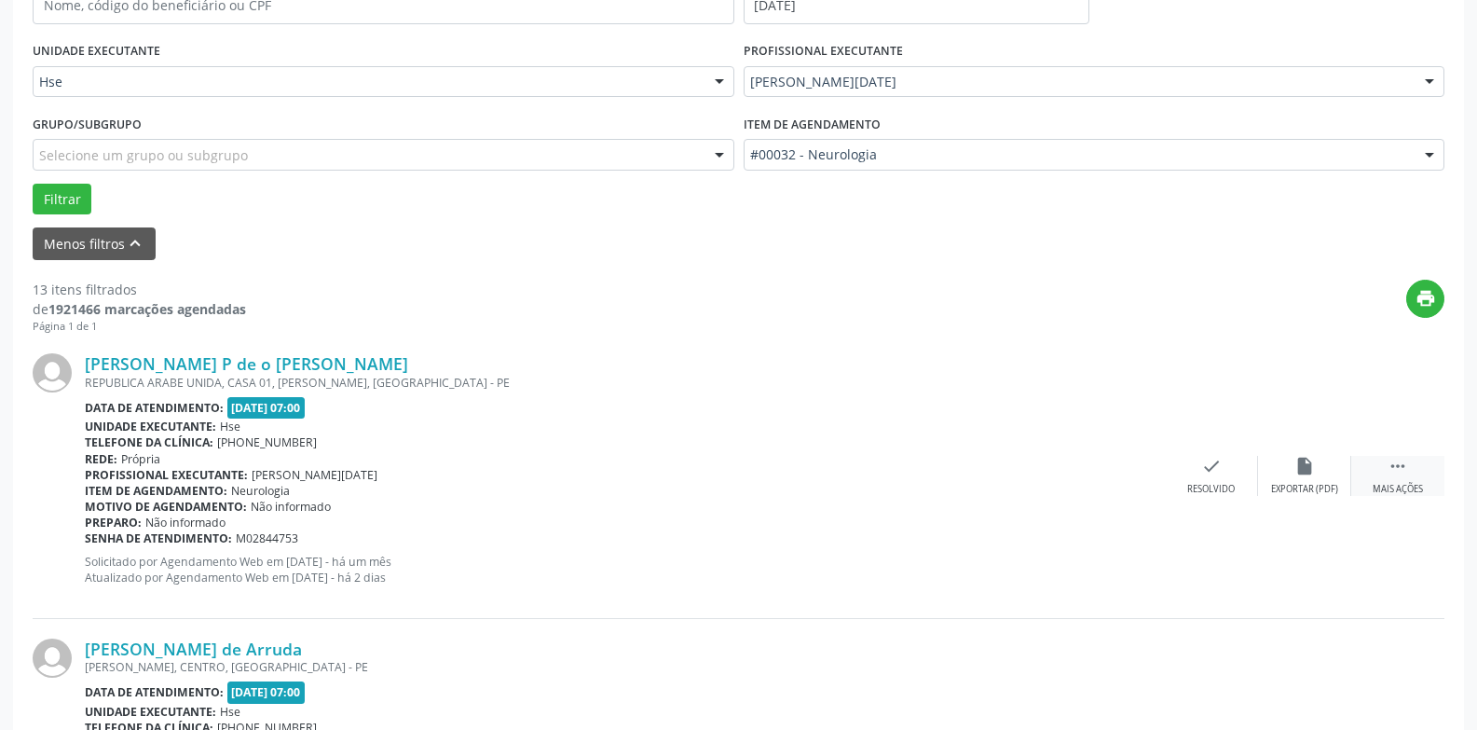
drag, startPoint x: 1393, startPoint y: 460, endPoint x: 1368, endPoint y: 472, distance: 27.5
click at [1393, 461] on icon "" at bounding box center [1398, 466] width 21 height 21
click at [1306, 481] on div "alarm_off Não compareceu" at bounding box center [1304, 476] width 93 height 40
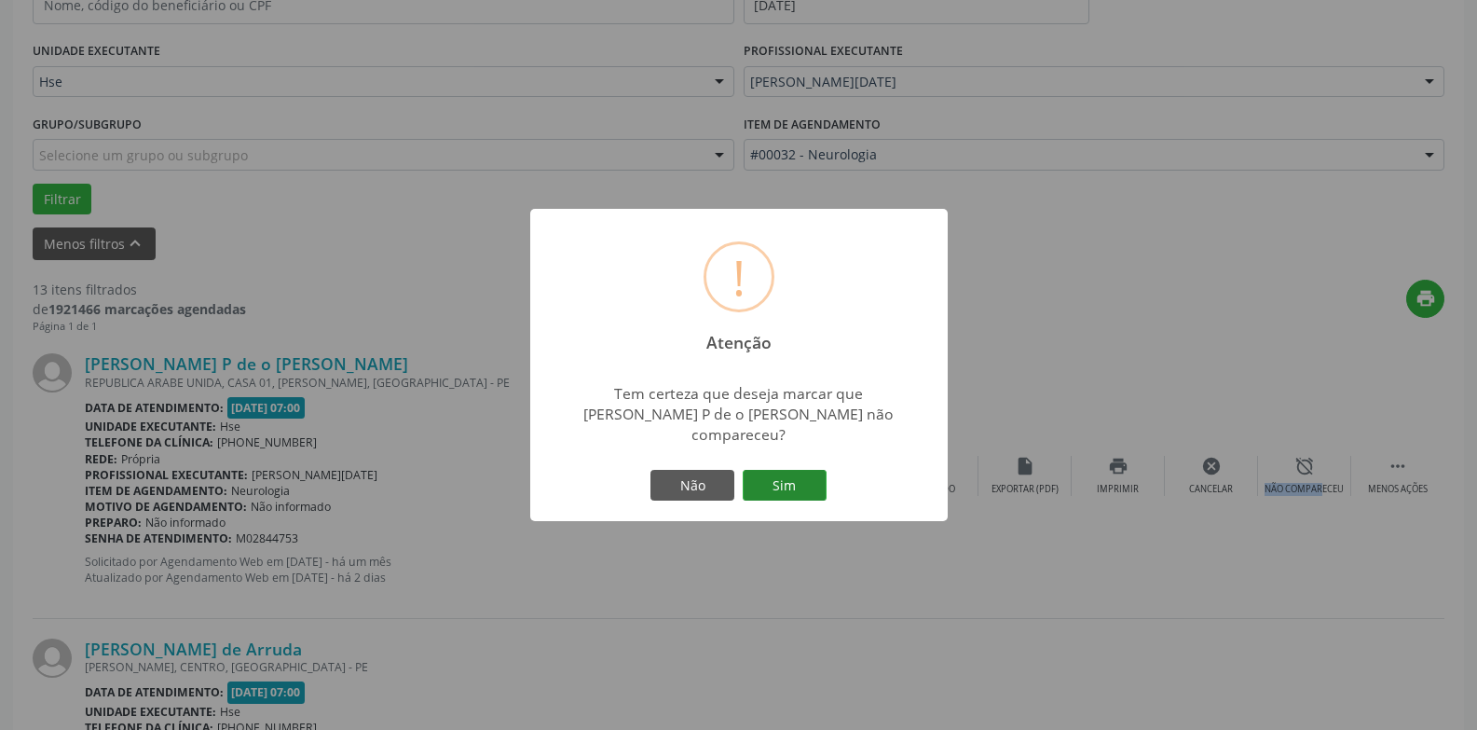
click at [800, 481] on button "Sim" at bounding box center [785, 486] width 84 height 32
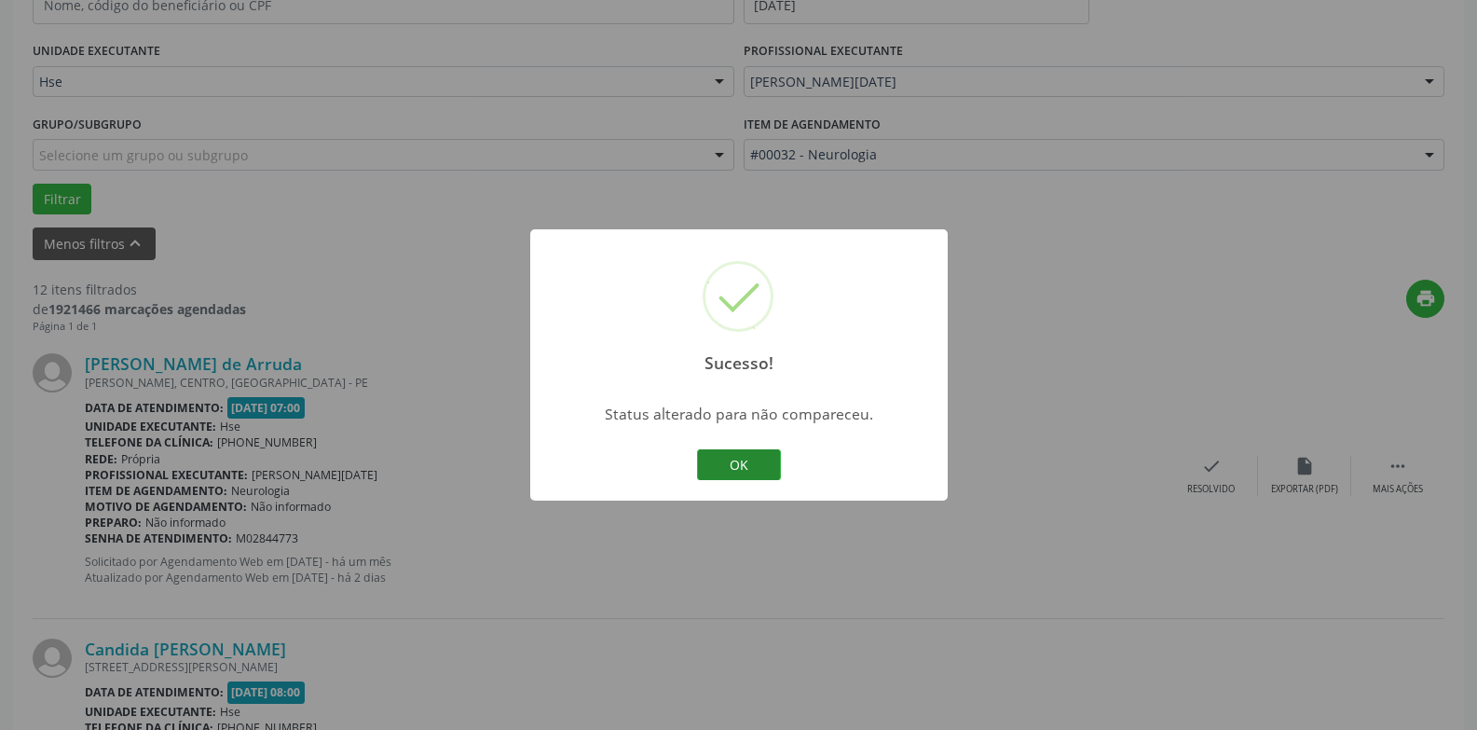
click at [746, 468] on button "OK" at bounding box center [739, 465] width 84 height 32
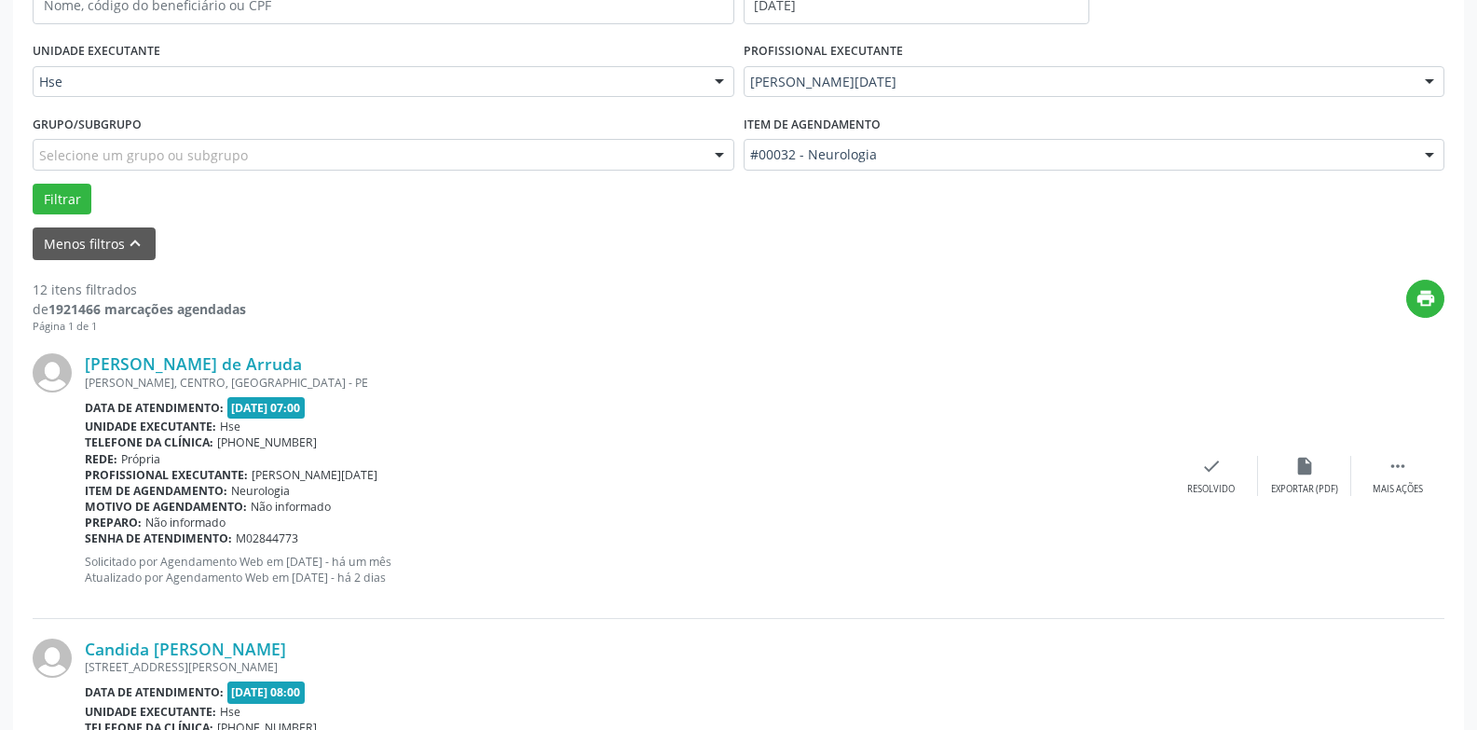
click at [1399, 454] on div "[PERSON_NAME] de Arruda R AGOSTINHO, CENTRO, [GEOGRAPHIC_DATA] - PE Data de ate…" at bounding box center [739, 476] width 1412 height 284
click at [1394, 471] on icon "" at bounding box center [1398, 466] width 21 height 21
click at [1302, 490] on div "Não compareceu" at bounding box center [1304, 489] width 79 height 13
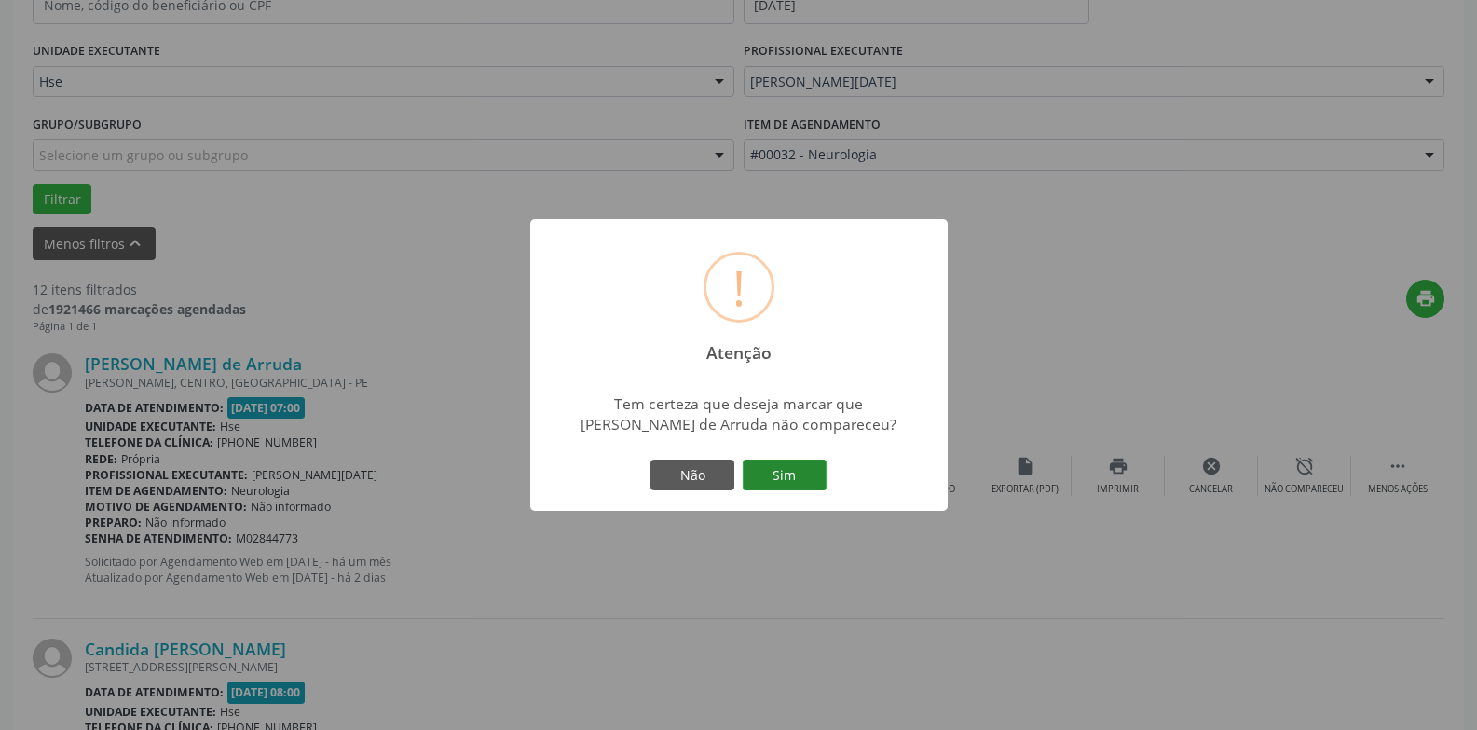
click at [772, 475] on button "Sim" at bounding box center [785, 475] width 84 height 32
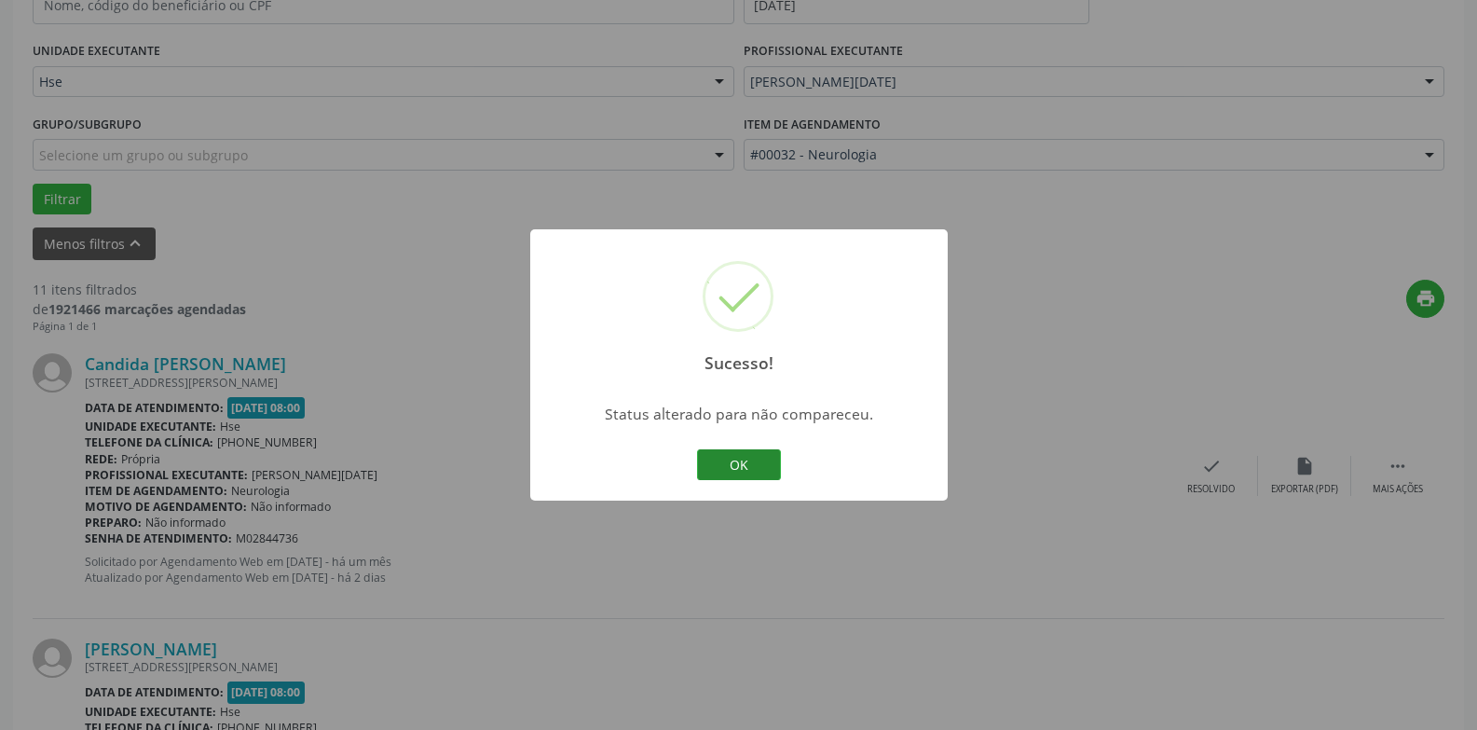
click at [770, 465] on button "OK" at bounding box center [739, 465] width 84 height 32
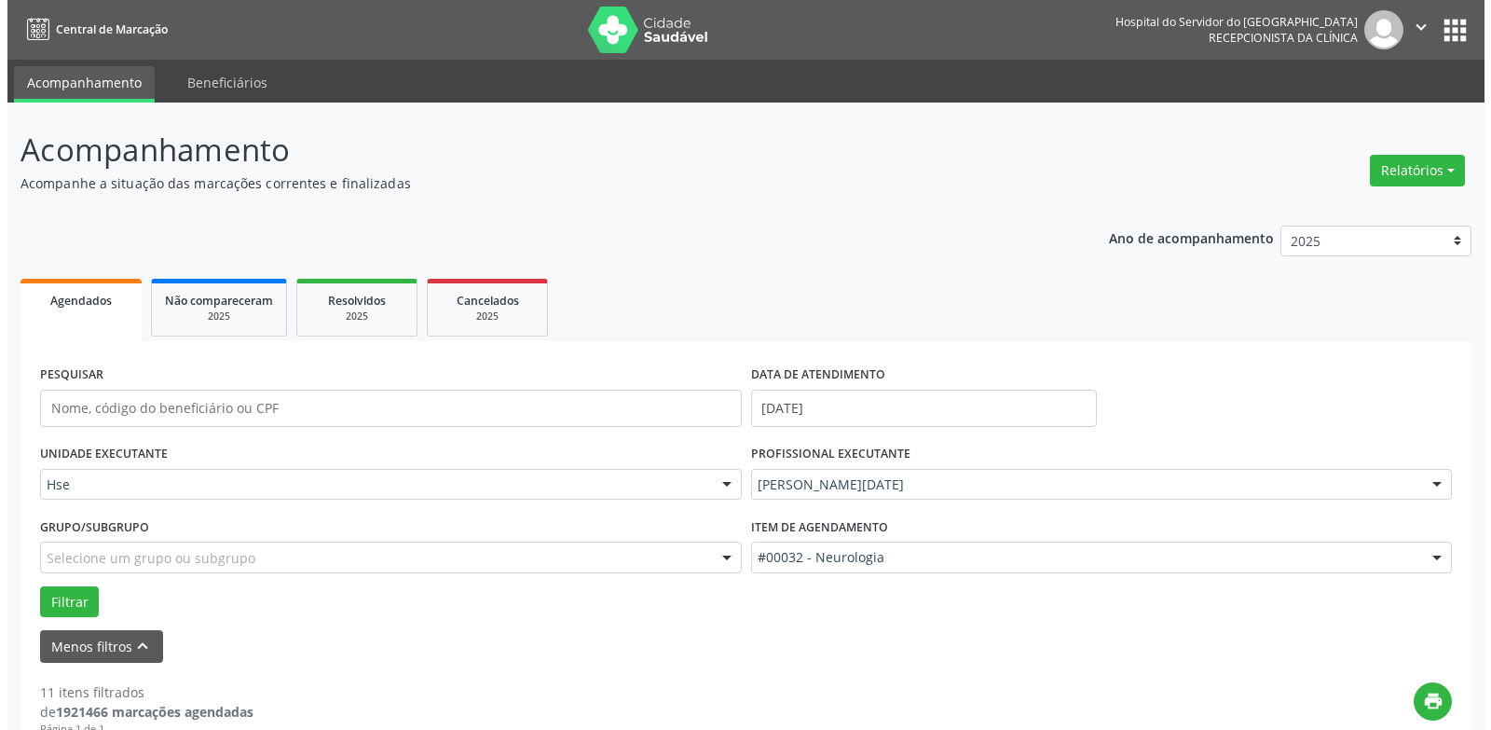
scroll to position [2679, 0]
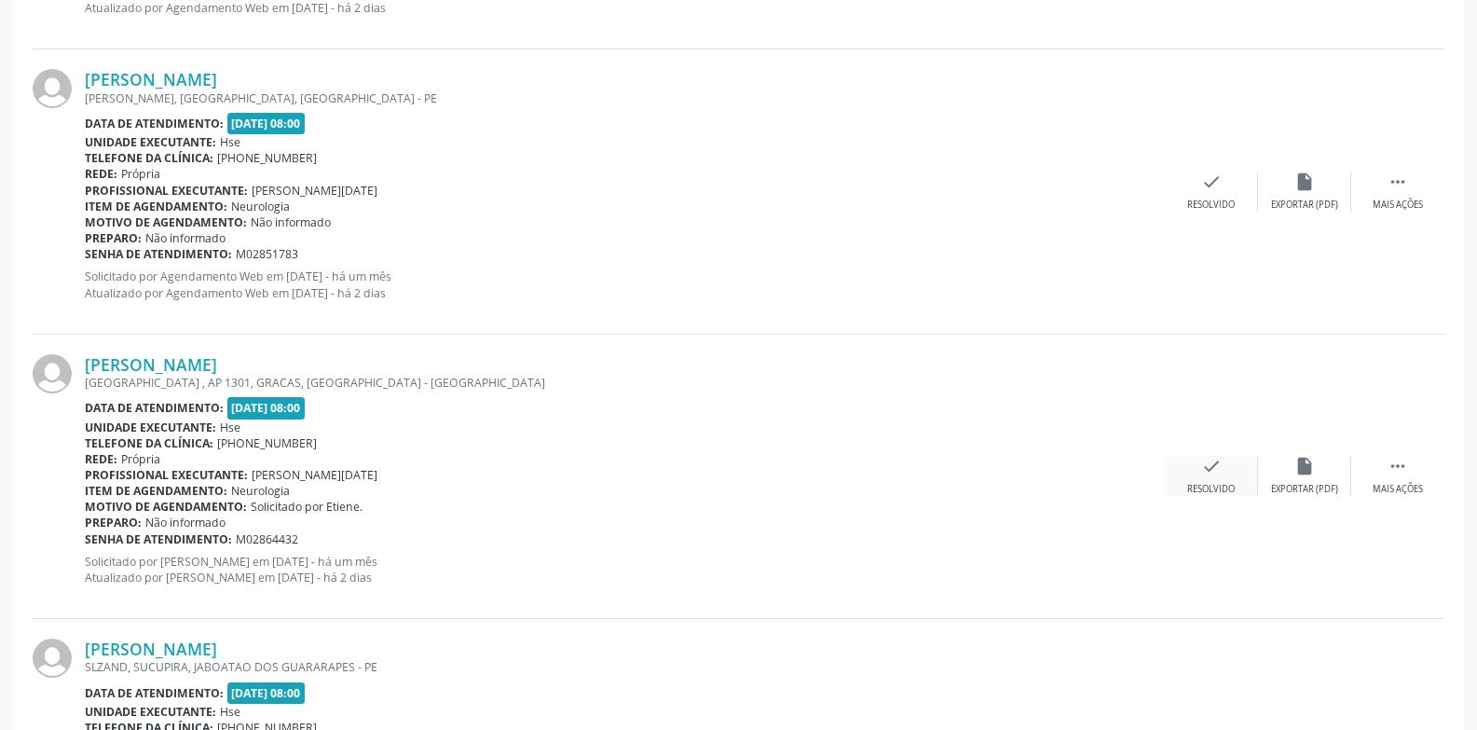
click at [1197, 461] on div "check Resolvido" at bounding box center [1211, 476] width 93 height 40
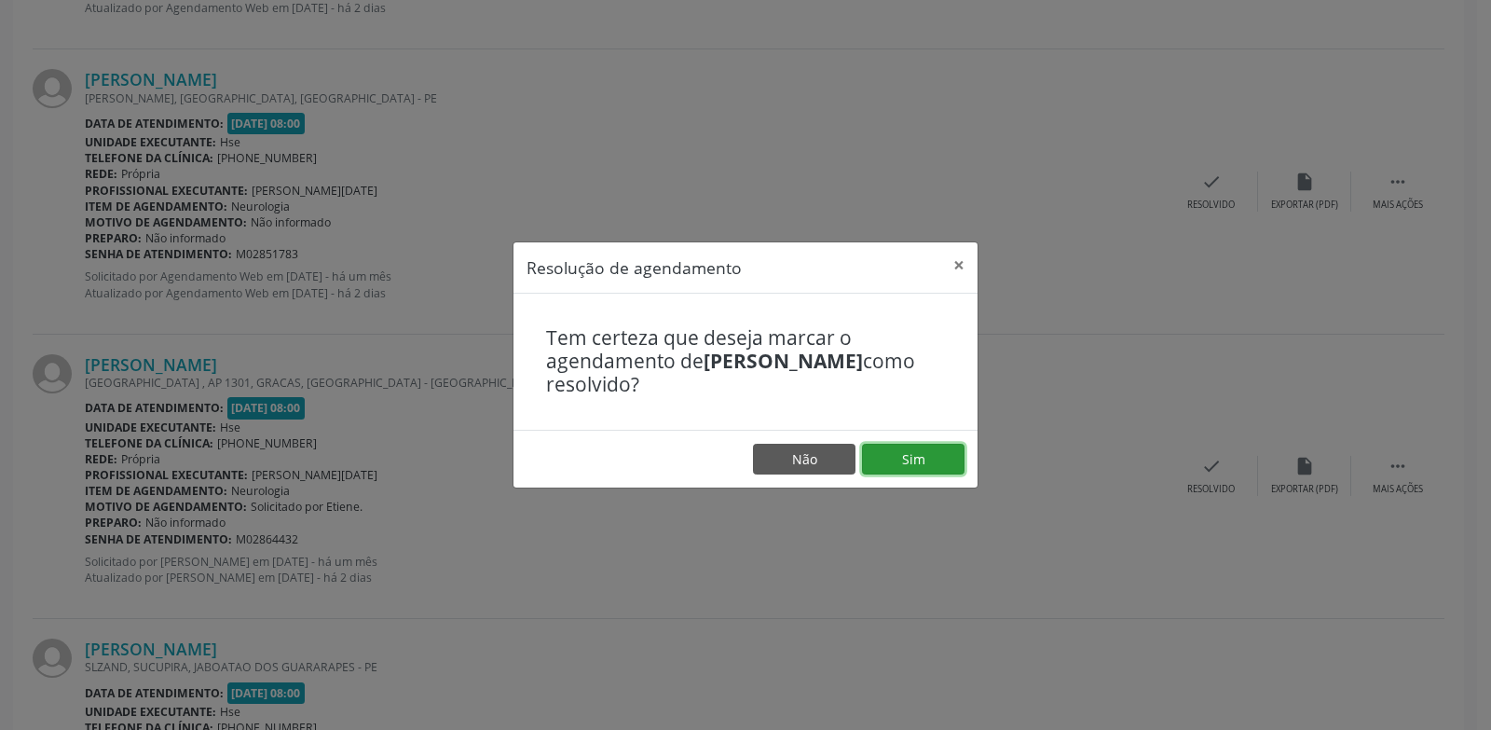
click at [898, 457] on button "Sim" at bounding box center [913, 460] width 103 height 32
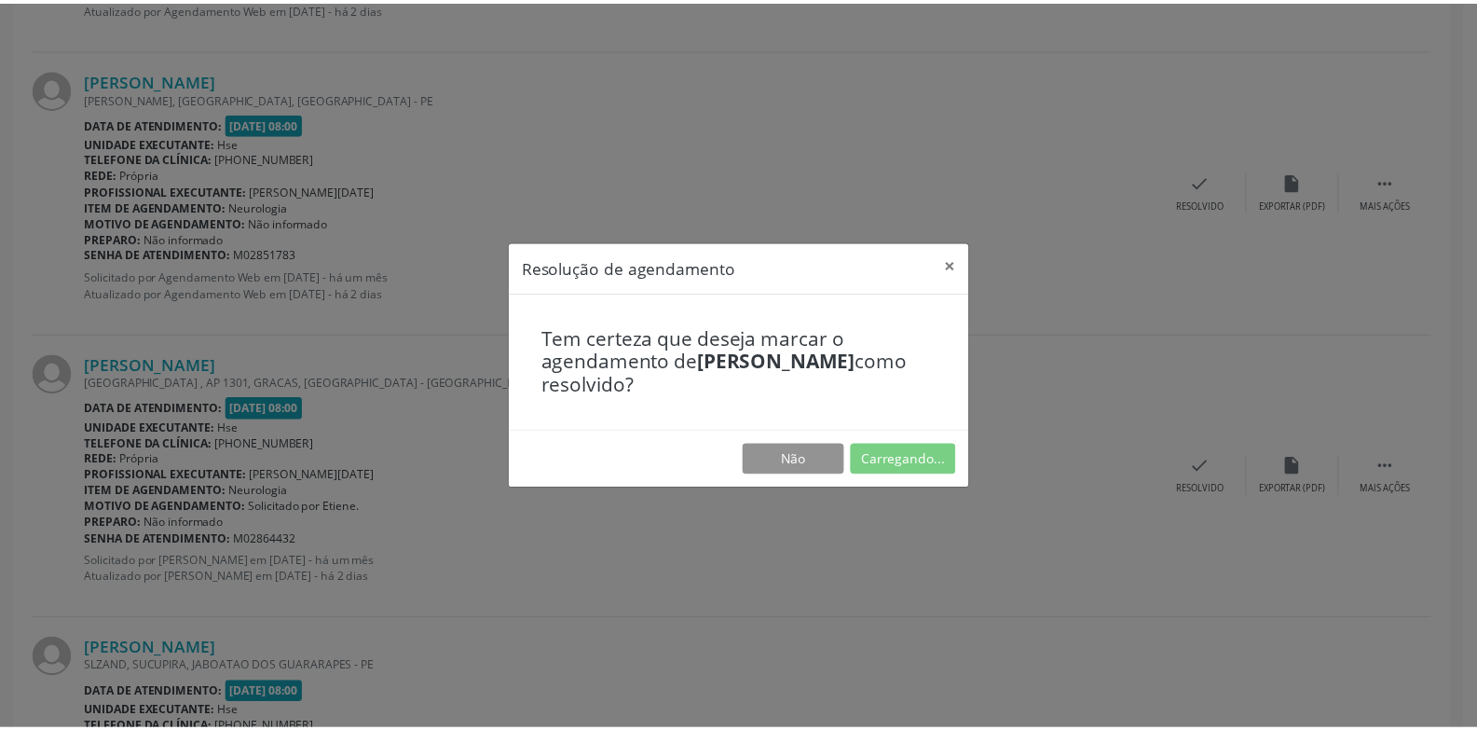
scroll to position [64, 0]
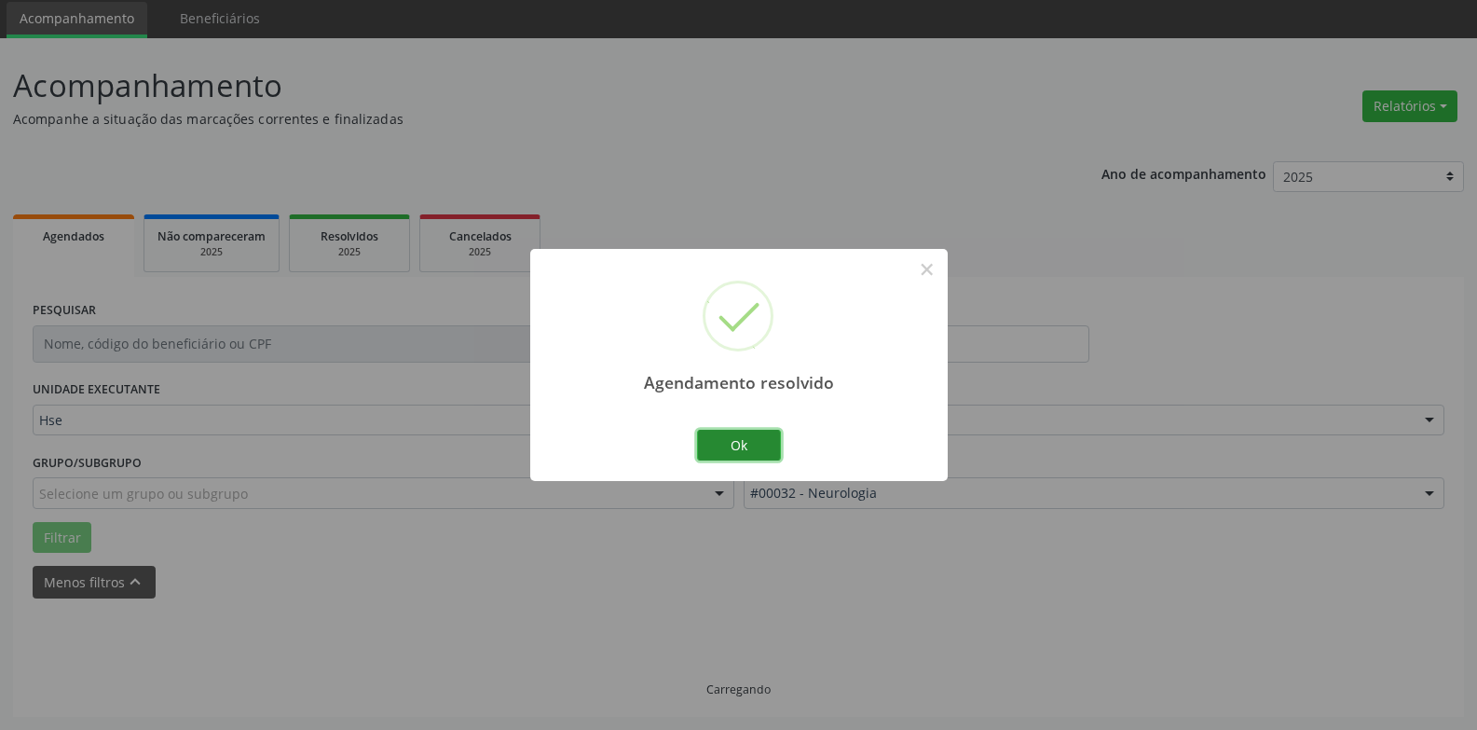
drag, startPoint x: 761, startPoint y: 450, endPoint x: 878, endPoint y: 339, distance: 160.8
click at [761, 450] on button "Ok" at bounding box center [739, 446] width 84 height 32
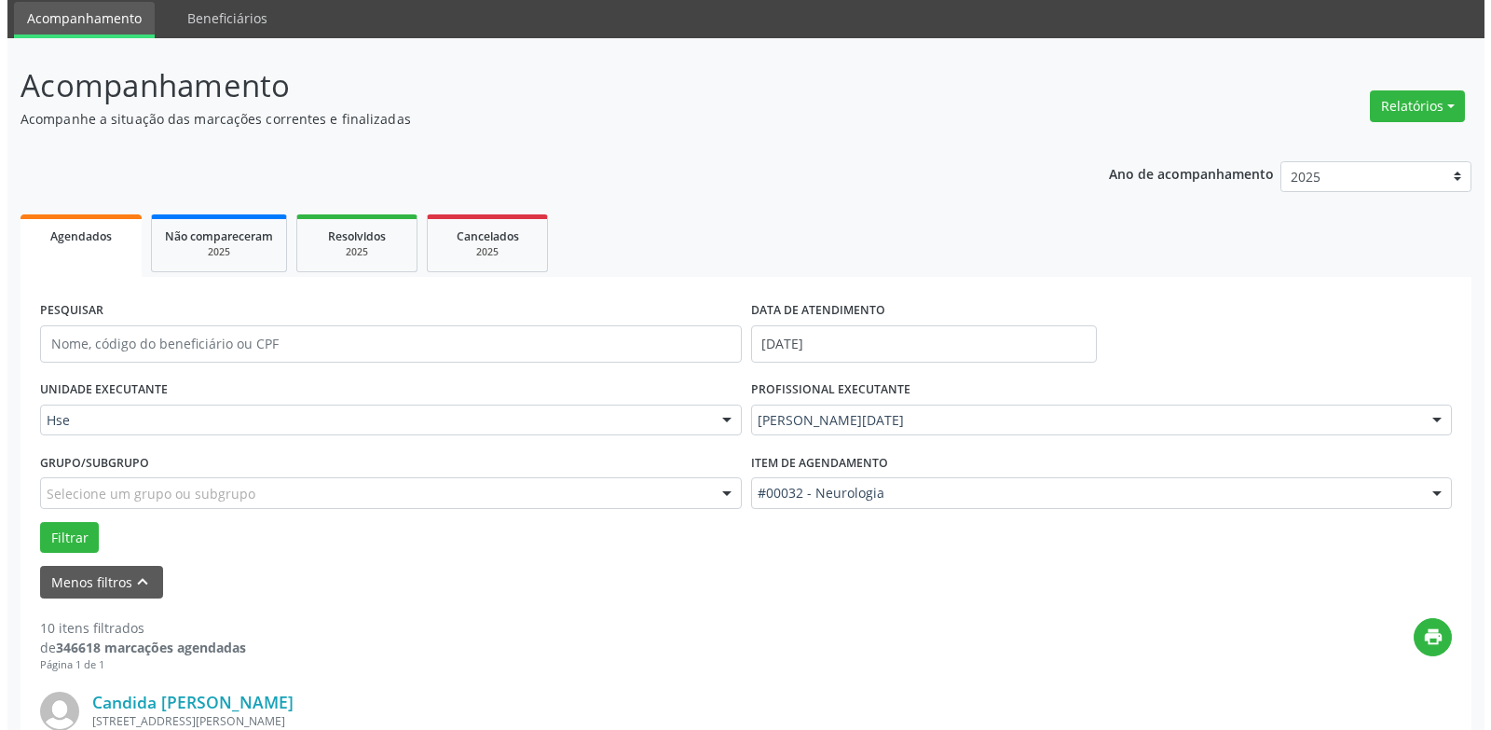
scroll to position [2110, 0]
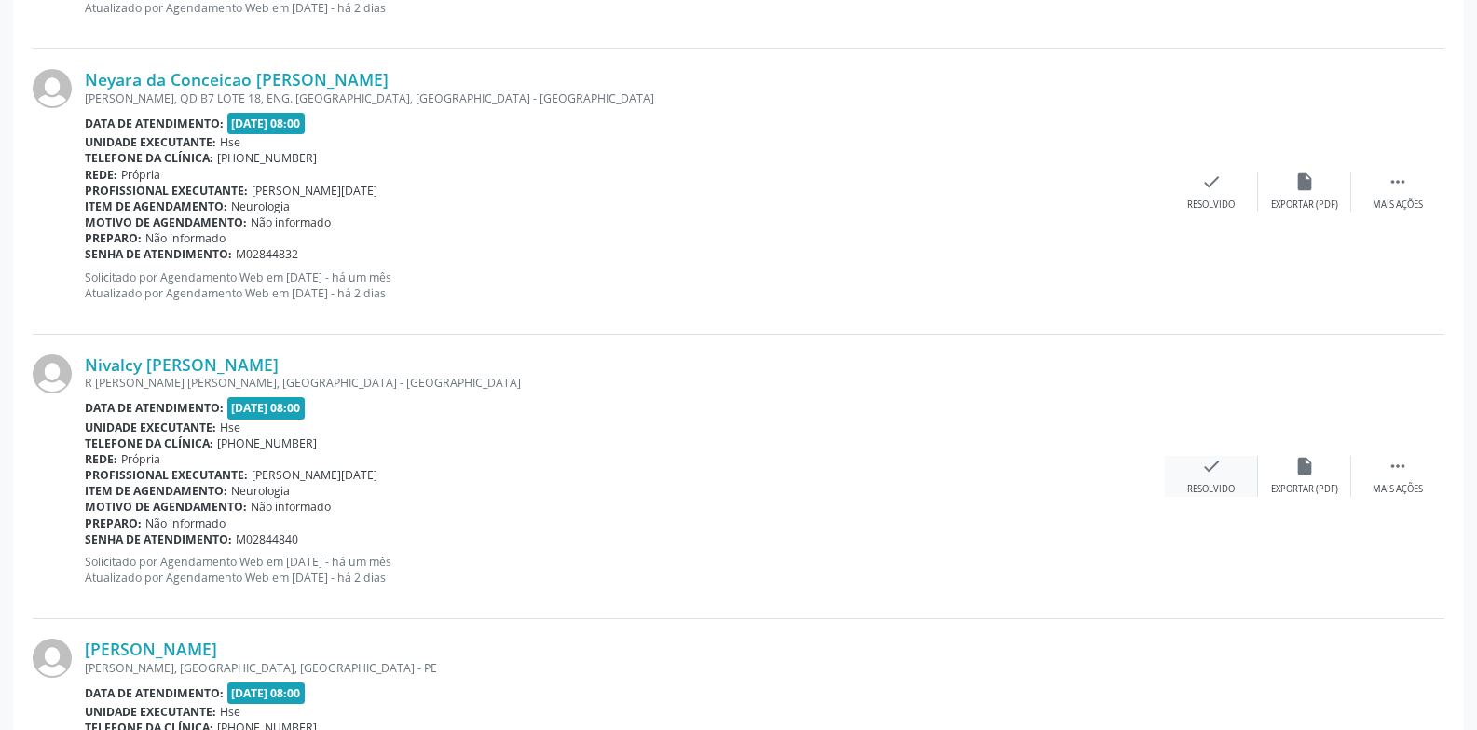
click at [1202, 480] on div "check Resolvido" at bounding box center [1211, 476] width 93 height 40
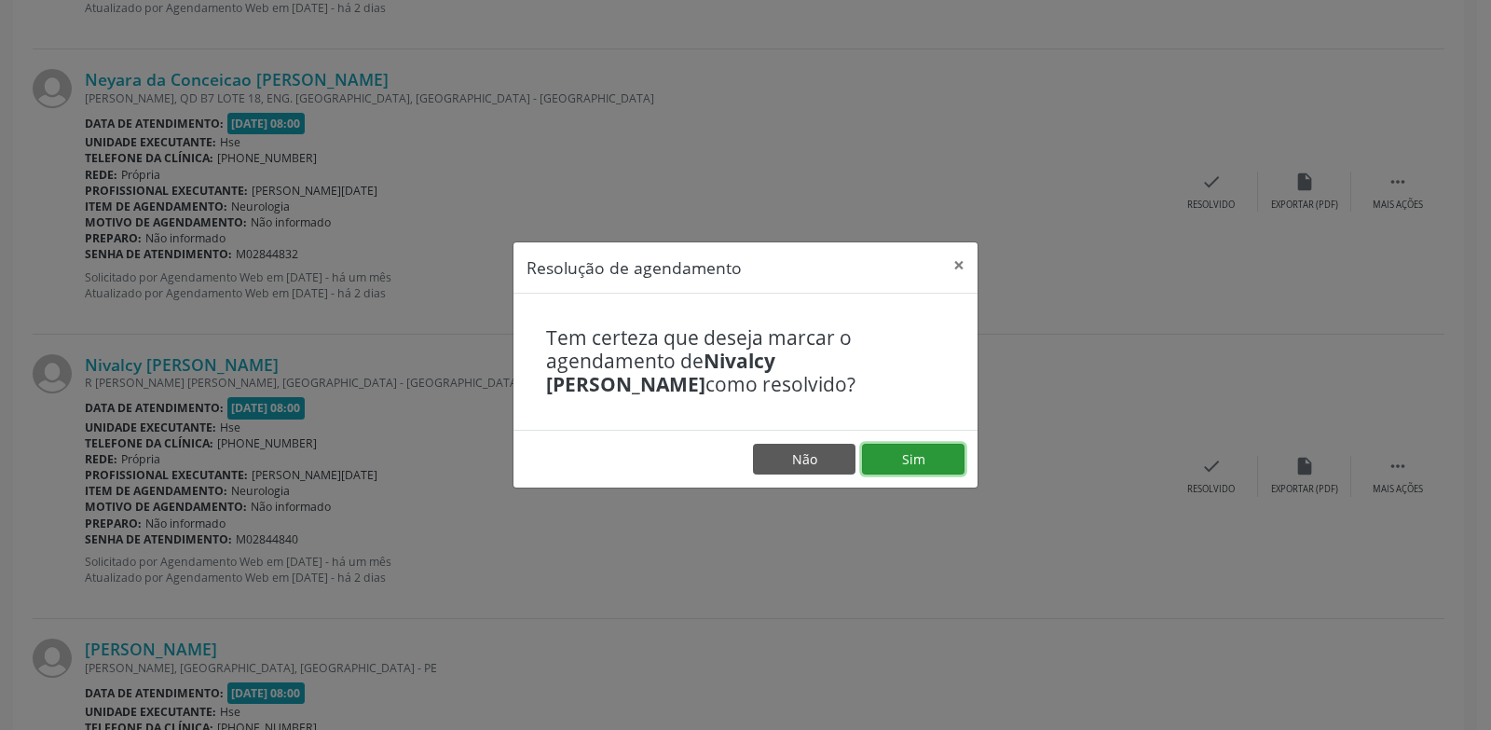
click at [954, 462] on button "Sim" at bounding box center [913, 460] width 103 height 32
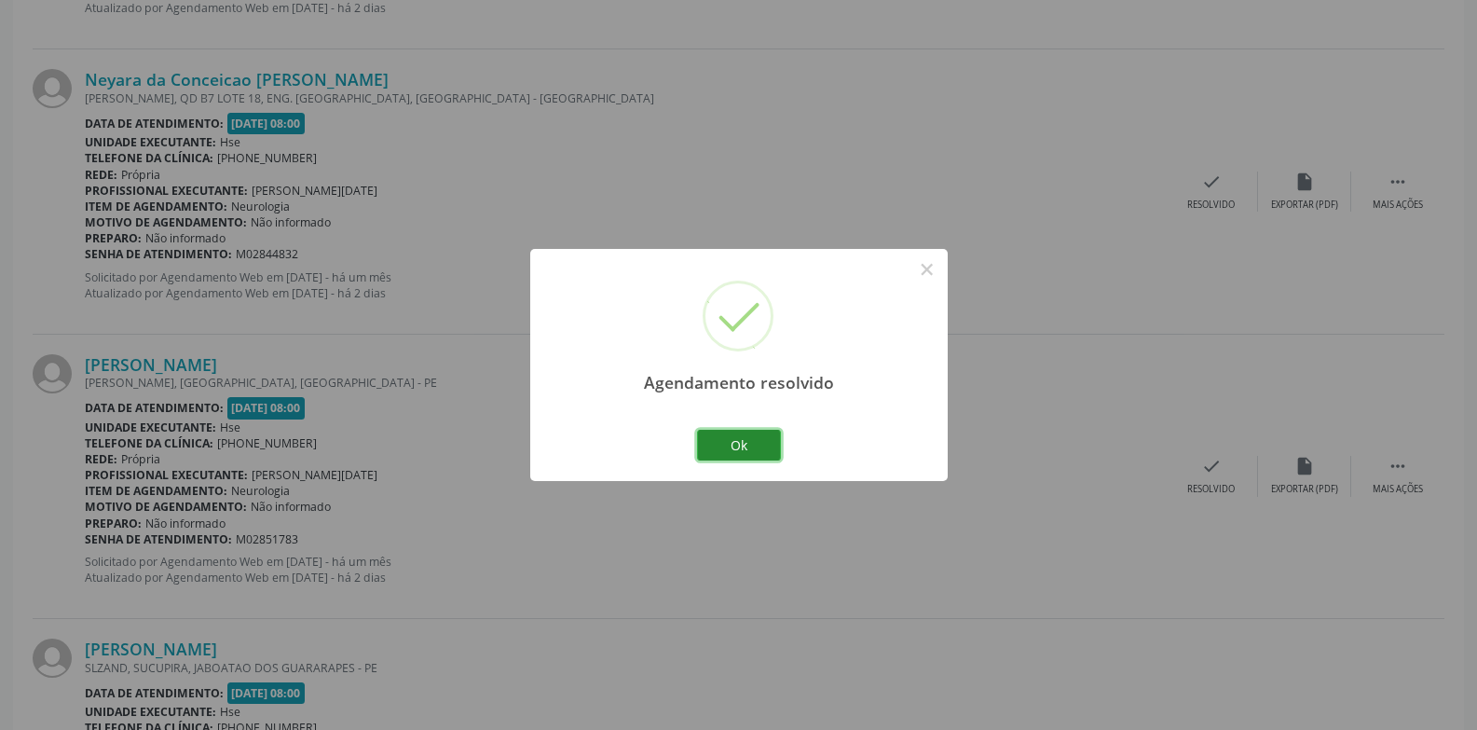
click at [757, 432] on button "Ok" at bounding box center [739, 446] width 84 height 32
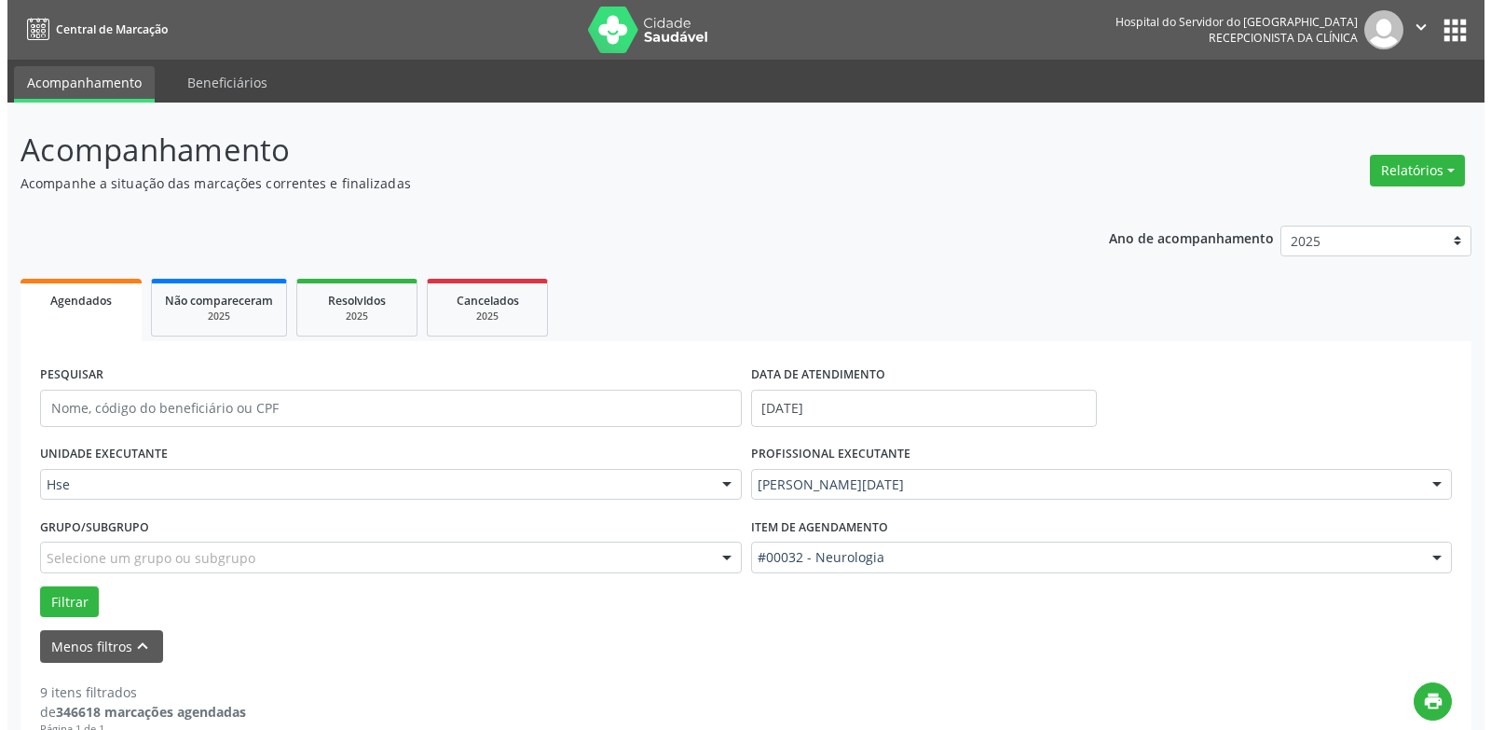
scroll to position [1826, 0]
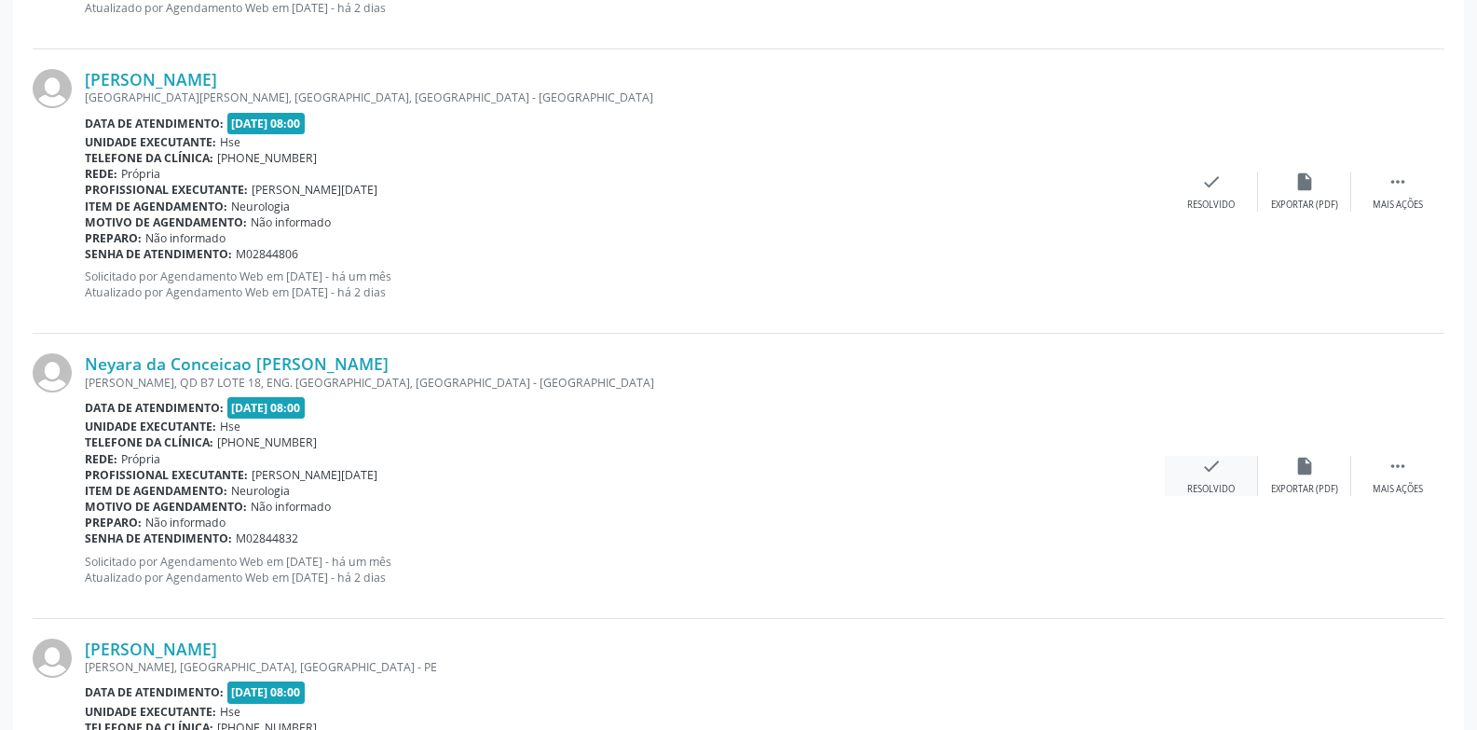
click at [1192, 472] on div "check Resolvido" at bounding box center [1211, 476] width 93 height 40
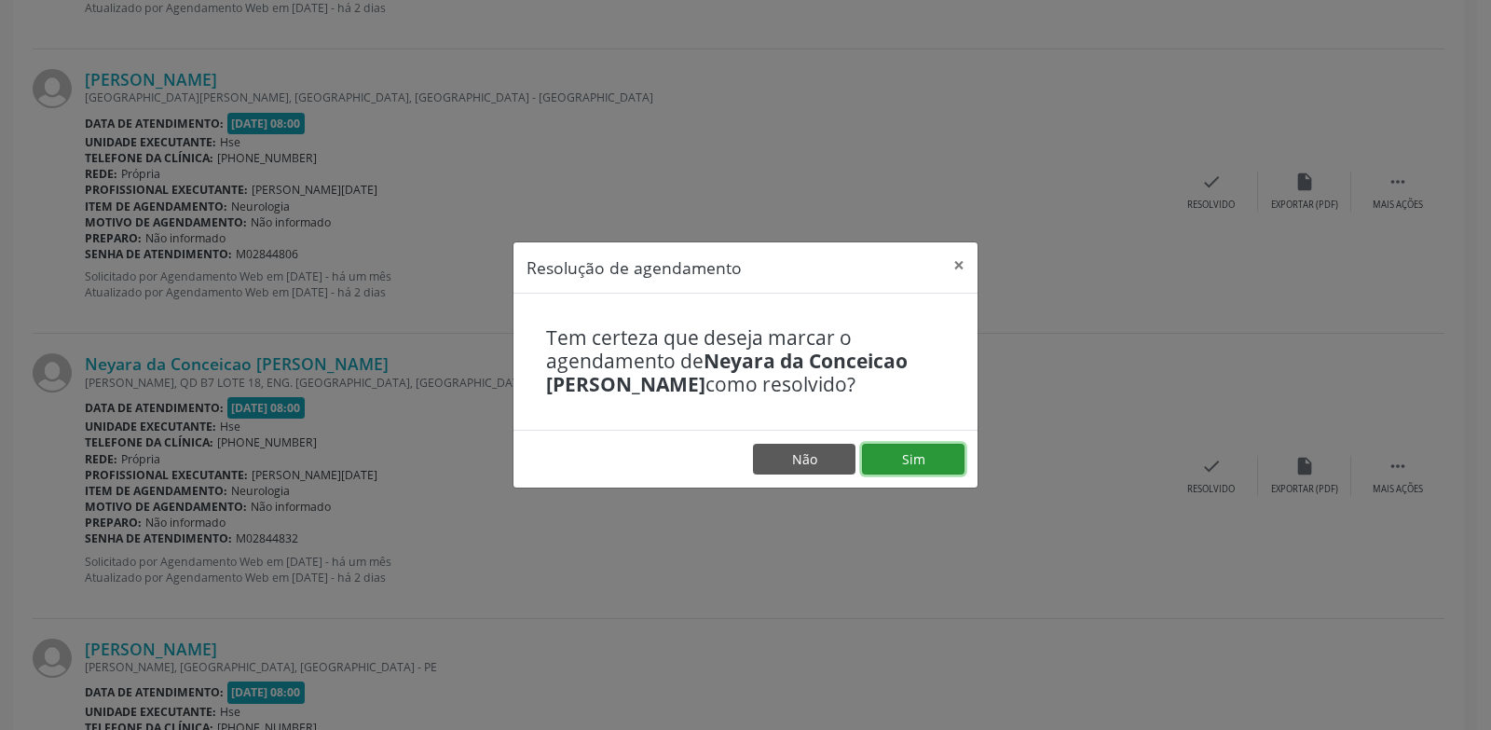
click at [914, 453] on button "Sim" at bounding box center [913, 460] width 103 height 32
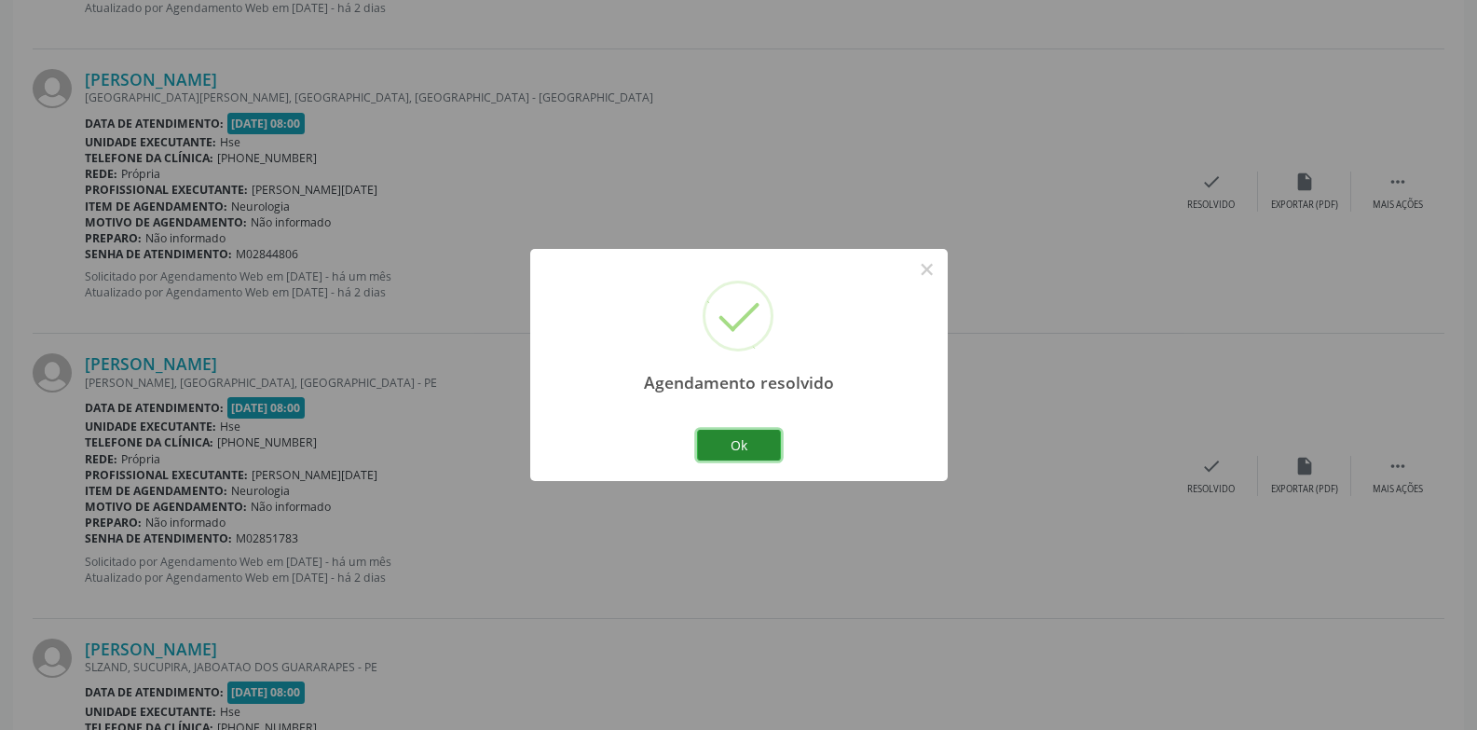
click at [713, 444] on button "Ok" at bounding box center [739, 446] width 84 height 32
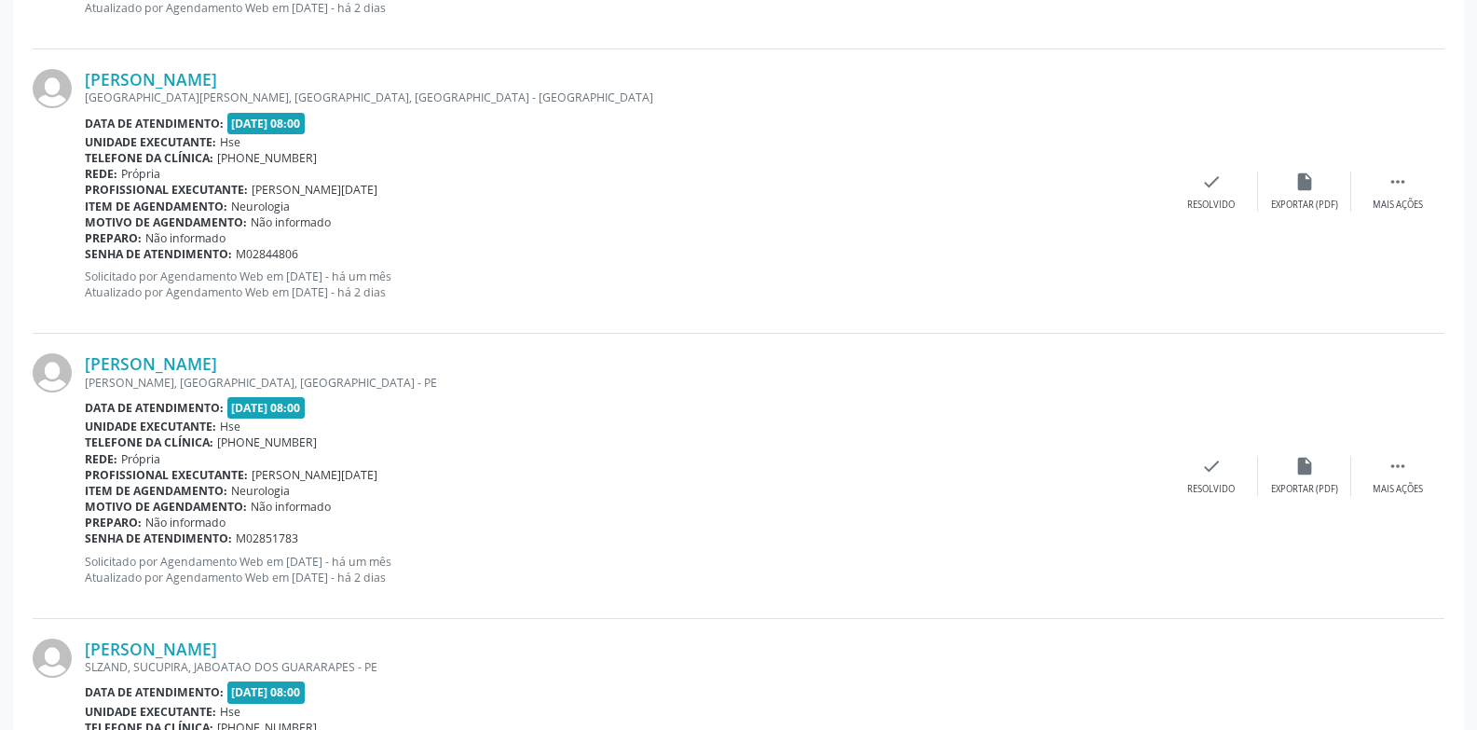
click at [1027, 7] on p "Solicitado por Agendamento Web em [DATE] - há um mês Atualizado por Agendamento…" at bounding box center [625, 0] width 1080 height 32
click at [1213, 207] on div "Resolvido" at bounding box center [1211, 204] width 48 height 13
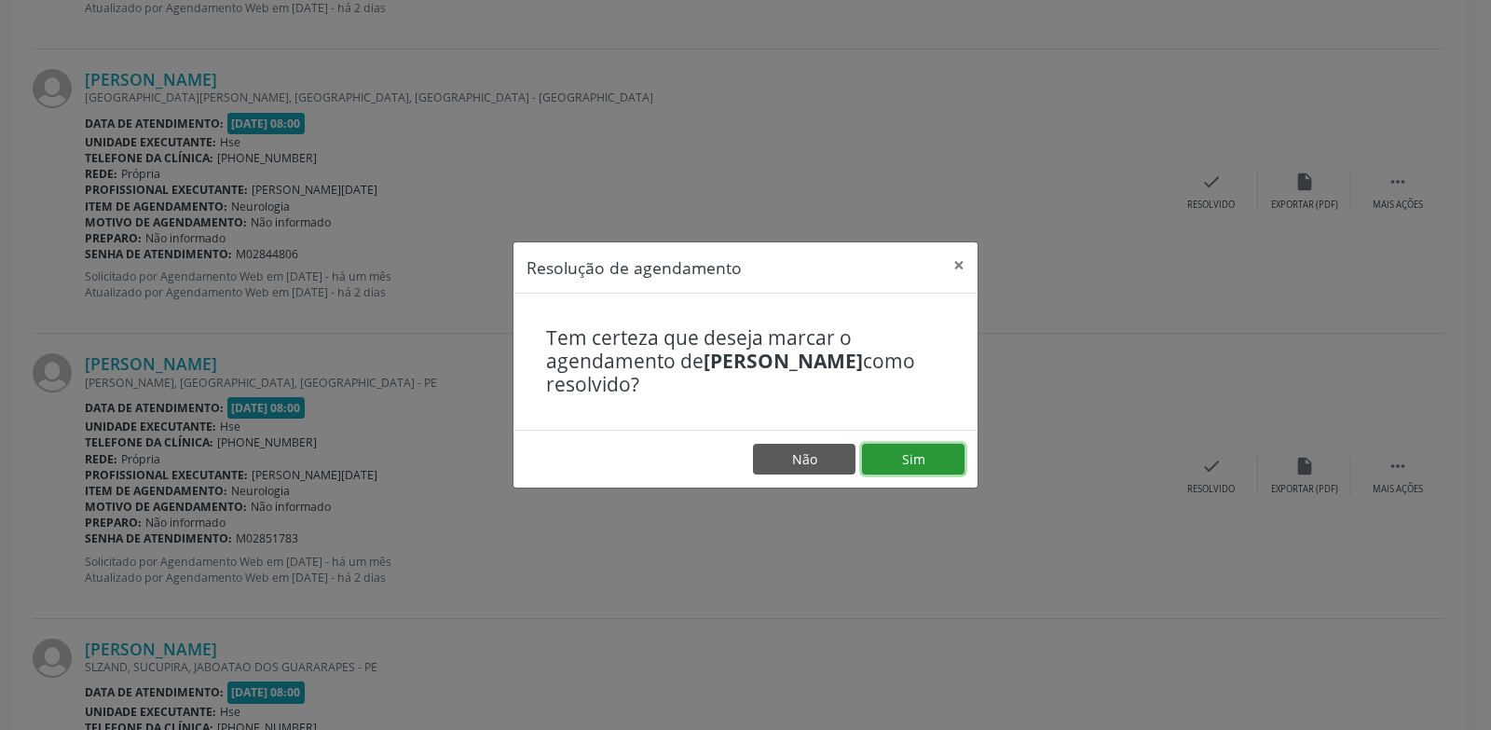
click at [889, 461] on button "Sim" at bounding box center [913, 460] width 103 height 32
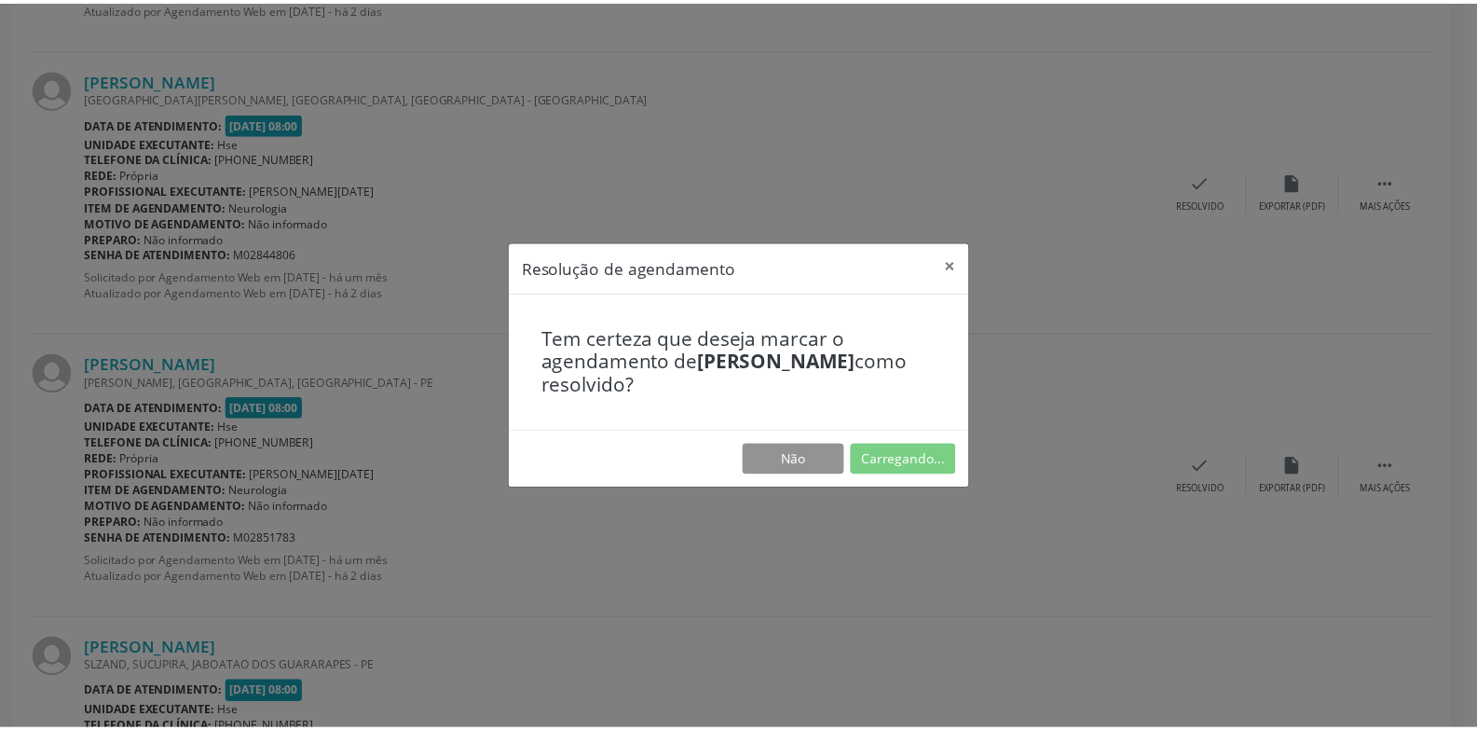
scroll to position [64, 0]
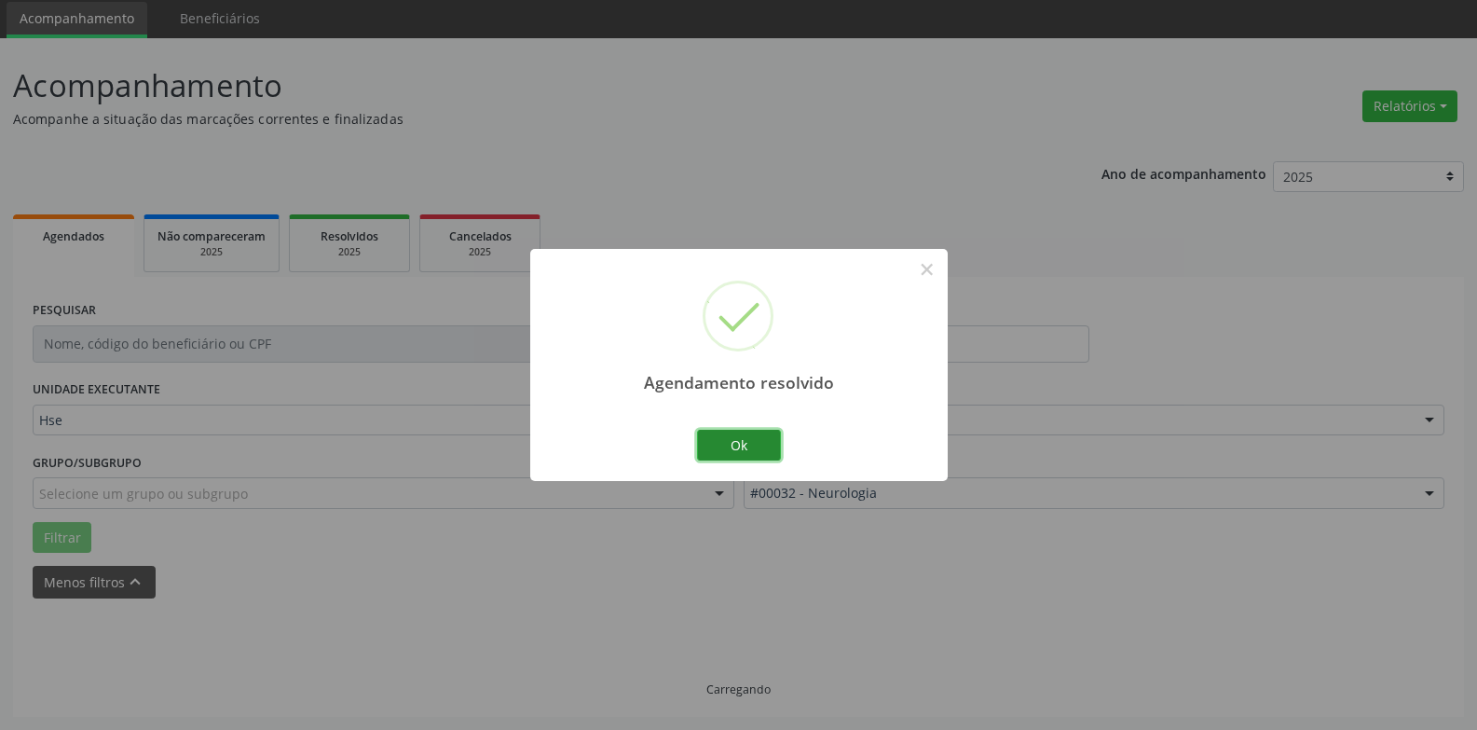
click at [724, 440] on button "Ok" at bounding box center [739, 446] width 84 height 32
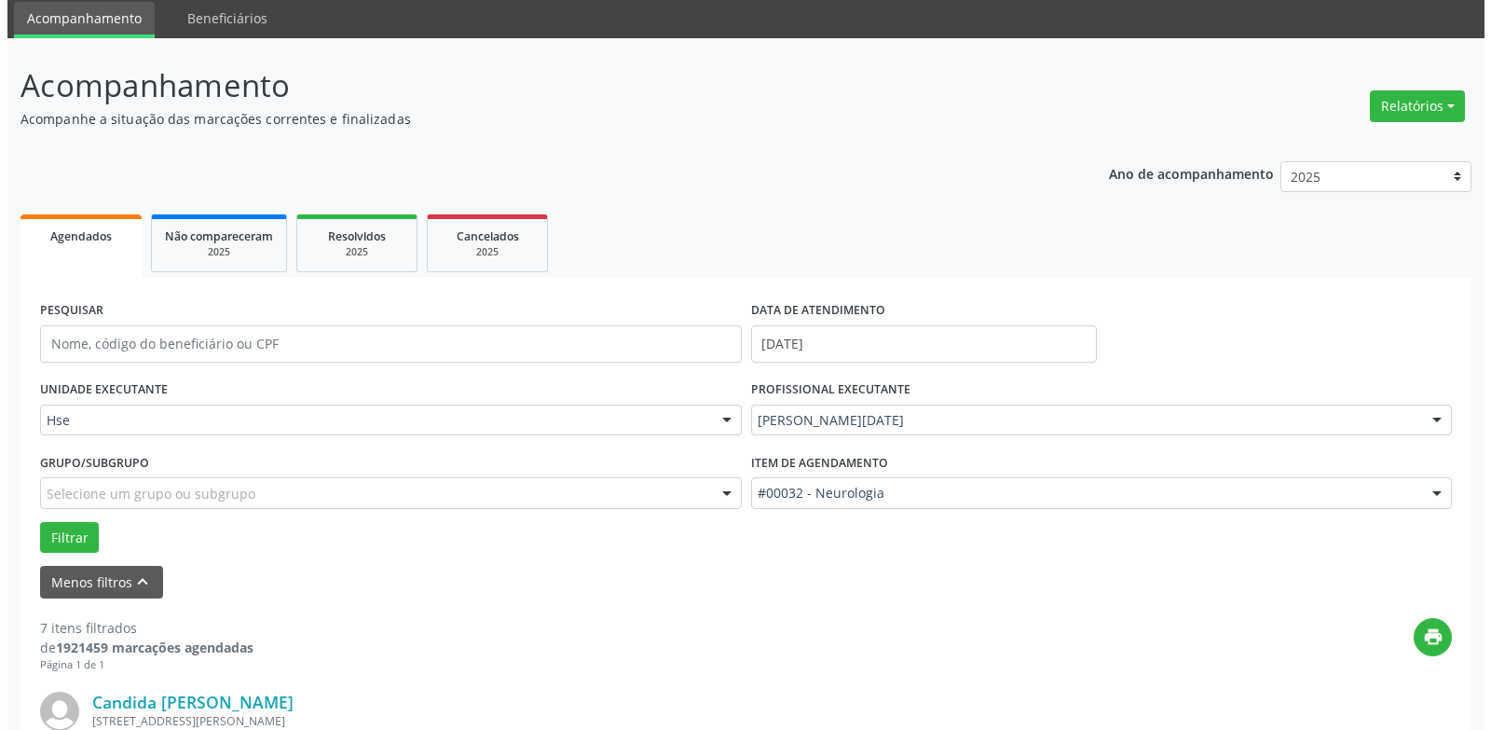
scroll to position [1541, 0]
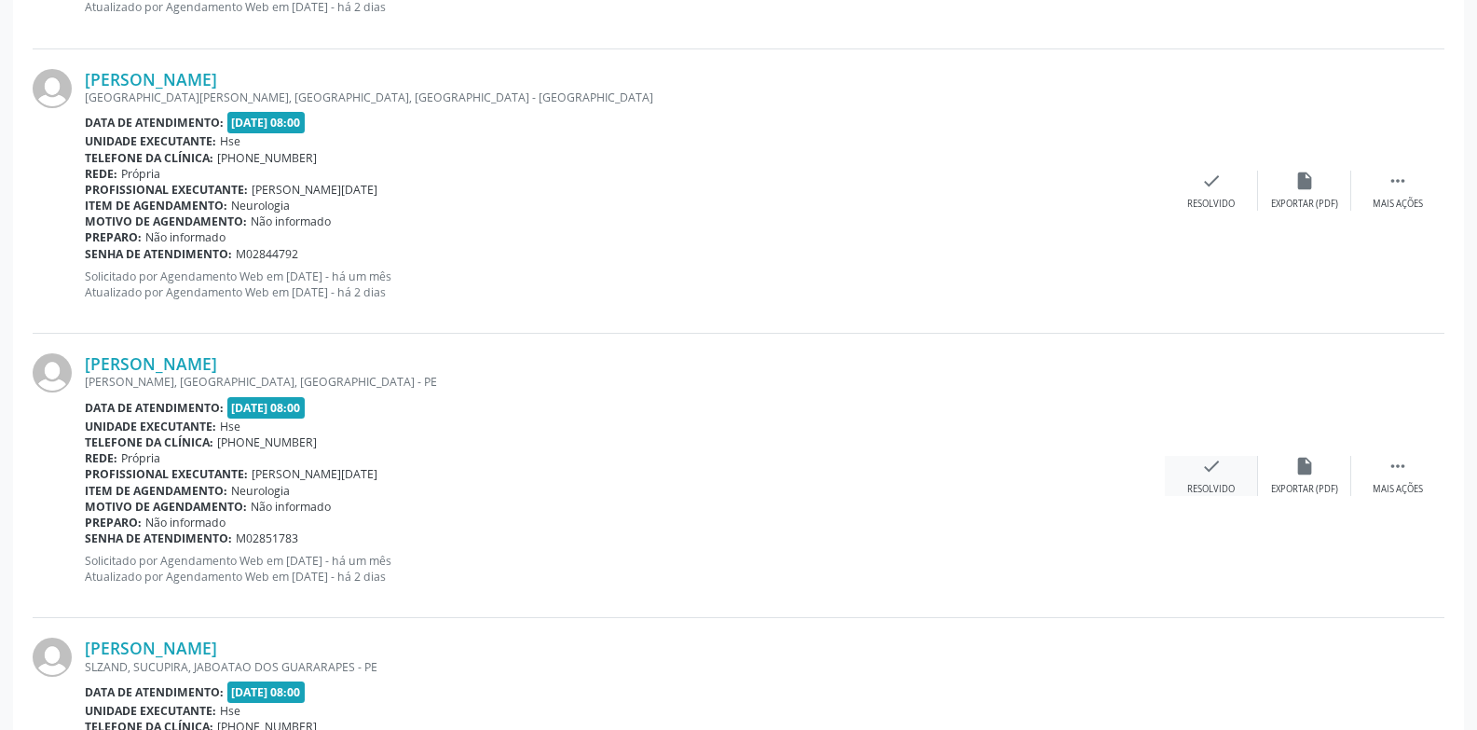
click at [1183, 480] on div "check Resolvido" at bounding box center [1211, 476] width 93 height 40
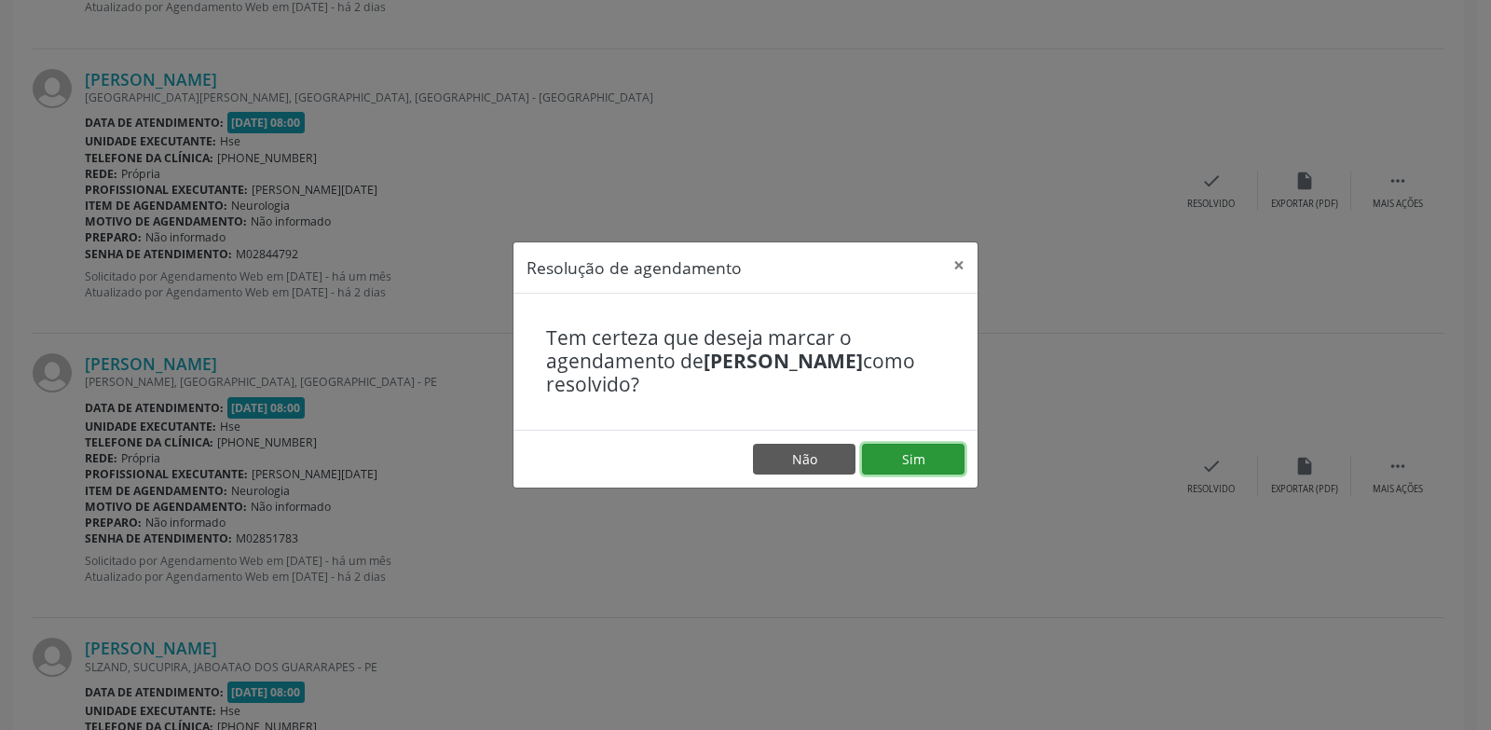
click at [916, 450] on button "Sim" at bounding box center [913, 460] width 103 height 32
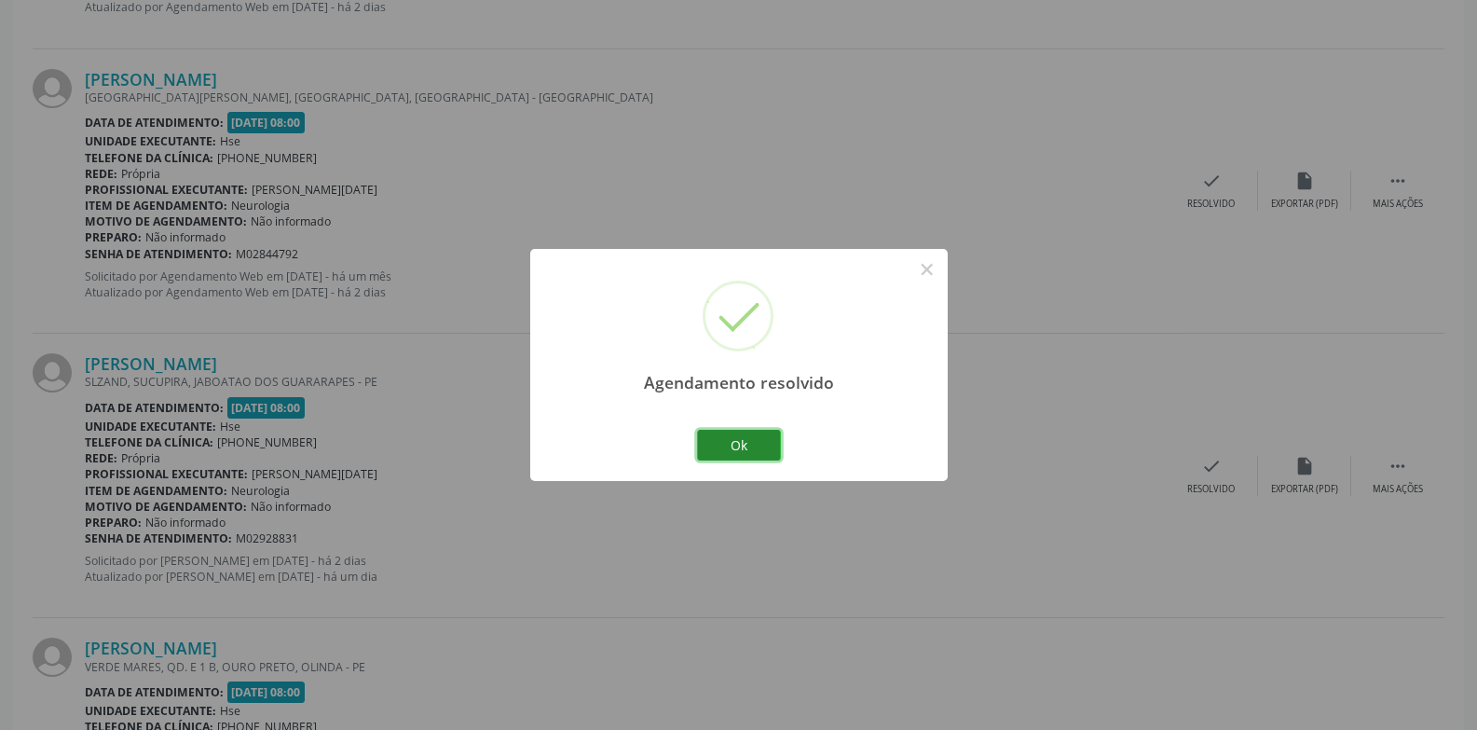
click at [743, 444] on button "Ok" at bounding box center [739, 446] width 84 height 32
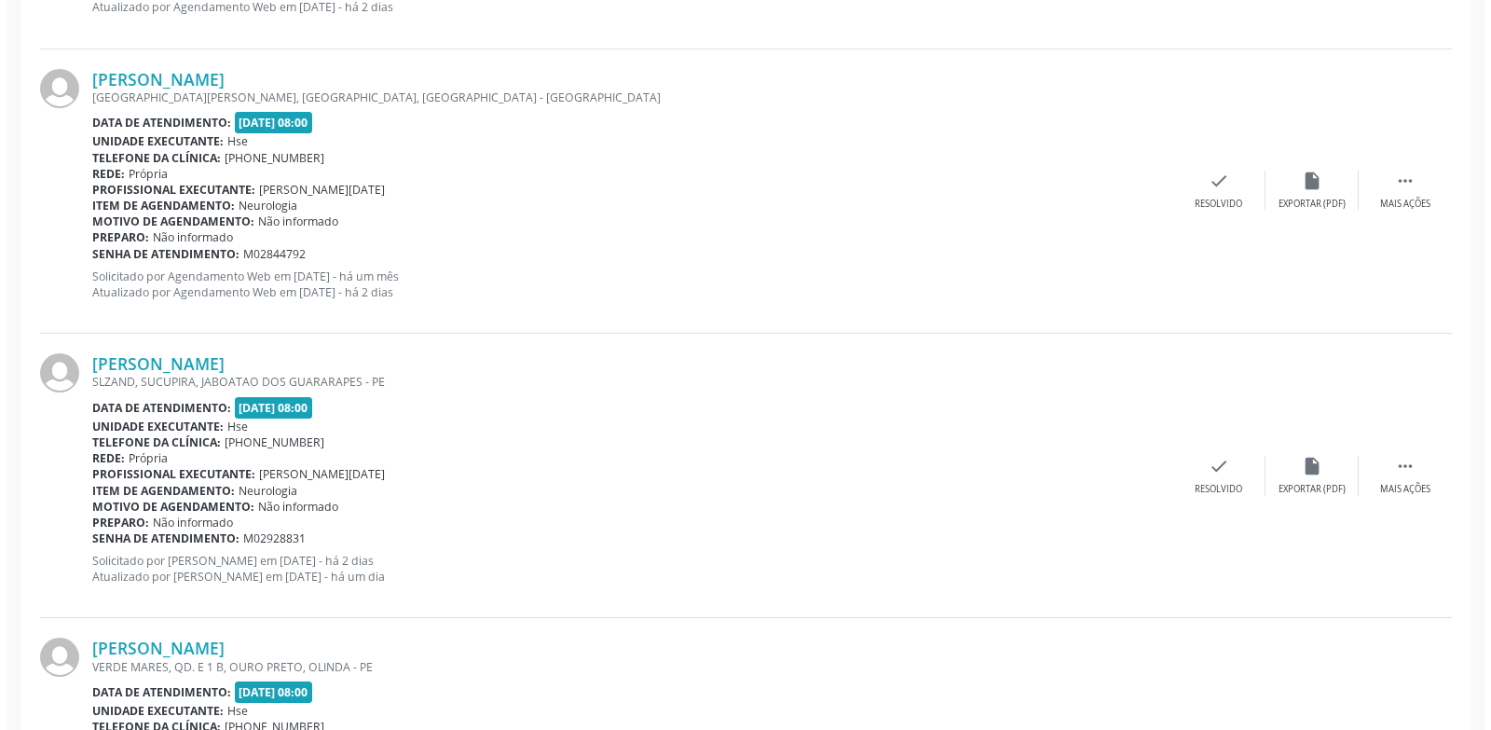
scroll to position [972, 0]
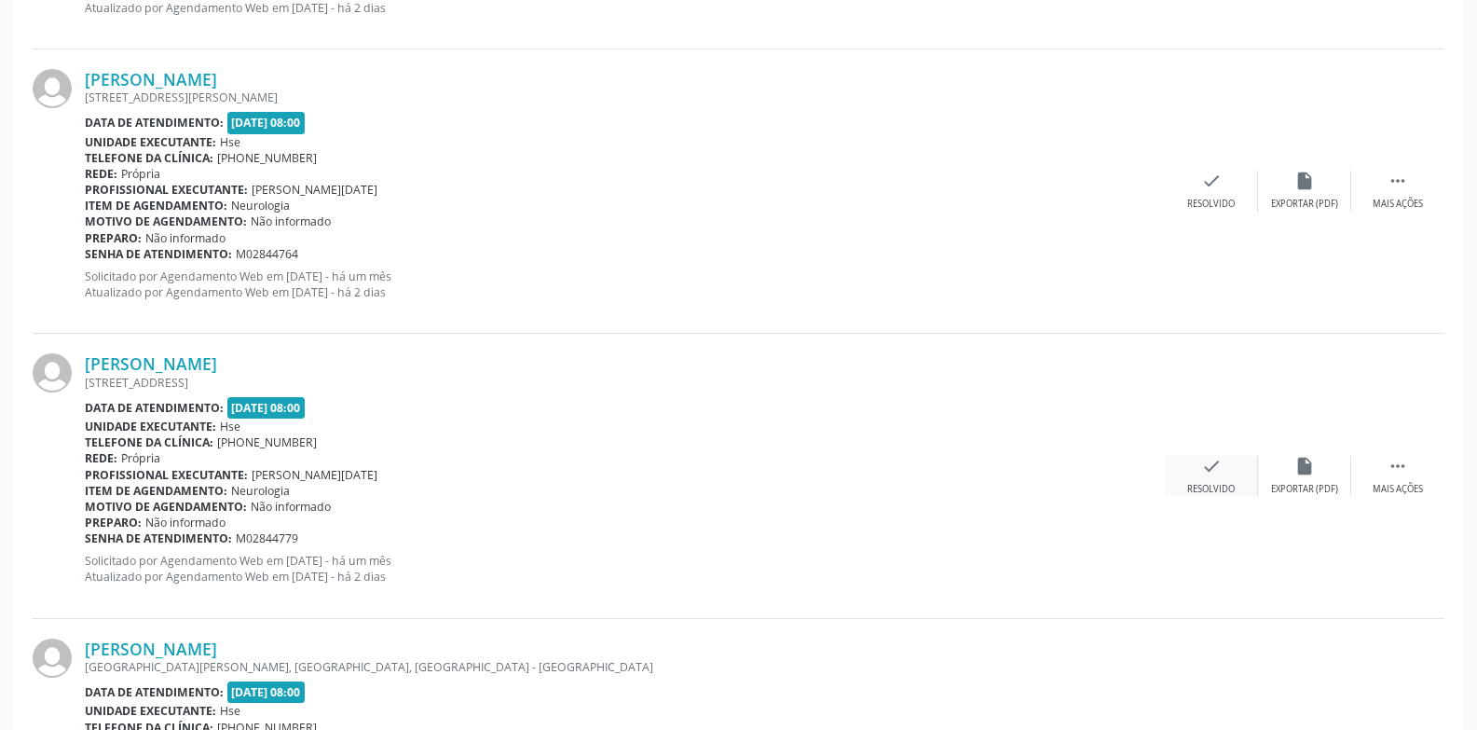
click at [1207, 489] on div "Resolvido" at bounding box center [1211, 489] width 48 height 13
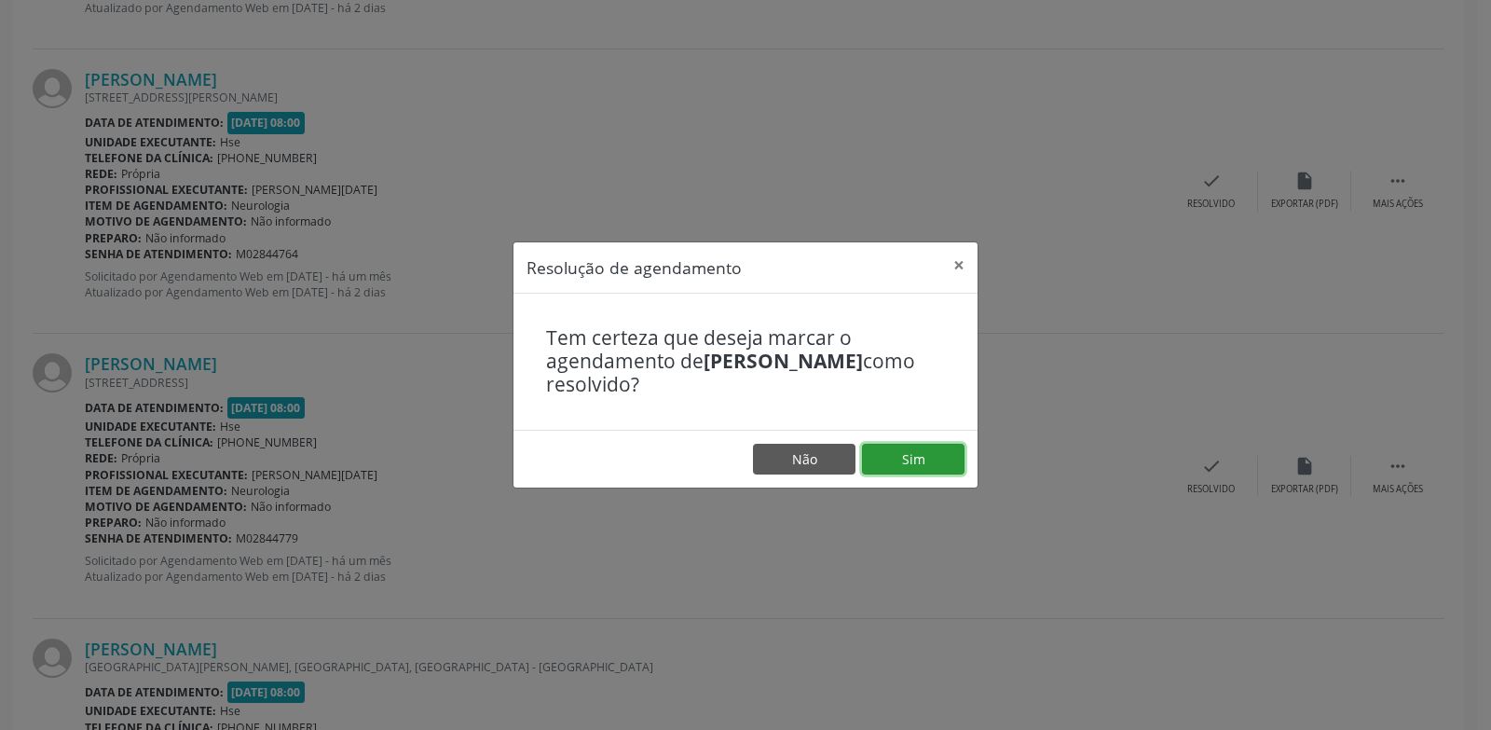
click at [937, 463] on button "Sim" at bounding box center [913, 460] width 103 height 32
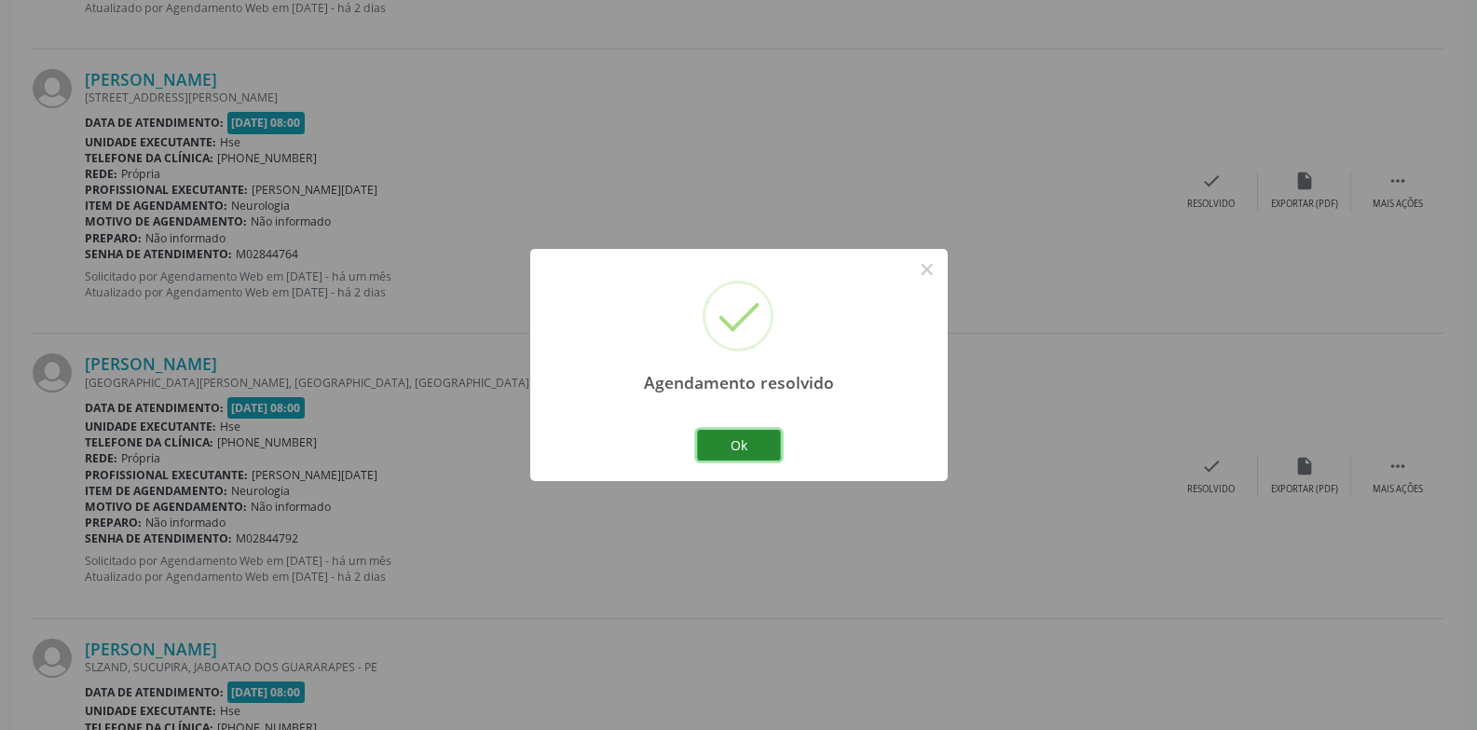
click at [763, 440] on button "Ok" at bounding box center [739, 446] width 84 height 32
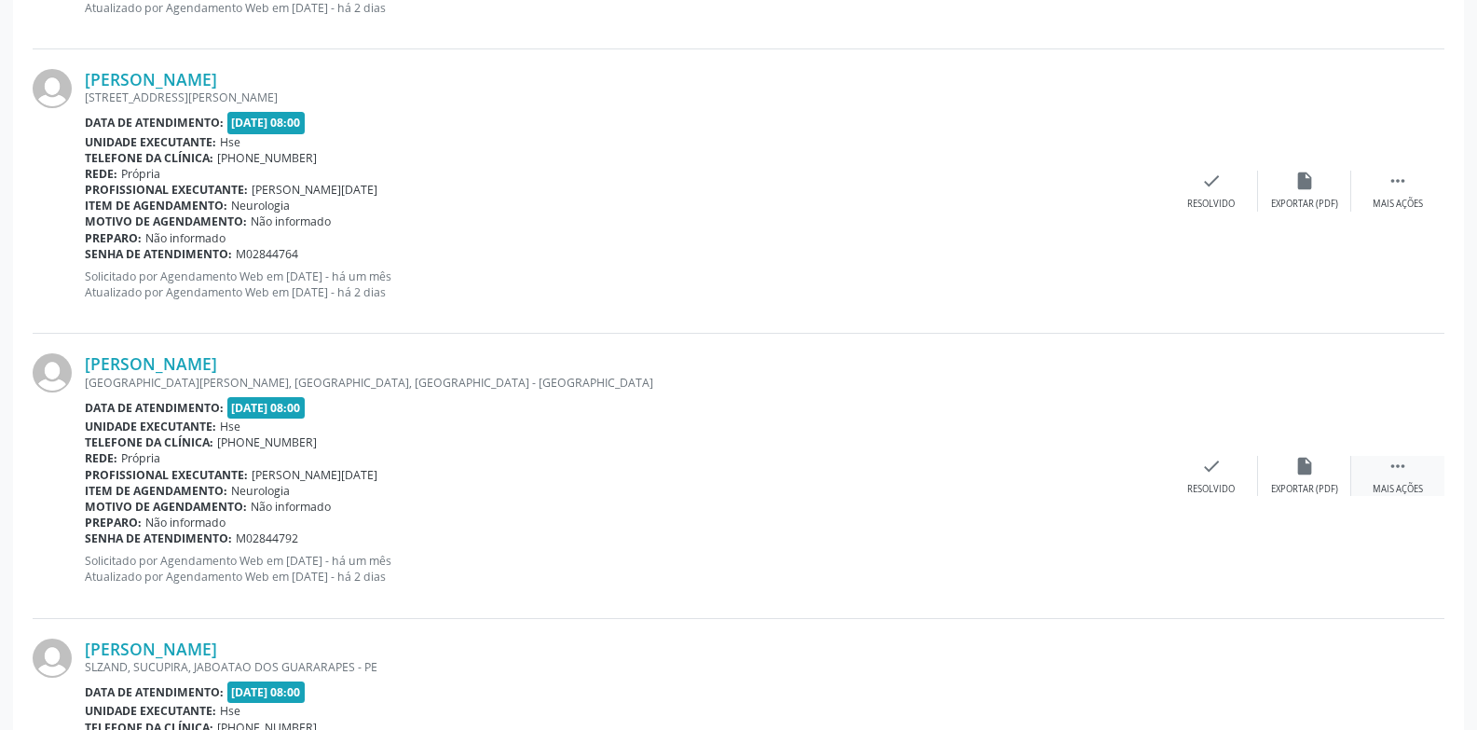
click at [1409, 496] on div "Mais ações" at bounding box center [1398, 489] width 50 height 13
click at [1289, 486] on div "Não compareceu" at bounding box center [1304, 489] width 79 height 13
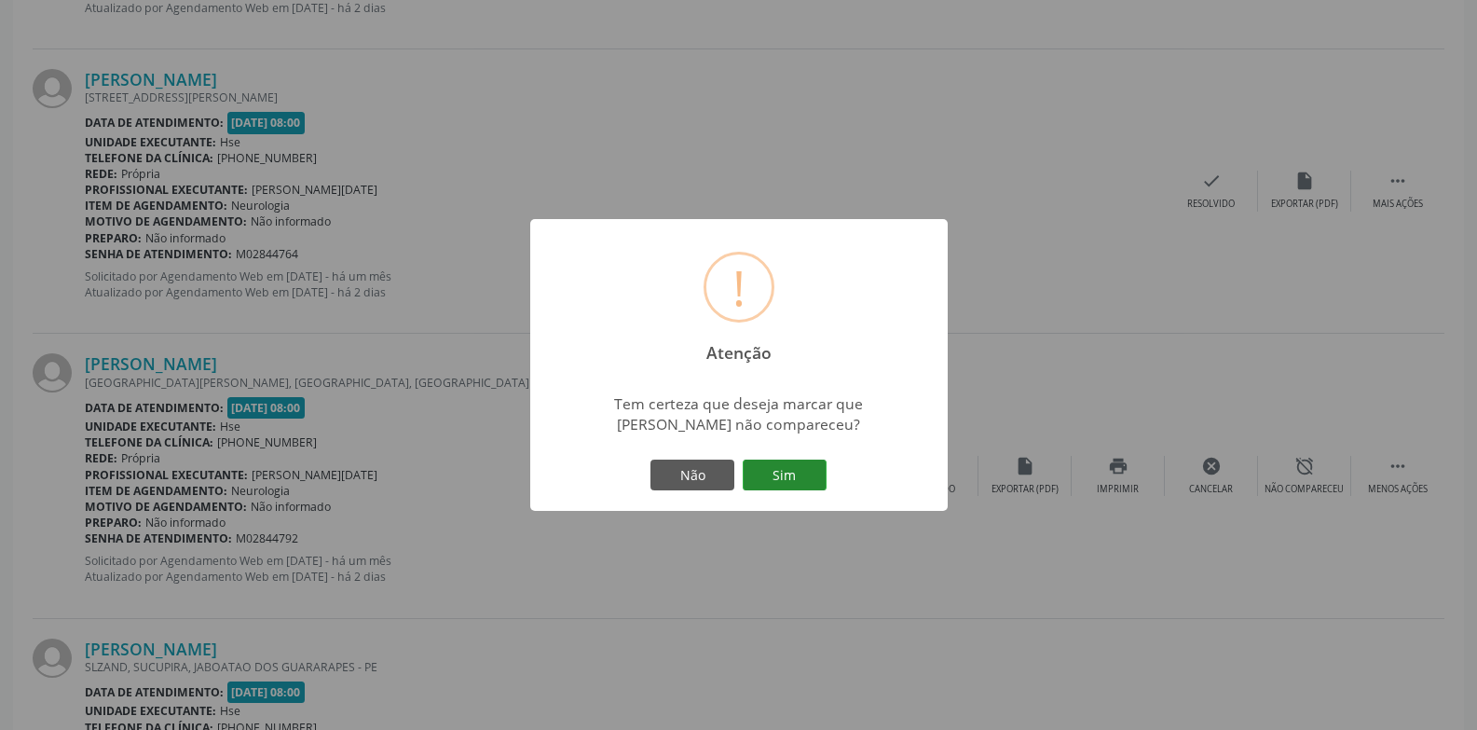
click at [800, 460] on button "Sim" at bounding box center [785, 475] width 84 height 32
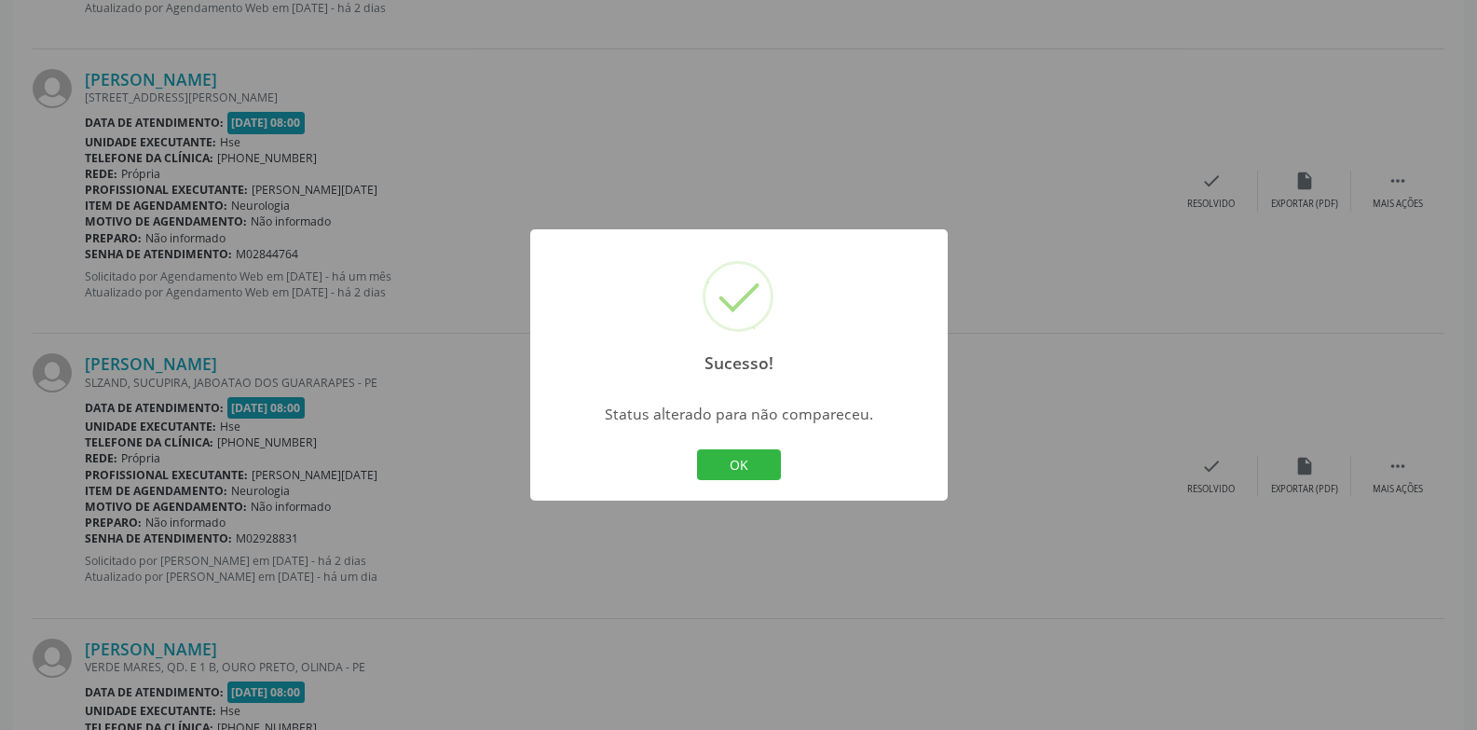
drag, startPoint x: 730, startPoint y: 472, endPoint x: 851, endPoint y: 407, distance: 137.6
click at [729, 472] on button "OK" at bounding box center [739, 465] width 84 height 32
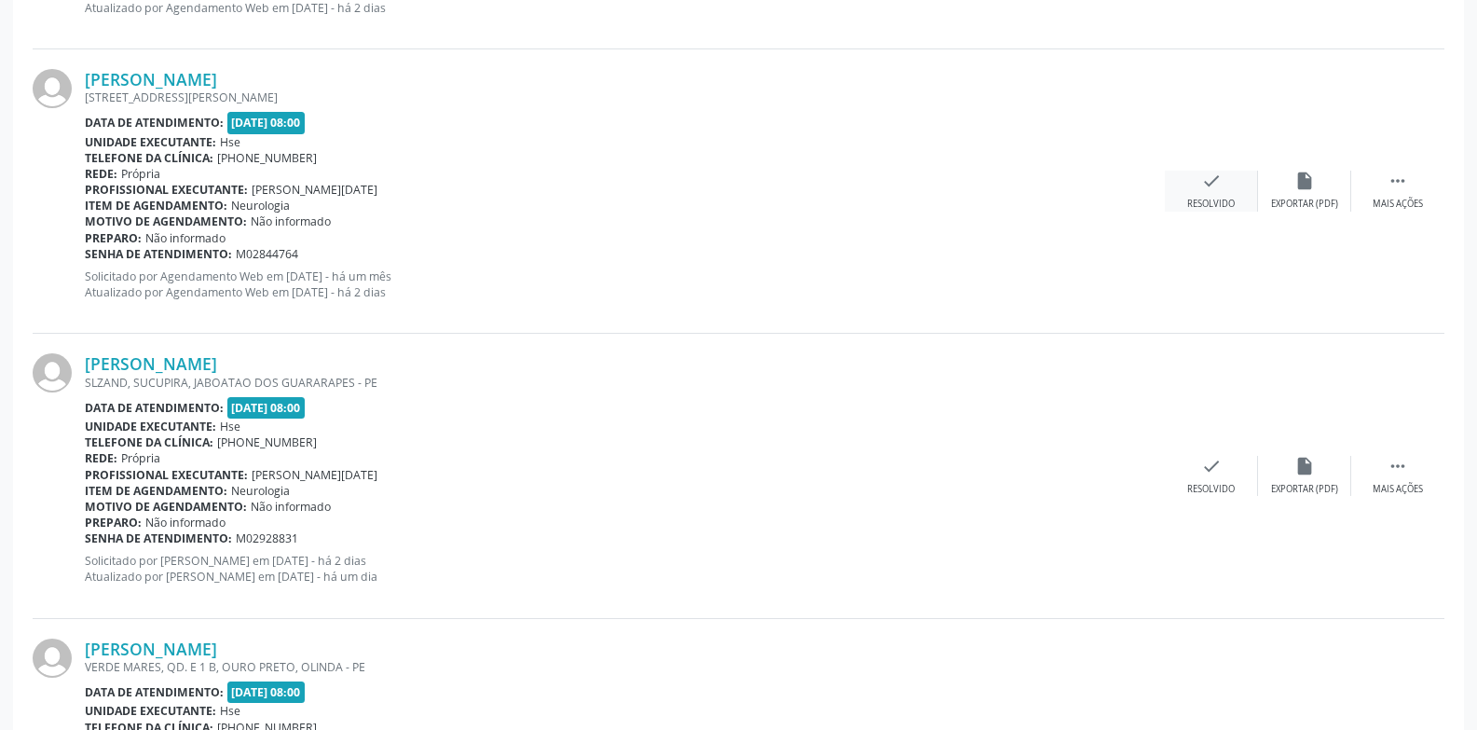
click at [1227, 206] on div "Resolvido" at bounding box center [1211, 204] width 48 height 13
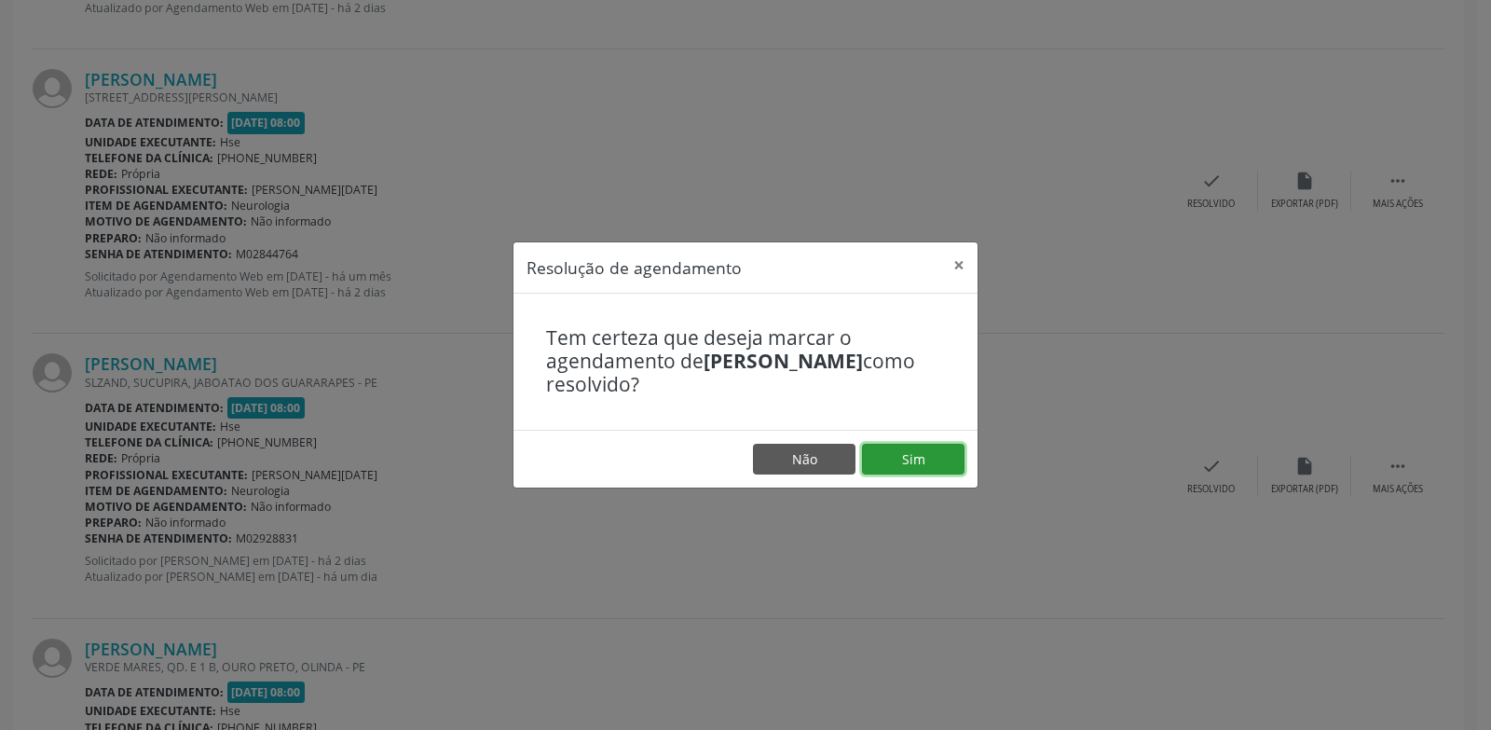
click at [912, 466] on button "Sim" at bounding box center [913, 460] width 103 height 32
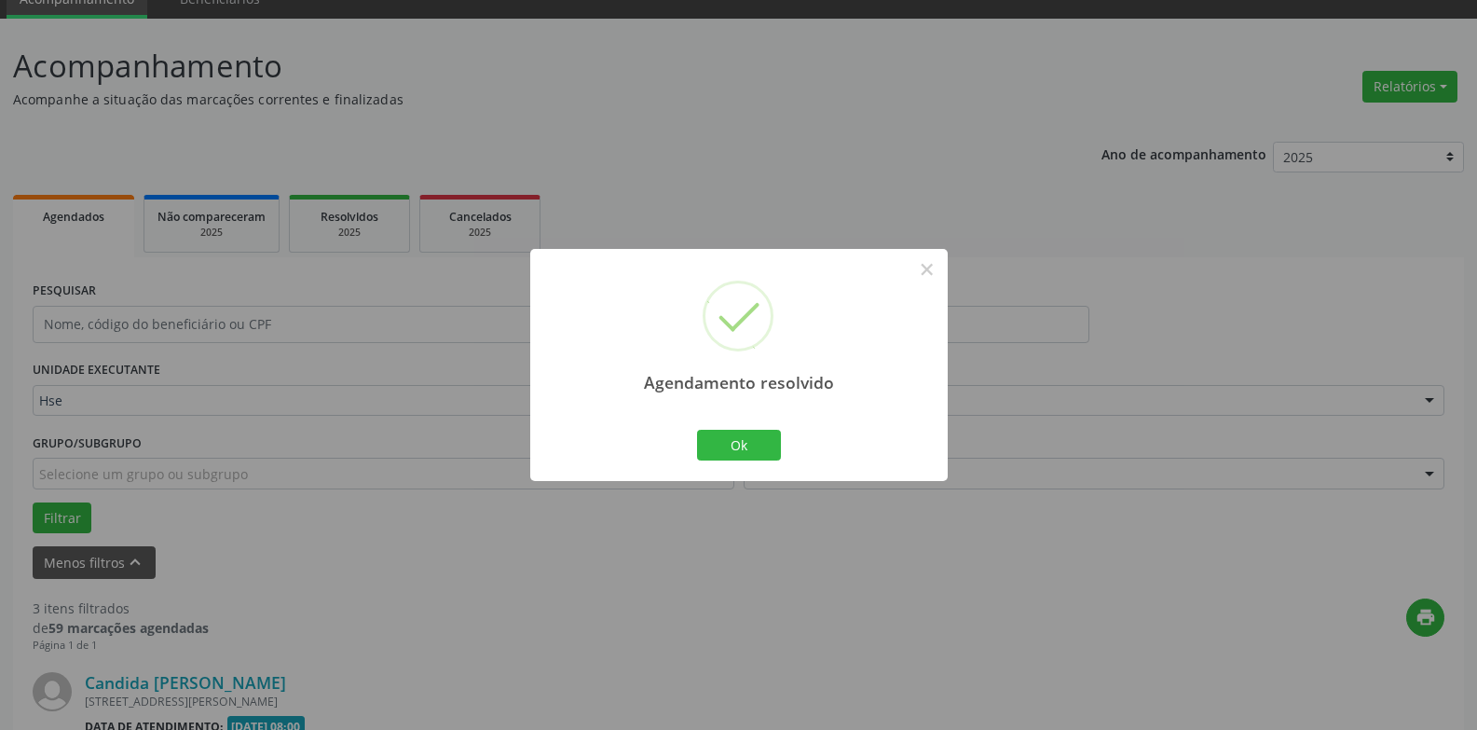
scroll to position [893, 0]
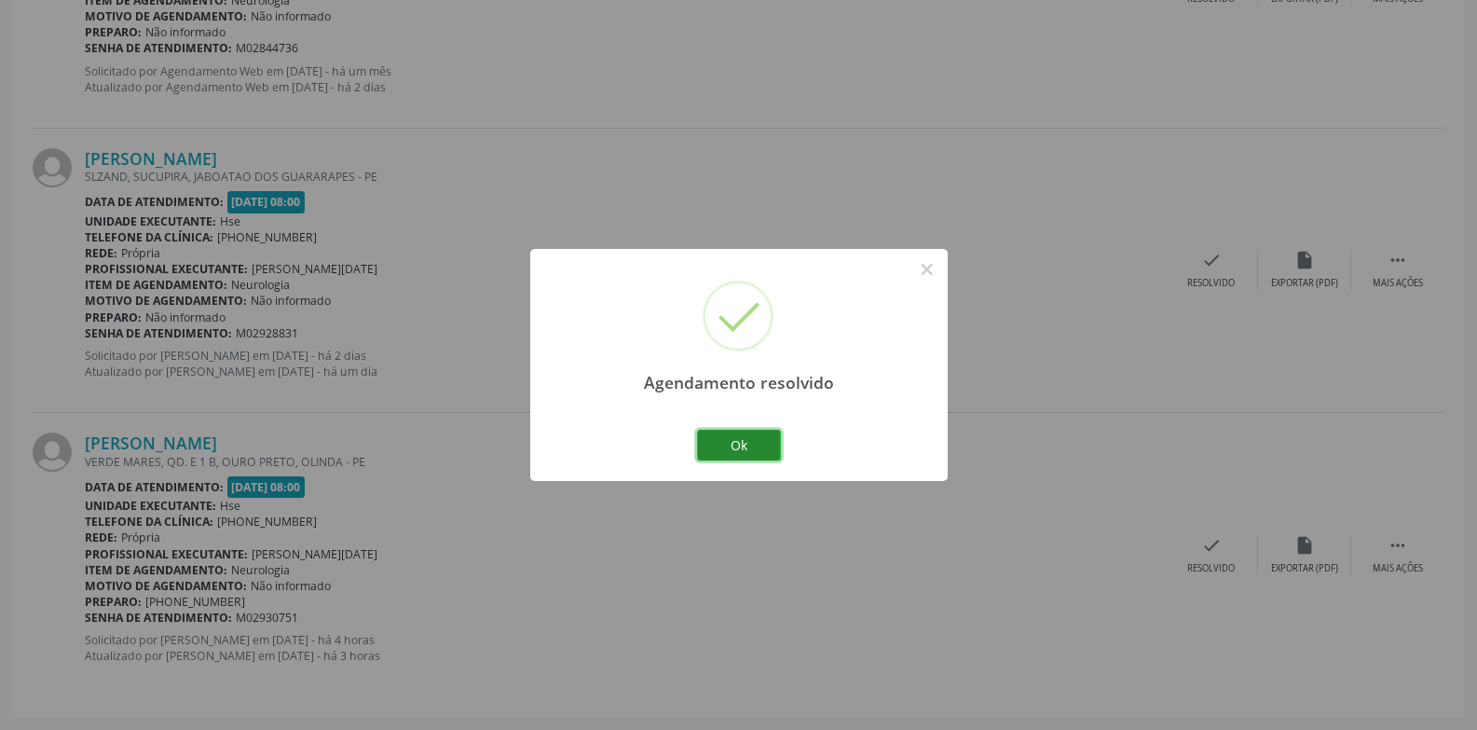
click at [740, 448] on button "Ok" at bounding box center [739, 446] width 84 height 32
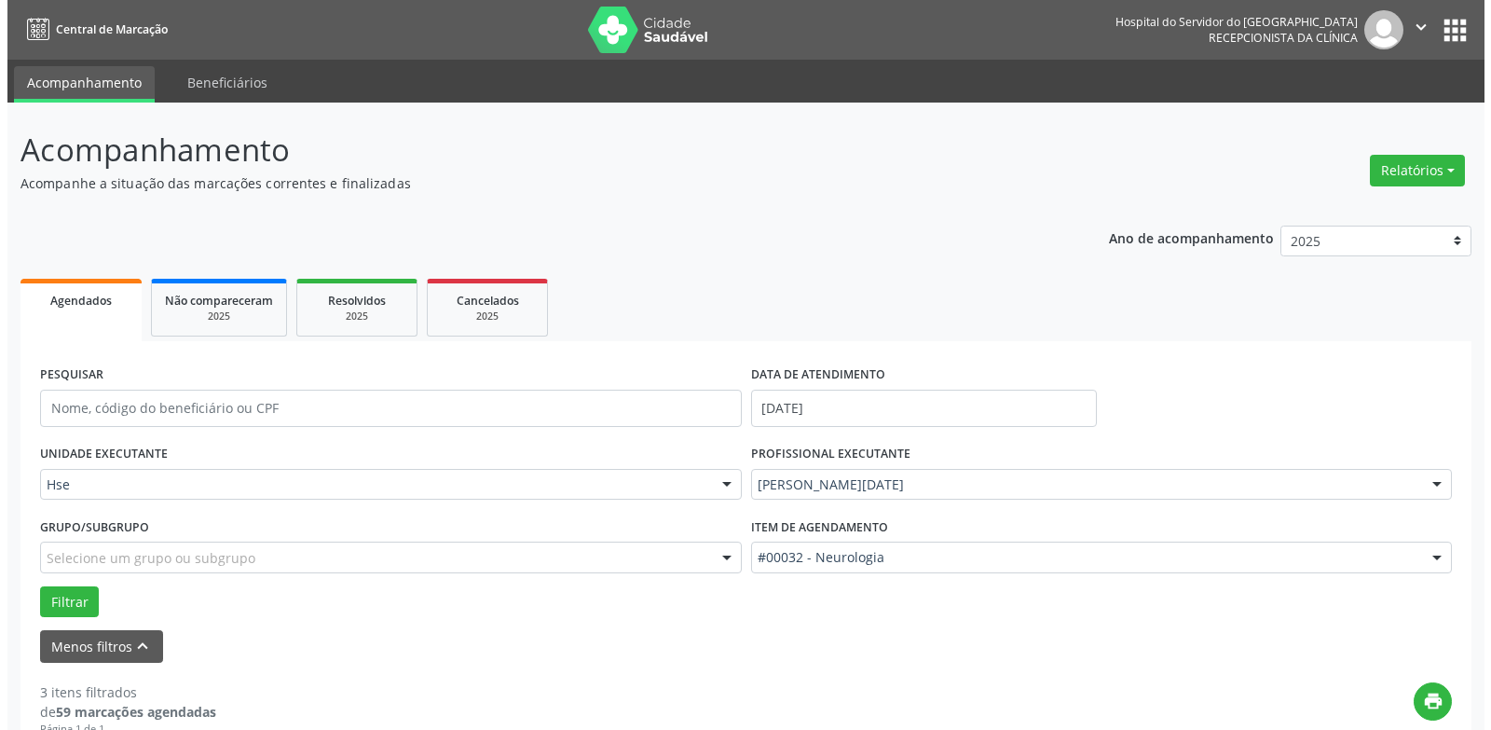
scroll to position [687, 0]
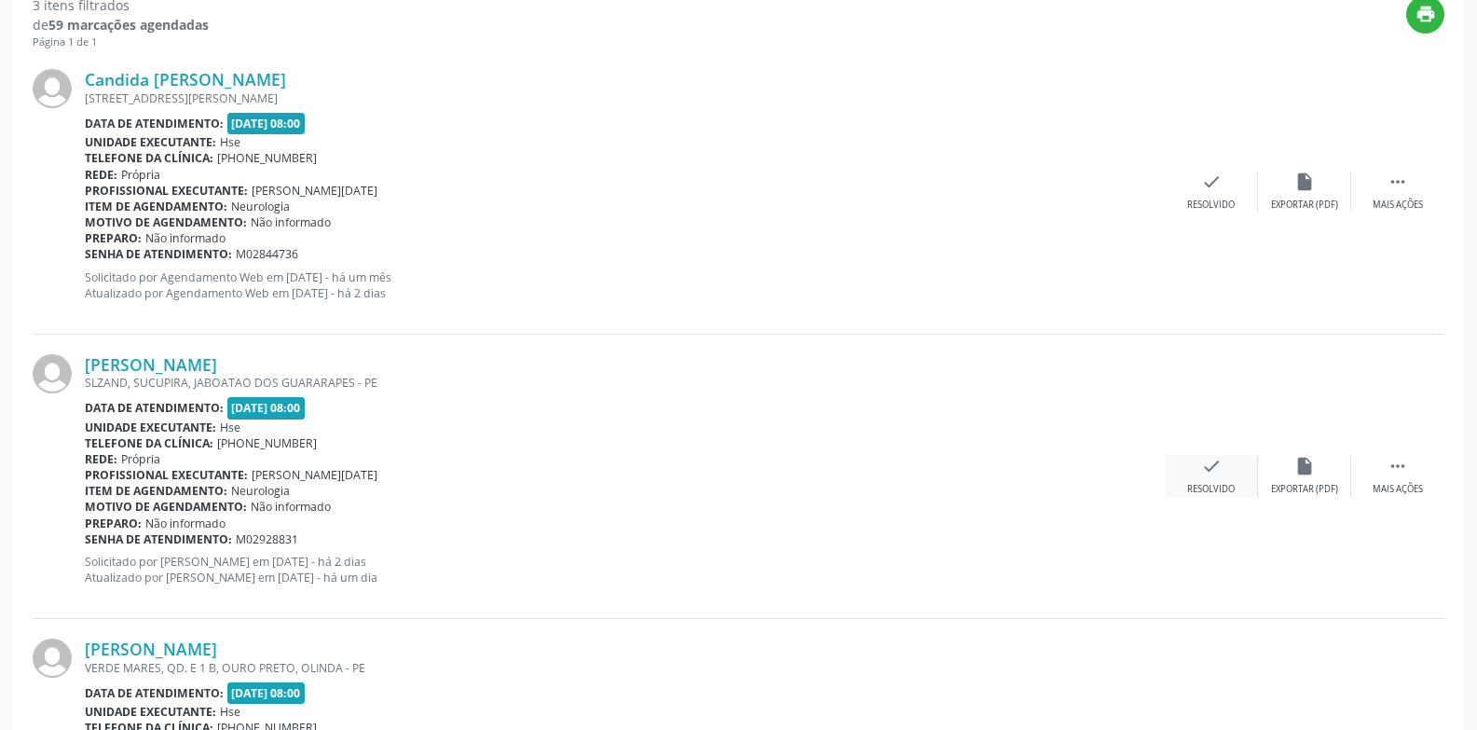
click at [1192, 473] on div "check Resolvido" at bounding box center [1211, 476] width 93 height 40
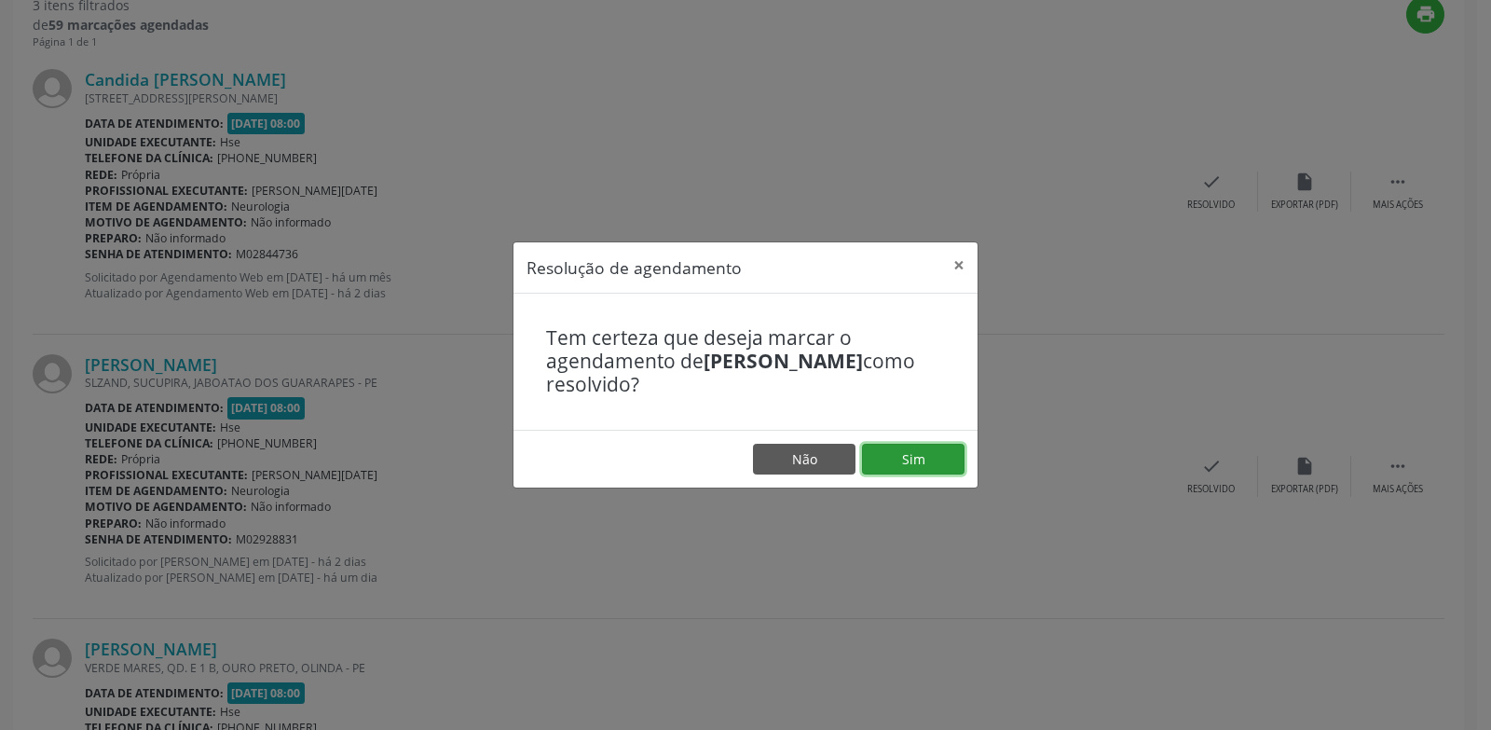
click at [943, 449] on button "Sim" at bounding box center [913, 460] width 103 height 32
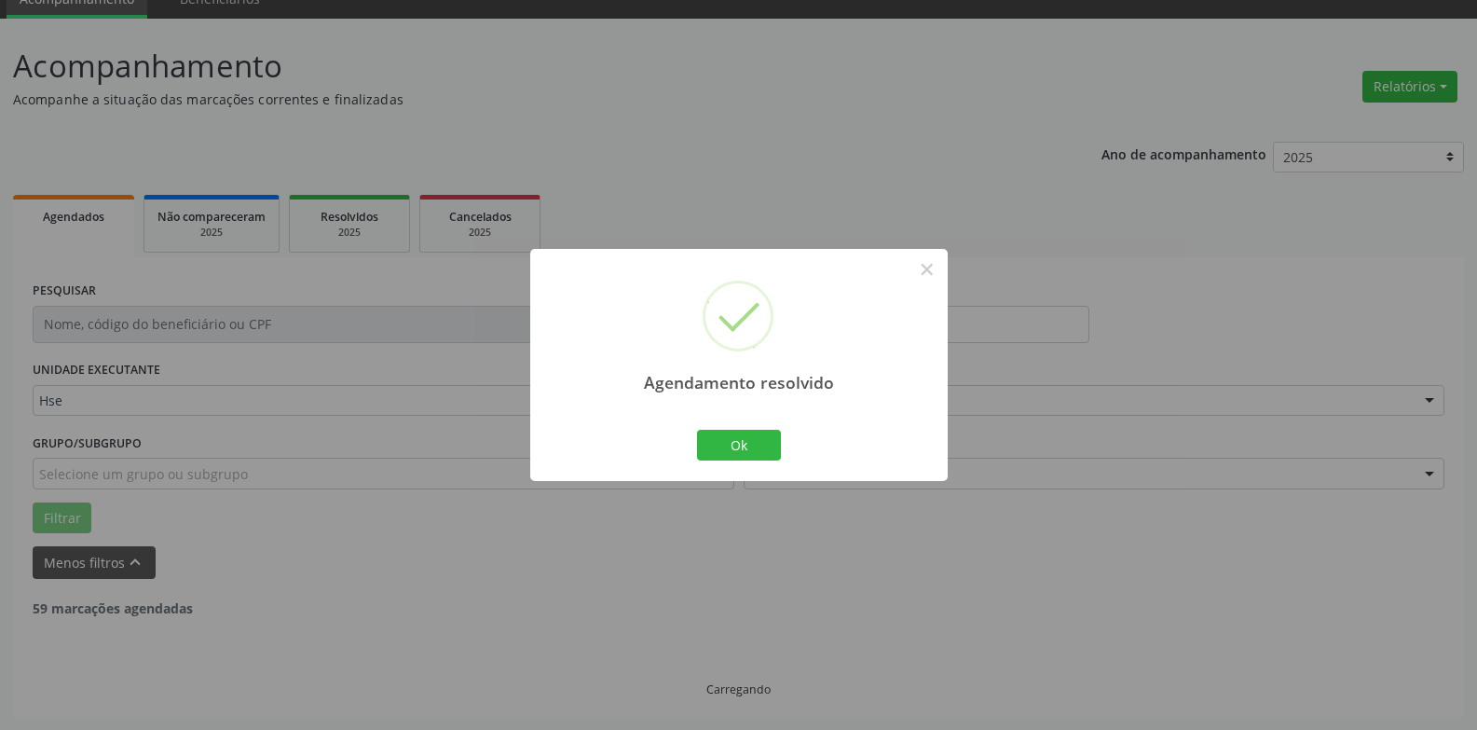
scroll to position [608, 0]
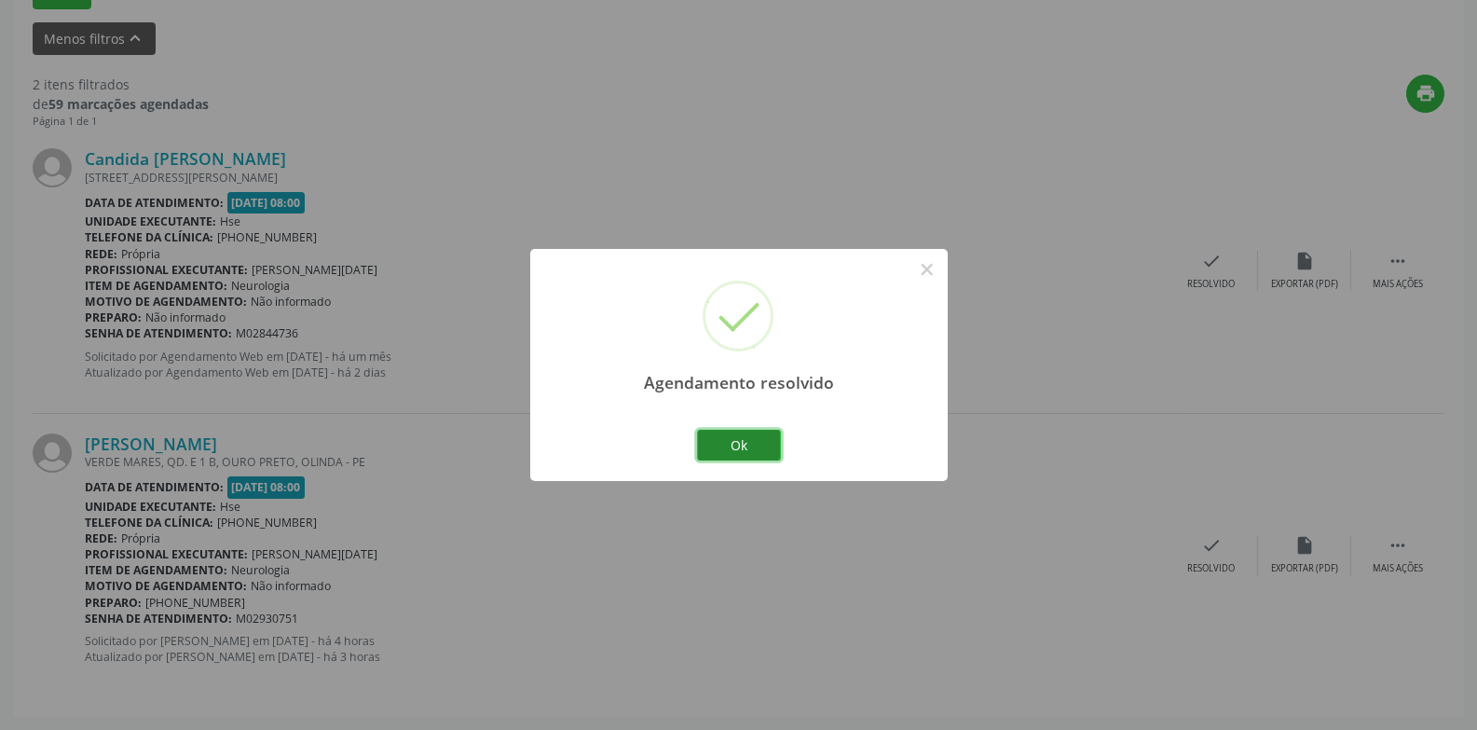
click at [765, 439] on button "Ok" at bounding box center [739, 446] width 84 height 32
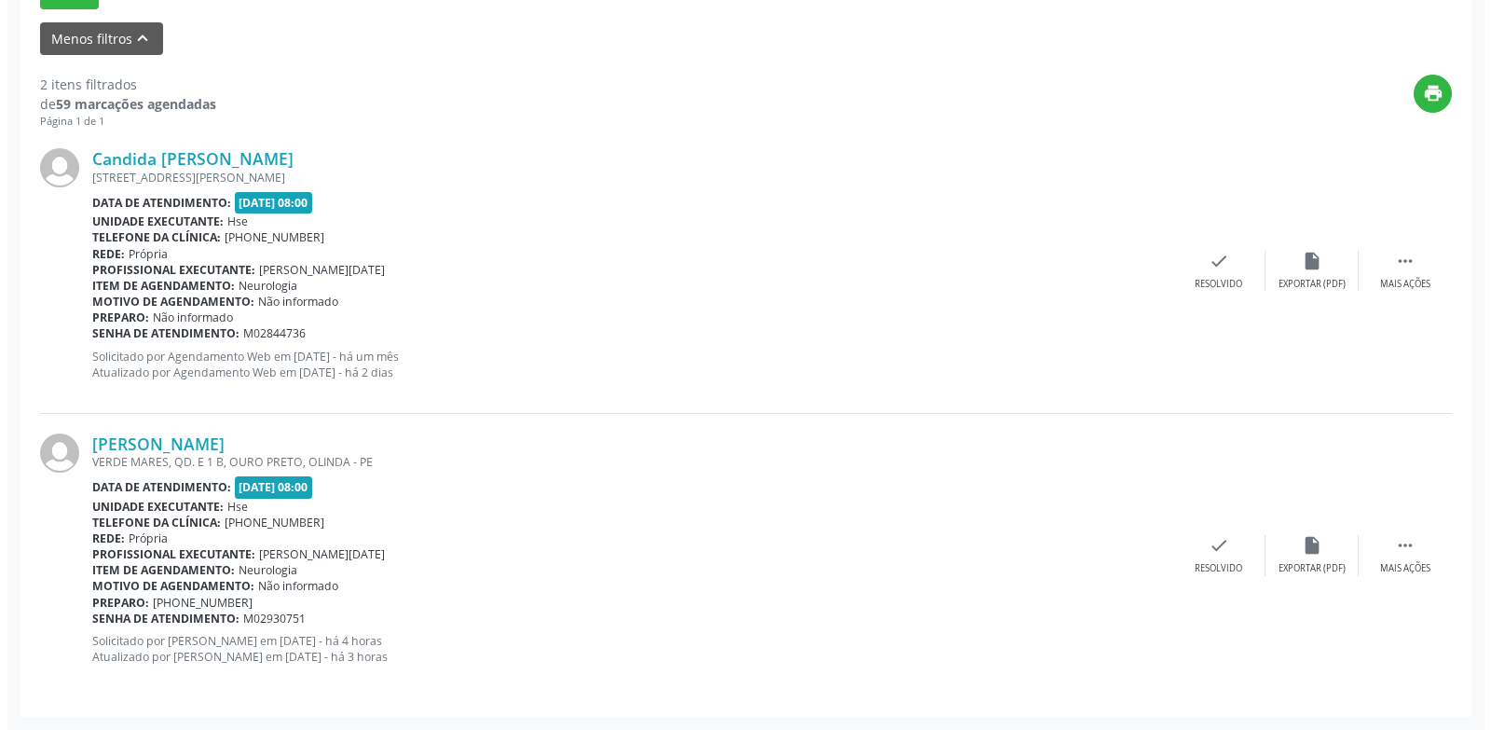
scroll to position [194, 0]
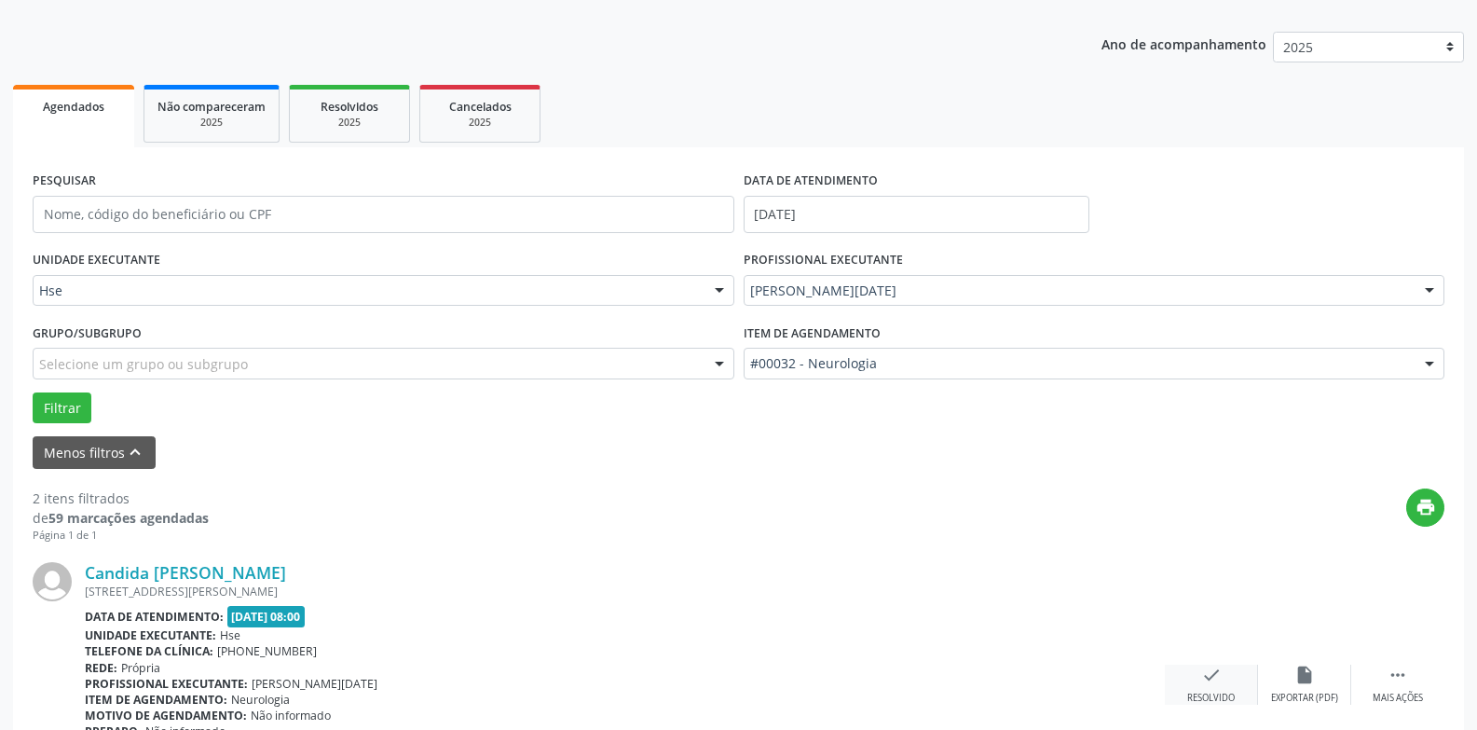
click at [1199, 678] on div "check Resolvido" at bounding box center [1211, 684] width 93 height 40
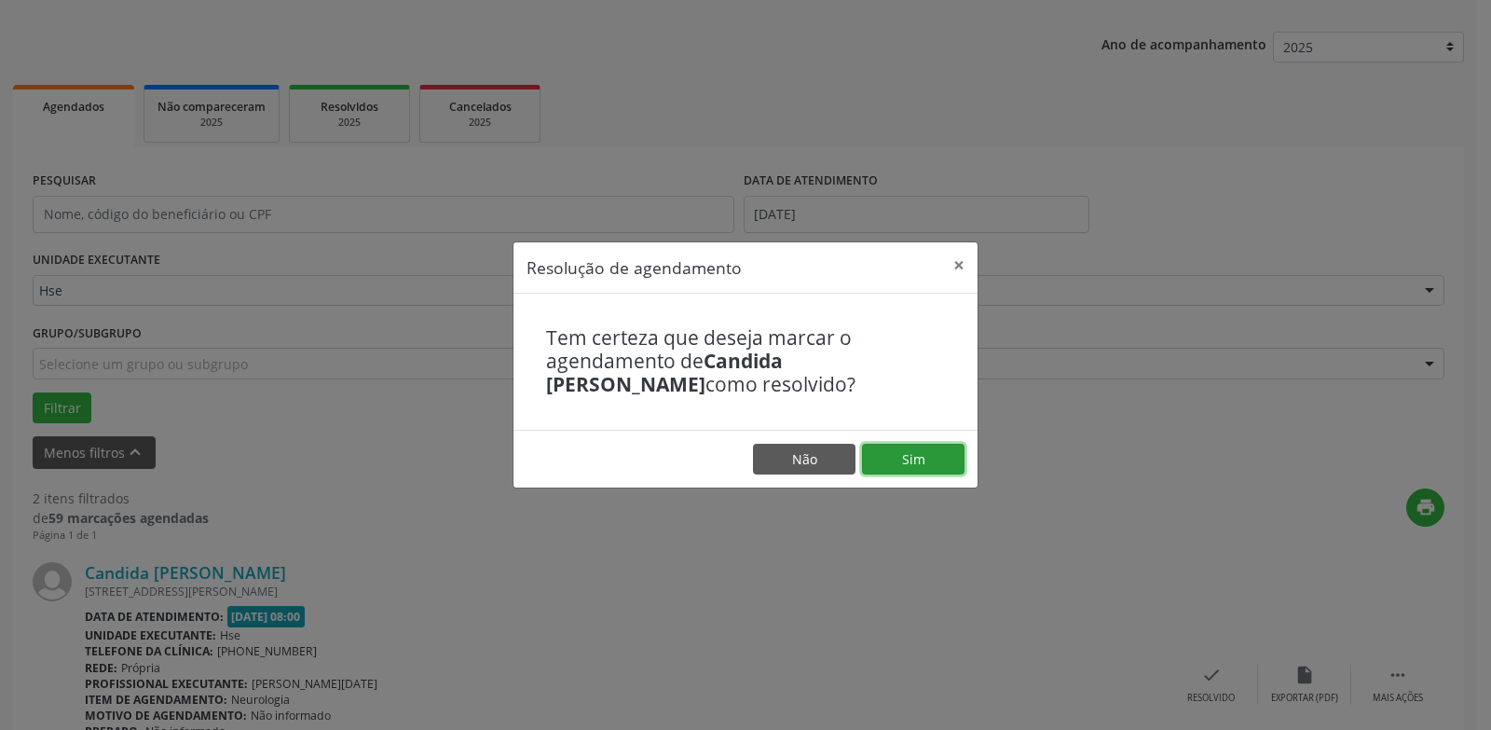
click at [932, 465] on button "Sim" at bounding box center [913, 460] width 103 height 32
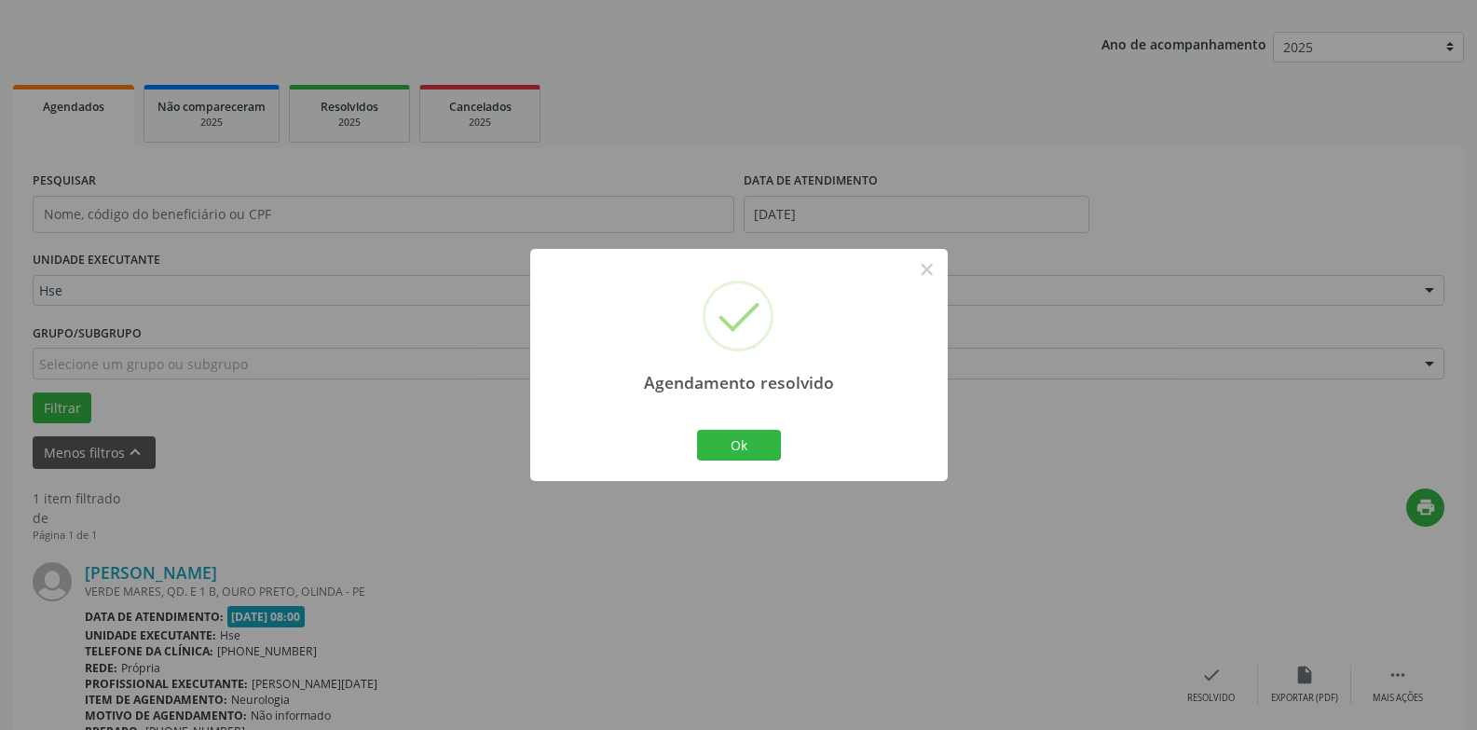
click at [780, 464] on div "Ok Cancel" at bounding box center [738, 444] width 92 height 39
click at [770, 456] on button "Ok" at bounding box center [739, 446] width 84 height 32
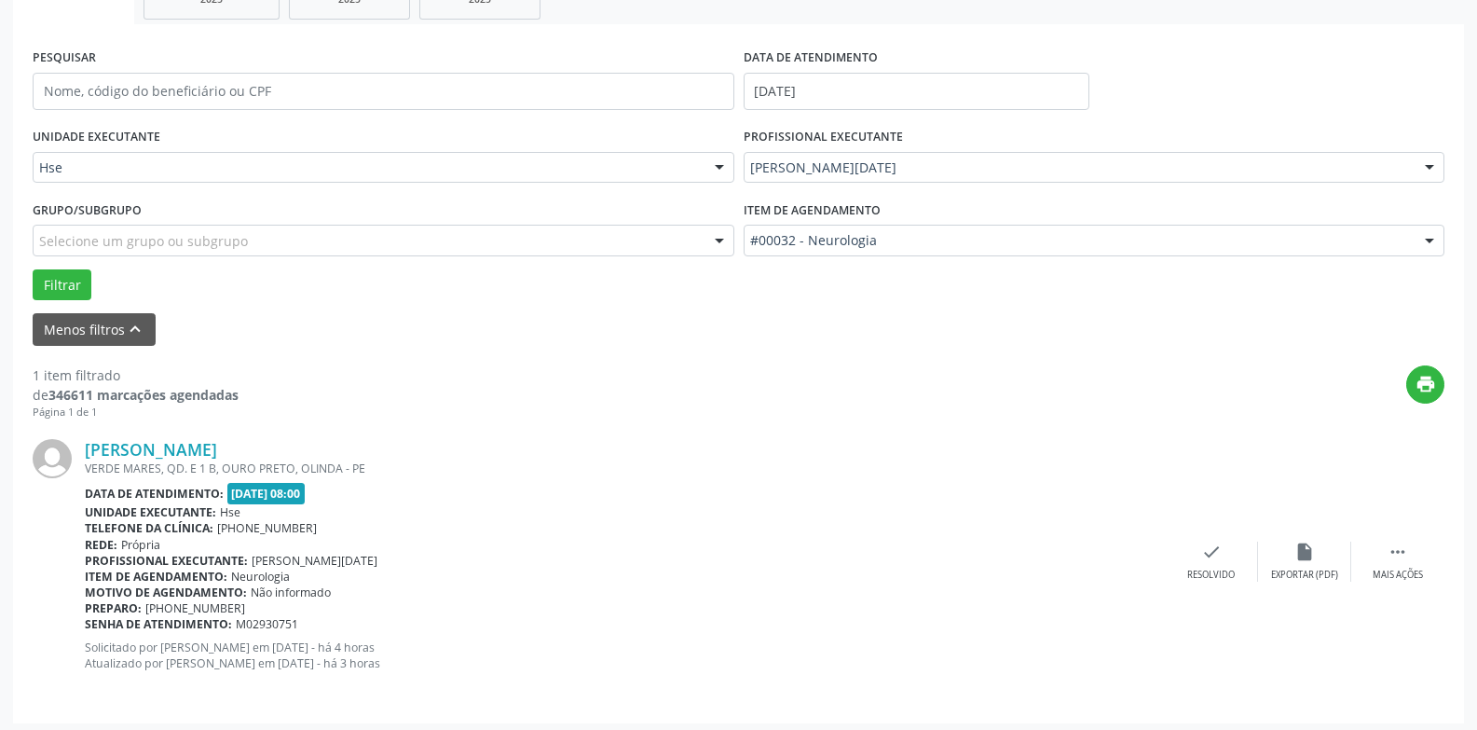
scroll to position [323, 0]
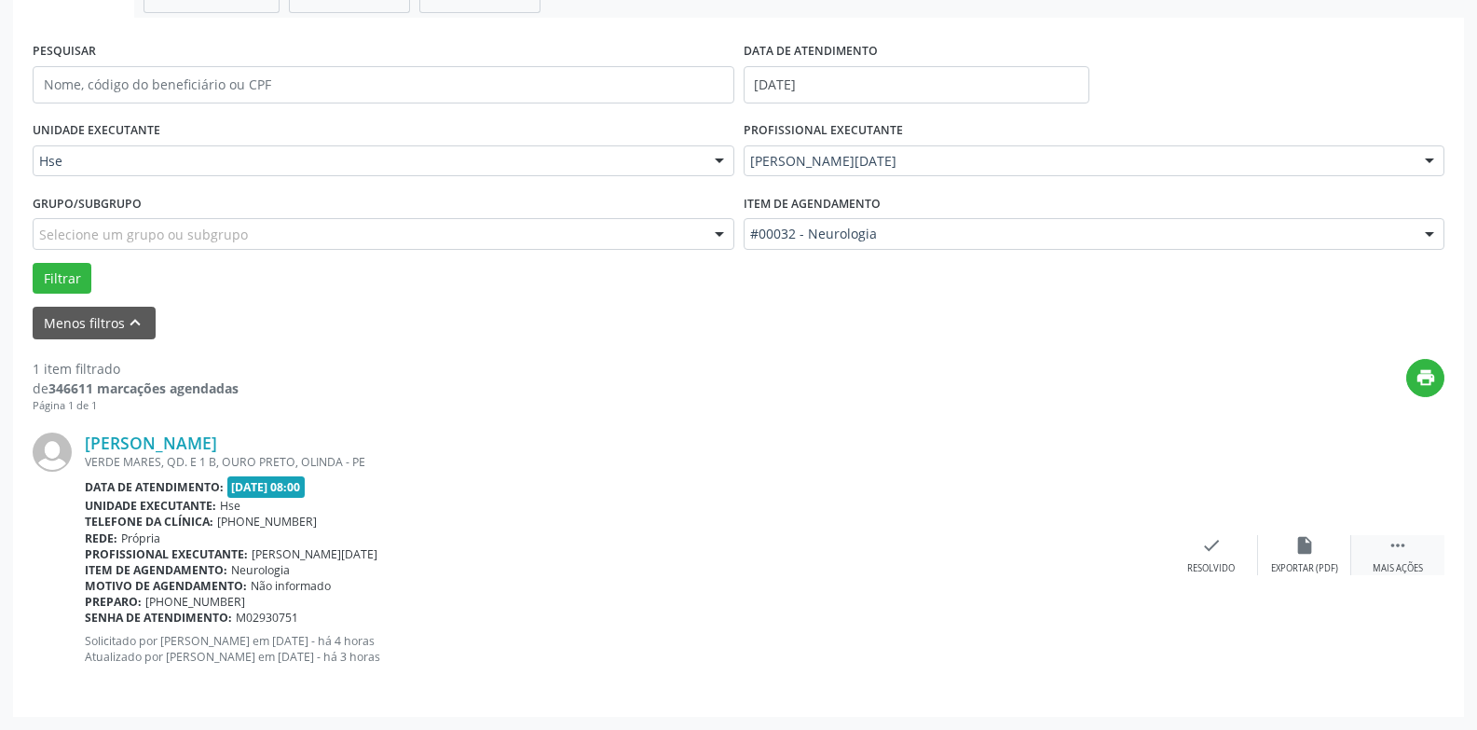
drag, startPoint x: 1410, startPoint y: 527, endPoint x: 1401, endPoint y: 559, distance: 33.9
click at [1406, 544] on div "[PERSON_NAME] VERDE MARES, QD. E 1 B, OURO PRETO, OLINDA - PE Data de atendimen…" at bounding box center [739, 554] width 1412 height 283
click at [1401, 559] on div " Mais ações" at bounding box center [1397, 555] width 93 height 40
drag, startPoint x: 77, startPoint y: 424, endPoint x: 309, endPoint y: 431, distance: 232.2
click at [308, 432] on div "[PERSON_NAME] VERDE MARES, QD. E 1 B, OURO PRETO, OLINDA - PE Data de atendimen…" at bounding box center [739, 554] width 1412 height 283
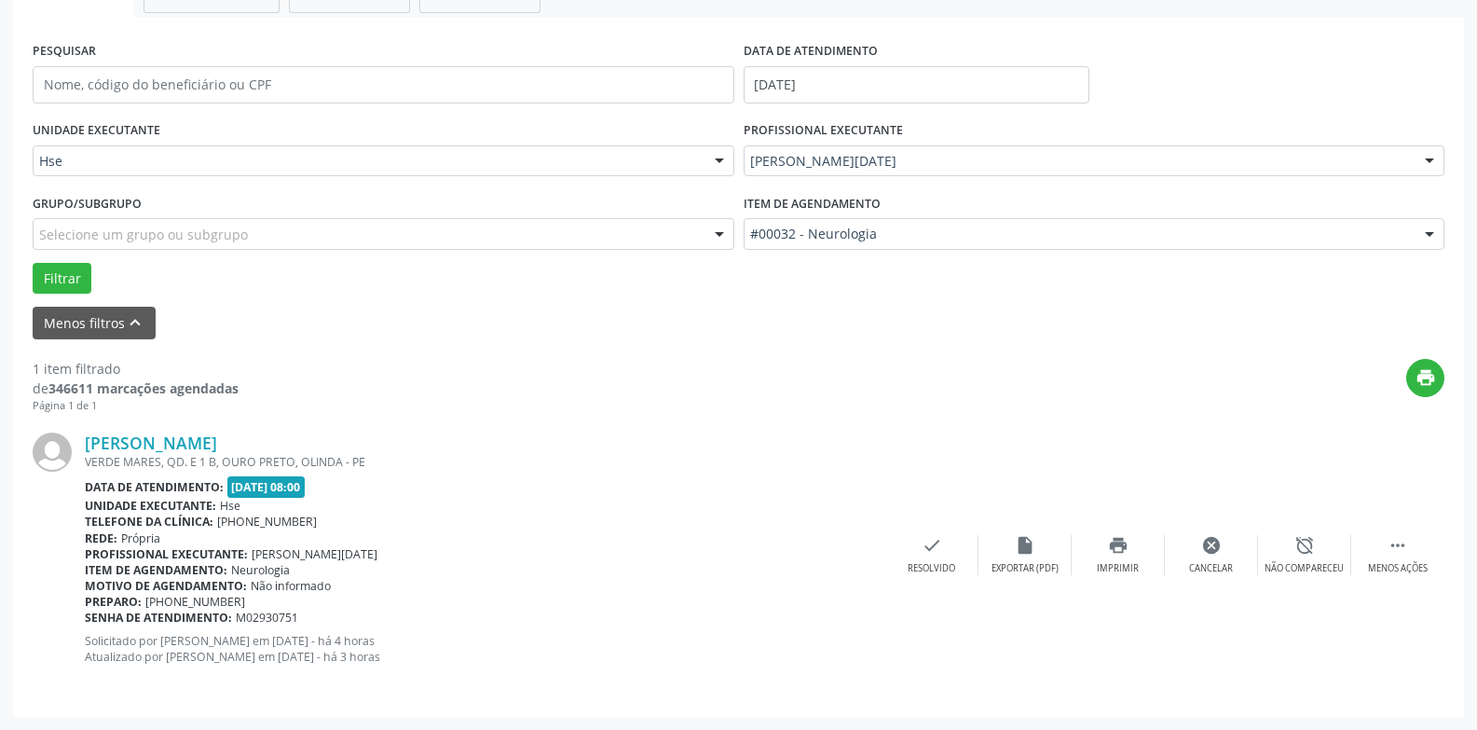
drag, startPoint x: 373, startPoint y: 355, endPoint x: 334, endPoint y: 29, distance: 328.5
click at [373, 347] on div "1 item filtrado de 346611 marcações agendadas Página 1 de 1 print [PERSON_NAME]…" at bounding box center [739, 518] width 1412 height 358
drag, startPoint x: 274, startPoint y: 425, endPoint x: 92, endPoint y: 408, distance: 182.5
click at [92, 408] on div "1 item filtrado de 346611 marcações agendadas Página 1 de 1 print [PERSON_NAME]…" at bounding box center [739, 518] width 1412 height 358
drag, startPoint x: 442, startPoint y: 418, endPoint x: 421, endPoint y: 421, distance: 20.7
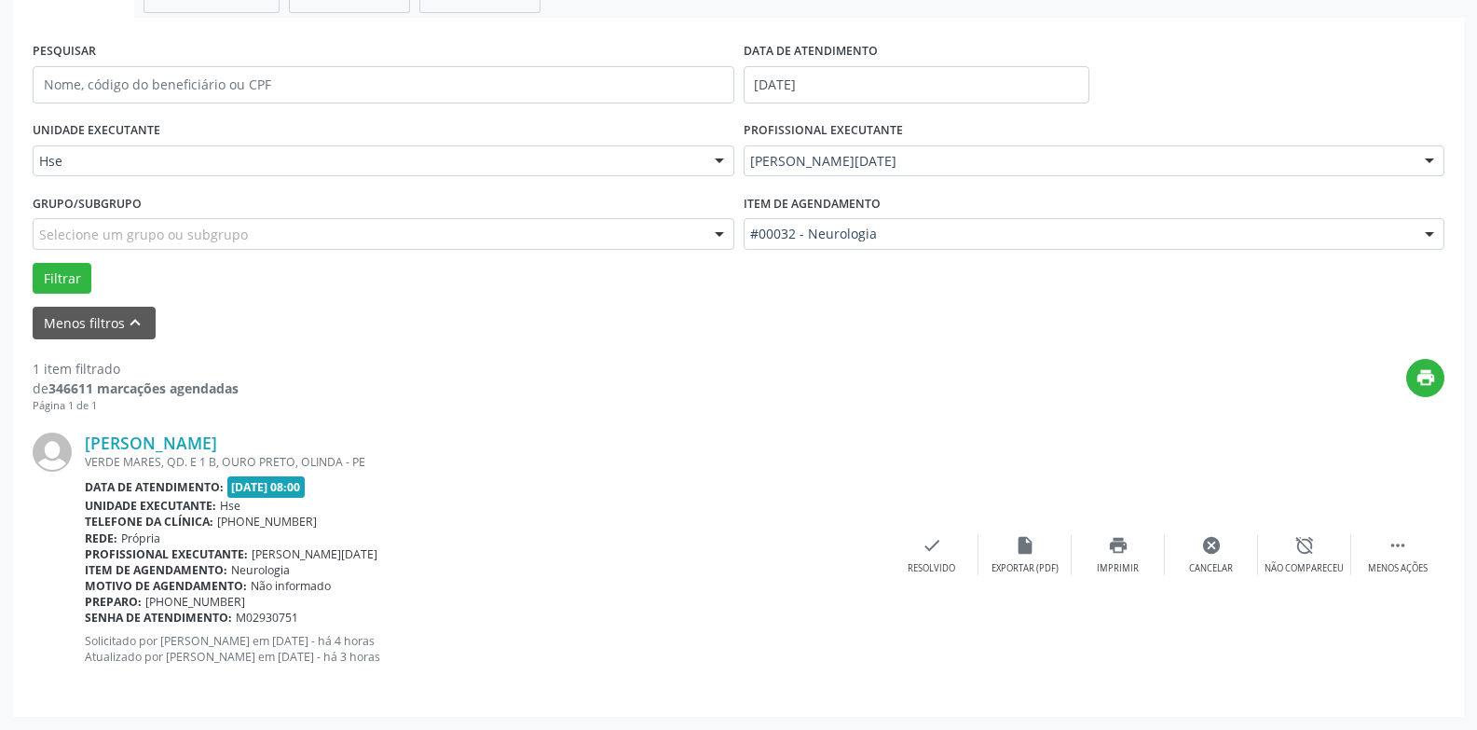
click at [441, 418] on div "[PERSON_NAME] VERDE MARES, QD. E 1 B, OURO PRETO, OLINDA - PE Data de atendimen…" at bounding box center [739, 554] width 1412 height 283
click at [203, 412] on div "Página 1 de 1" at bounding box center [136, 406] width 206 height 16
